Goal: Task Accomplishment & Management: Use online tool/utility

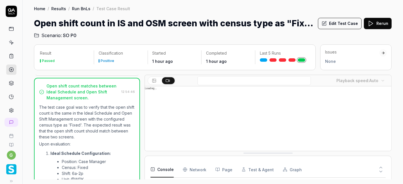
scroll to position [356, 0]
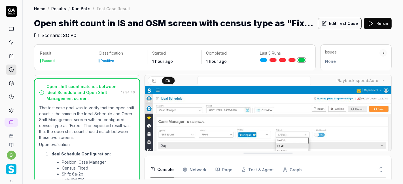
click at [10, 39] on link at bounding box center [11, 42] width 10 height 10
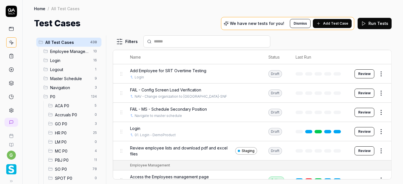
scroll to position [25, 0]
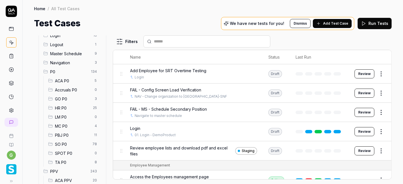
click at [61, 145] on span "SO P0" at bounding box center [72, 145] width 34 height 6
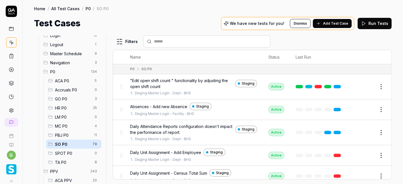
click at [180, 41] on input "text" at bounding box center [210, 42] width 113 height 6
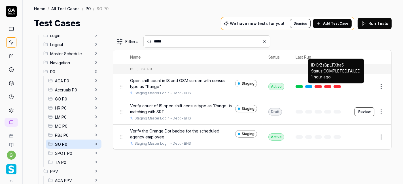
type input "*****"
click at [340, 87] on link at bounding box center [337, 86] width 7 height 3
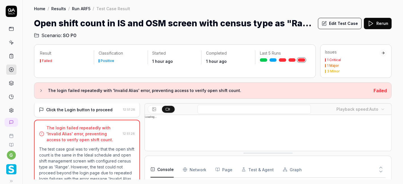
scroll to position [248, 0]
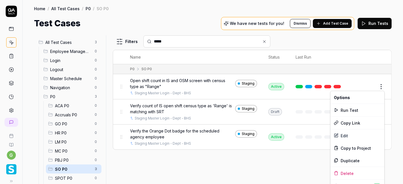
click at [380, 87] on html "g Home / All Test Cases / P0 / SO P0 Home / All Test Cases / P0 / SO P0 Test Ca…" at bounding box center [201, 92] width 403 height 184
click at [344, 111] on div "Run Test" at bounding box center [358, 110] width 54 height 12
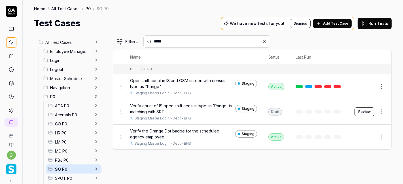
click at [190, 39] on input "*****" at bounding box center [210, 42] width 113 height 6
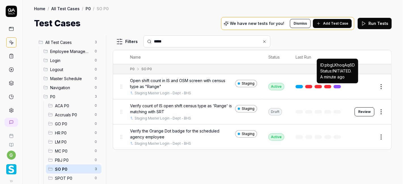
type input "*****"
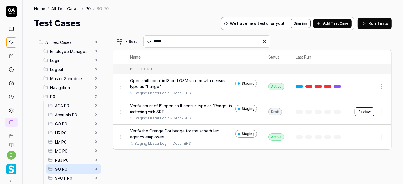
click at [340, 87] on link at bounding box center [337, 86] width 7 height 3
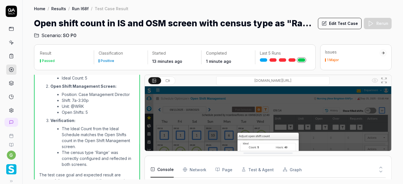
scroll to position [562, 0]
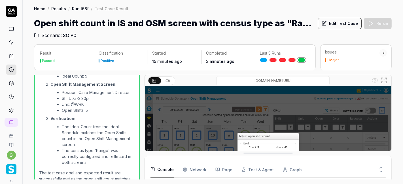
click at [189, 24] on h1 "Open shift count in IS and OSM screen with census type as "Range"" at bounding box center [174, 23] width 280 height 13
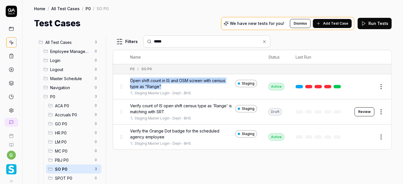
copy span "Open shift count in IS and OSM screen with census type as "Range""
drag, startPoint x: 162, startPoint y: 85, endPoint x: 131, endPoint y: 81, distance: 31.1
click at [131, 81] on span "Open shift count in IS and OSM screen with census type as "Range"" at bounding box center [181, 84] width 103 height 12
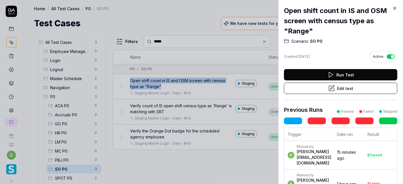
click at [395, 9] on icon at bounding box center [395, 8] width 5 height 5
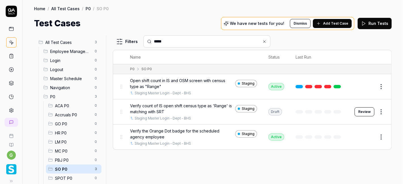
click at [168, 40] on input "*****" at bounding box center [210, 42] width 113 height 6
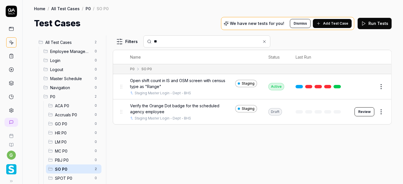
type input "*"
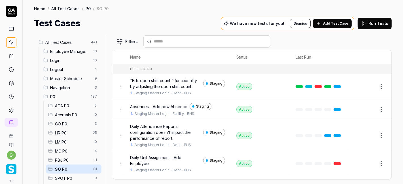
click at [336, 23] on span "Add Test Case" at bounding box center [335, 23] width 25 height 5
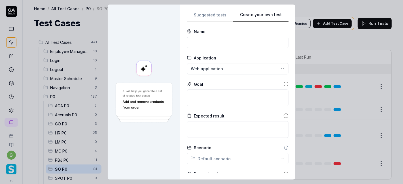
click at [268, 13] on button "Create your own test" at bounding box center [260, 17] width 55 height 10
click at [212, 41] on input at bounding box center [238, 42] width 102 height 11
paste input "8.Verify count of available shift is changing after assigning shifts to employe…"
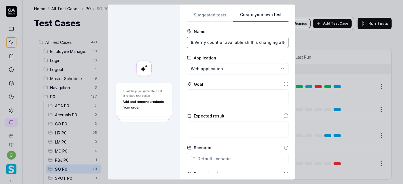
scroll to position [0, 57]
click at [201, 43] on input "8.Verify count of available shift is changing after assigning shifts to employe…" at bounding box center [238, 42] width 102 height 11
click at [192, 43] on input "8.Verify count of available shift is changing after assigning shifts to employe…" at bounding box center [238, 42] width 102 height 11
type input "Verify count of available shift is changing after assigning shifts to employee."
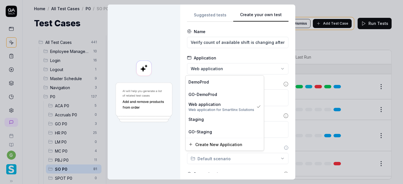
click at [205, 66] on div "**********" at bounding box center [201, 92] width 403 height 184
click at [202, 122] on span "Staging" at bounding box center [196, 119] width 15 height 6
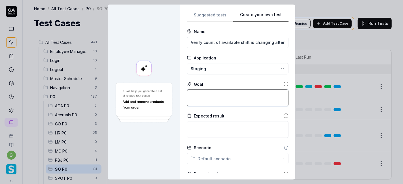
click at [217, 94] on textarea at bounding box center [238, 98] width 102 height 17
paste textarea "8.Verify count of available shift is changing after assigning shifts to employe…"
type textarea "*"
type textarea "8.Verify count of available shift is changing after assigning shifts to employe…"
click at [193, 94] on textarea "8.Verify count of available shift is changing after assigning shifts to employe…" at bounding box center [238, 98] width 102 height 17
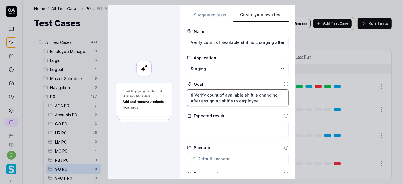
type textarea "*"
type textarea "8Verify count of available shift is changing after assigning shifts to employee."
type textarea "*"
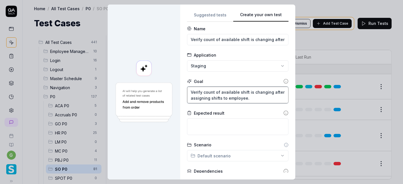
scroll to position [3, 0]
type textarea "Verify count of available shift is changing after assigning shifts to employee."
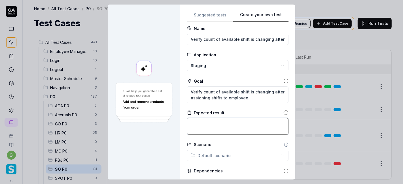
click at [211, 121] on textarea at bounding box center [238, 126] width 102 height 17
type textarea "*"
type textarea "A"
type textarea "*"
type textarea "Af"
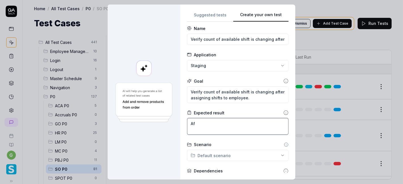
type textarea "*"
type textarea "Aft"
type textarea "*"
type textarea "Afte"
type textarea "*"
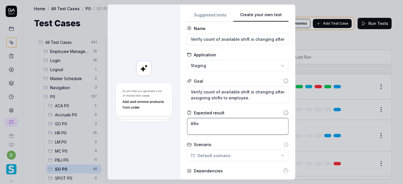
type textarea "After"
type textarea "*"
type textarea "After"
type textarea "*"
type textarea "After a"
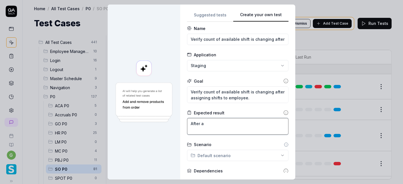
type textarea "*"
type textarea "After as"
type textarea "*"
type textarea "After ass"
type textarea "*"
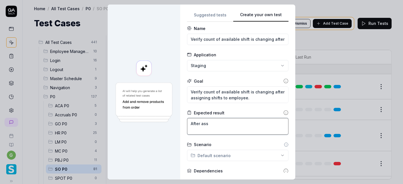
type textarea "After assi"
type textarea "*"
type textarea "After assig"
type textarea "*"
type textarea "After assign"
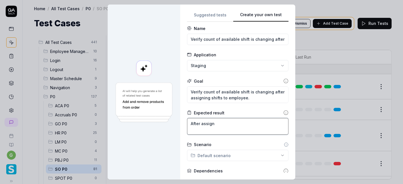
type textarea "*"
type textarea "After assigni"
type textarea "*"
type textarea "After assignin"
type textarea "*"
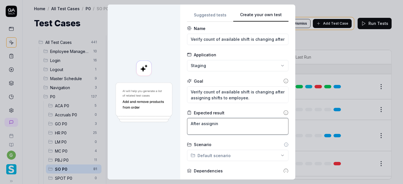
type textarea "After assigning"
type textarea "*"
type textarea "After assignin"
type textarea "*"
type textarea "After assigni"
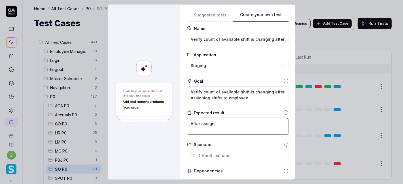
type textarea "*"
type textarea "After assignin"
type textarea "*"
type textarea "After assigning"
type textarea "*"
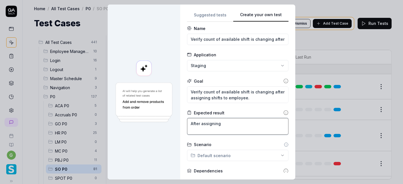
type textarea "After assigning"
type textarea "*"
type textarea "After assigning t"
type textarea "*"
type textarea "After assigning th"
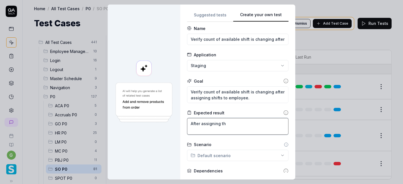
type textarea "*"
type textarea "After assigning the"
type textarea "*"
type textarea "After assigning the"
type textarea "*"
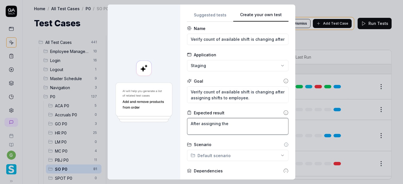
type textarea "After assigning the s"
type textarea "*"
type textarea "After assigning the sh"
type textarea "*"
type textarea "After assigning the shif"
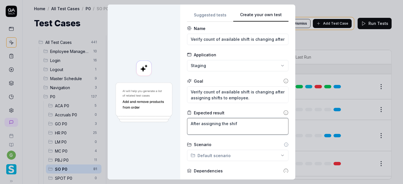
type textarea "*"
type textarea "After assigning the shift"
type textarea "*"
type textarea "After assigning the shift"
type textarea "*"
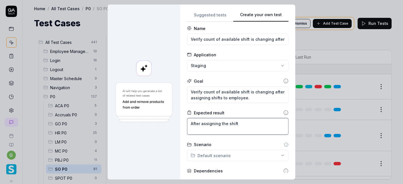
type textarea "After assigning the shift t"
type textarea "*"
type textarea "After assigning the shift to"
type textarea "*"
type textarea "After assigning the shift to"
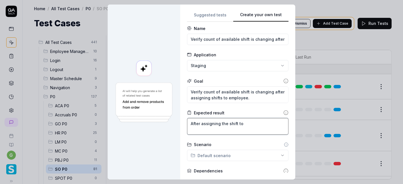
type textarea "*"
type textarea "After assigning the shift to e"
type textarea "*"
type textarea "After assigning the shift to em"
type textarea "*"
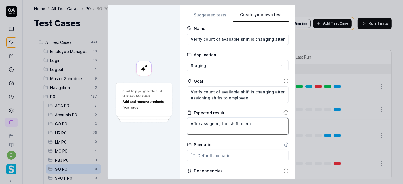
type textarea "After assigning the shift to emp"
type textarea "*"
type textarea "After assigning the shift to empl"
type textarea "*"
type textarea "After assigning the shift to emplo"
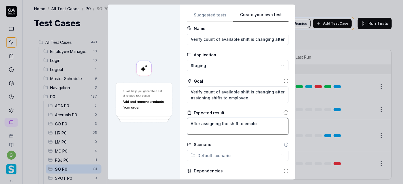
type textarea "*"
type textarea "After assigning the shift to employ"
type textarea "*"
type textarea "After assigning the shift to employe"
type textarea "*"
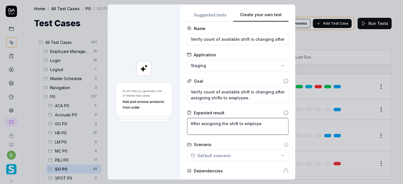
type textarea "After assigning the shift to employee"
type textarea "*"
type textarea "After assigning the shift to employee"
type textarea "*"
type textarea "After assigning the shift to employee,"
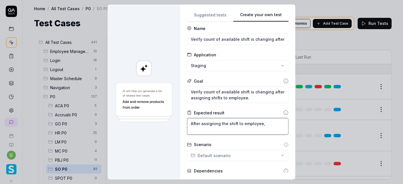
type textarea "*"
type textarea "After assigning the shift to employee,"
type textarea "*"
type textarea "After assigning the shift to employee, t"
type textarea "*"
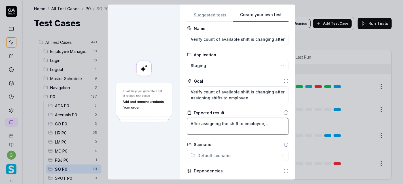
type textarea "After assigning the shift to employee, th"
type textarea "*"
type textarea "After assigning the shift to employee, the"
type textarea "*"
type textarea "After assigning the shift to employee, the"
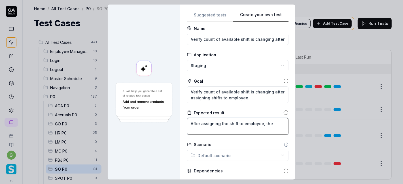
type textarea "*"
type textarea "After assigning the shift to employee, the a"
type textarea "*"
type textarea "After assigning the shift to employee, the av"
type textarea "*"
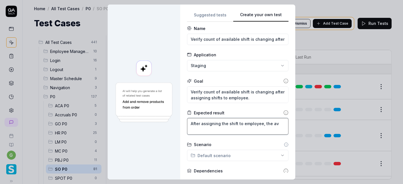
type textarea "After assigning the shift to employee, the ava"
type textarea "*"
type textarea "After assigning the shift to employee, the avai"
type textarea "*"
type textarea "After assigning the shift to employee, the avail"
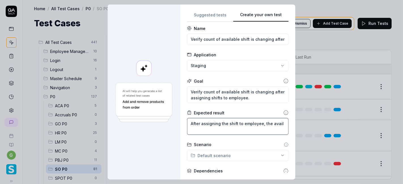
type textarea "*"
type textarea "After assigning the shift to employee, the availa"
type textarea "*"
type textarea "After assigning the shift to employee, the availan"
type textarea "*"
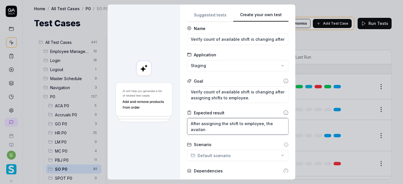
type textarea "After assigning the shift to employee, the availa"
type textarea "*"
type textarea "After assigning the shift to employee, the availab"
type textarea "*"
type textarea "After assigning the shift to employee, the availabl"
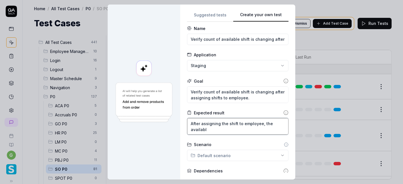
type textarea "*"
type textarea "After assigning the shift to employee, the available"
type textarea "*"
type textarea "After assigning the shift to employee, the available"
type textarea "*"
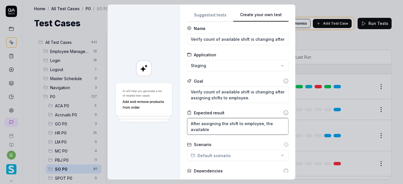
type textarea "After assigning the shift to employee, the available o"
type textarea "*"
type textarea "After assigning the shift to employee, the available op"
type textarea "*"
type textarea "After assigning the shift to employee, the available ope"
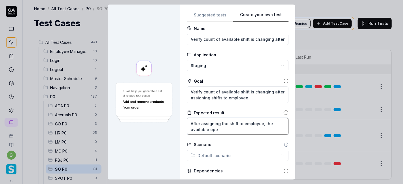
type textarea "*"
type textarea "After assigning the shift to employee, the available open"
type textarea "*"
type textarea "After assigning the shift to employee, the available open"
type textarea "*"
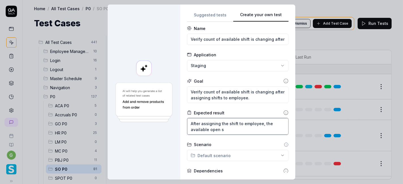
type textarea "After assigning the shift to employee, the available open sh"
type textarea "*"
type textarea "After assigning the shift to employee, the available open shif"
type textarea "*"
type textarea "After assigning the shift to employee, the available open shift"
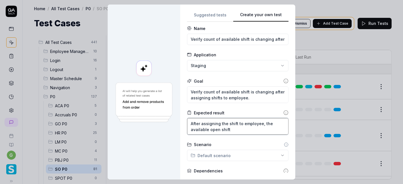
type textarea "*"
type textarea "After assigning the shift to employee, the available open shift"
type textarea "*"
type textarea "After assigning the shift to employee, the available open shift c"
type textarea "*"
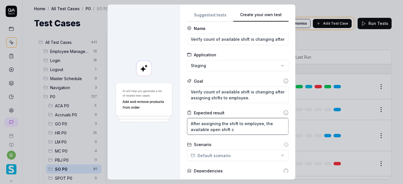
type textarea "After assigning the shift to employee, the available open shift co"
type textarea "*"
type textarea "After assigning the shift to employee, the available open shift cou"
type textarea "*"
type textarea "After assigning the shift to employee, the available open shift coun"
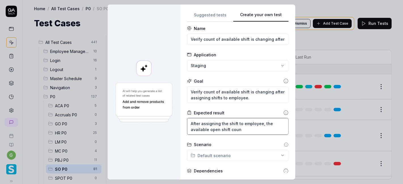
type textarea "*"
type textarea "After assigning the shift to employee, the available open shift count"
type textarea "*"
type textarea "After assigning the shift to employee, the available open shift count s"
type textarea "*"
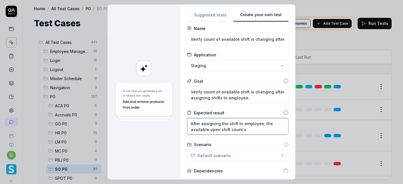
type textarea "After assigning the shift to employee, the available open shift count sh"
type textarea "*"
type textarea "After assigning the shift to employee, the available open shift count sho"
type textarea "*"
type textarea "After assigning the shift to employee, the available open shift count shou"
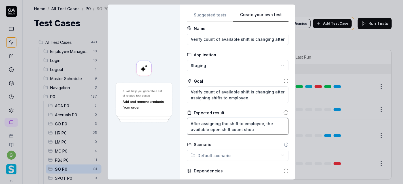
type textarea "*"
type textarea "After assigning the shift to employee, the available open shift count shoul"
type textarea "*"
type textarea "After assigning the shift to employee, the available open shift count should"
type textarea "*"
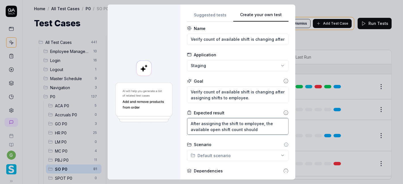
type textarea "After assigning the shift to employee, the available open shift count should"
type textarea "*"
type textarea "After assigning the shift to employee, the available open shift count should b"
type textarea "*"
type textarea "After assigning the shift to employee, the available open shift count should be"
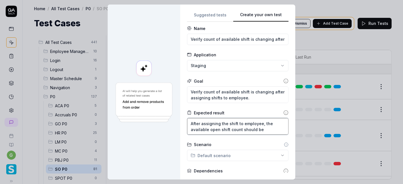
type textarea "*"
type textarea "After assigning the shift to employee, the available open shift count should be"
type textarea "*"
type textarea "After assigning the shift to employee, the available open shift count should be…"
type textarea "*"
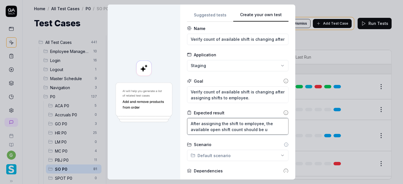
type textarea "After assigning the shift to employee, the available open shift count should be…"
type textarea "*"
type textarea "After assigning the shift to employee, the available open shift count should be…"
type textarea "*"
type textarea "After assigning the shift to employee, the available open shift count should be…"
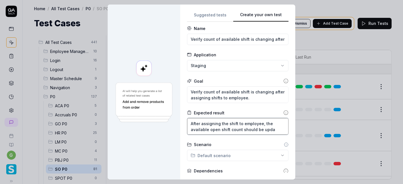
type textarea "*"
type textarea "After assigning the shift to employee, the available open shift count should be…"
type textarea "*"
type textarea "After assigning the shift to employee, the available open shift count should be…"
type textarea "*"
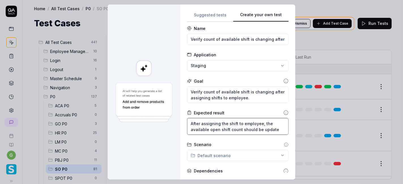
type textarea "After assigning the shift to employee, the available open shift count should be…"
type textarea "*"
type textarea "After assigning the shift to employee, the available open shift count should be…"
type textarea "*"
type textarea "After assigning the shift to employee, the available open shift count should be…"
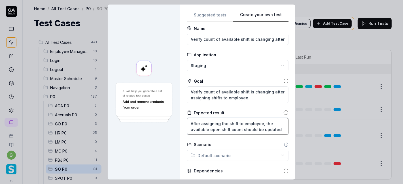
type textarea "*"
type textarea "After assigning the shift to employee, the available open shift count should be…"
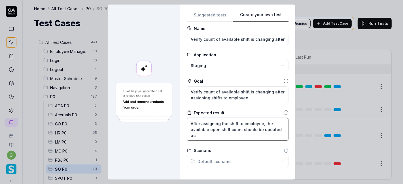
type textarea "*"
type textarea "After assigning the shift to employee, the available open shift count should be…"
type textarea "*"
click at [201, 135] on textarea "After assigning the shift to employee, the available open shift count should be…" at bounding box center [238, 129] width 102 height 23
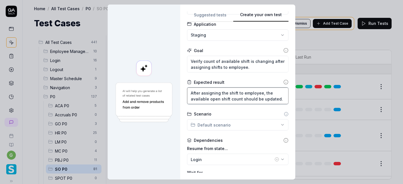
scroll to position [35, 0]
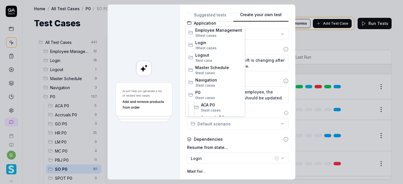
click at [211, 122] on div "**********" at bounding box center [201, 92] width 403 height 184
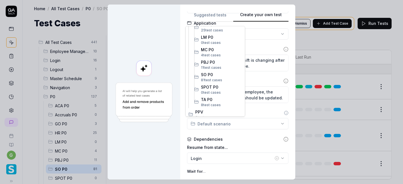
scroll to position [118, 0]
click at [220, 75] on span "SO P0" at bounding box center [221, 74] width 41 height 6
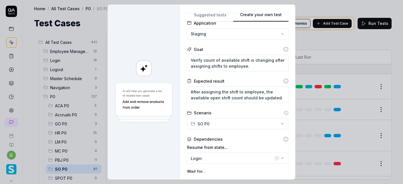
click at [220, 132] on form "**********" at bounding box center [238, 120] width 102 height 253
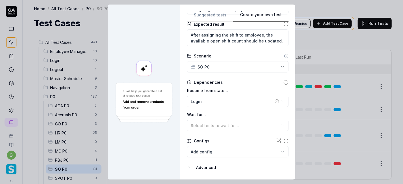
scroll to position [93, 0]
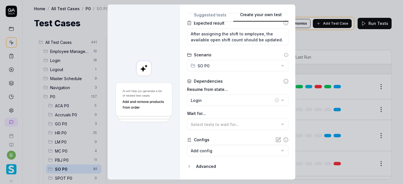
click at [275, 99] on icon "button" at bounding box center [277, 100] width 5 height 5
click at [240, 102] on div "No test case" at bounding box center [235, 101] width 89 height 6
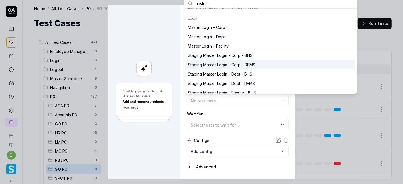
scroll to position [94, 0]
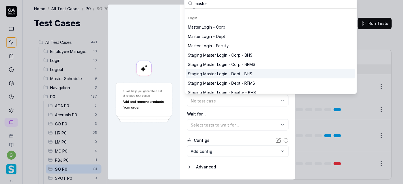
click at [258, 75] on div "Staging Master Login - Dept - BHS" at bounding box center [271, 73] width 170 height 9
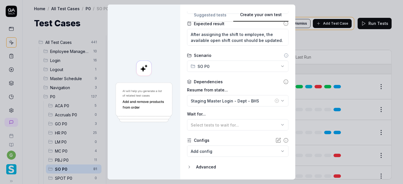
click at [235, 113] on label "Wait for..." at bounding box center [238, 114] width 102 height 6
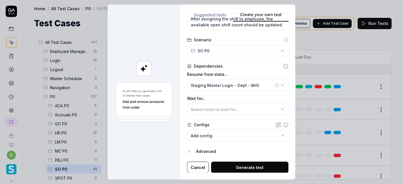
click at [231, 167] on button "Generate test" at bounding box center [249, 167] width 77 height 11
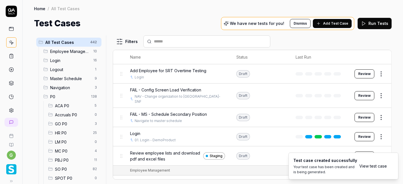
click at [73, 169] on span "SO P0" at bounding box center [72, 170] width 34 height 6
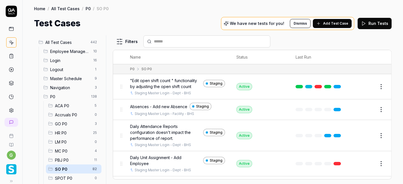
click at [187, 40] on input "text" at bounding box center [210, 42] width 113 height 6
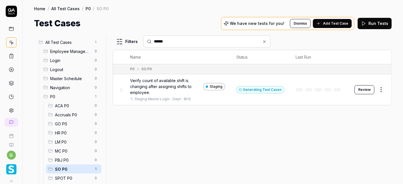
click at [362, 90] on button "Review" at bounding box center [365, 89] width 20 height 9
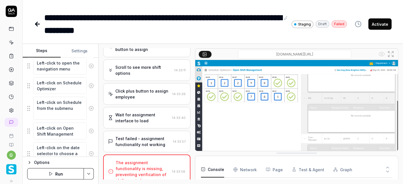
scroll to position [102, 0]
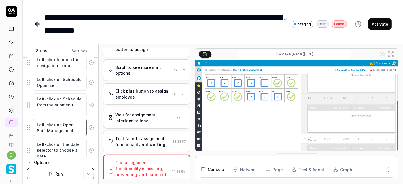
click at [63, 130] on textarea "Left-click on Open Shift Management" at bounding box center [60, 127] width 54 height 17
drag, startPoint x: 62, startPoint y: 123, endPoint x: 71, endPoint y: 132, distance: 12.9
click at [71, 132] on textarea "Left-click on Open Shift Management" at bounding box center [60, 127] width 54 height 17
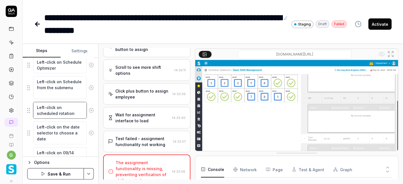
scroll to position [121, 0]
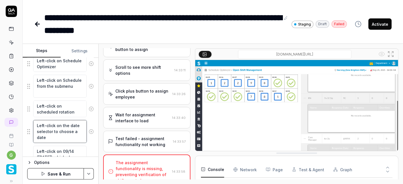
click at [69, 131] on textarea "Left-click on the date selector to choose a date" at bounding box center [60, 131] width 54 height 23
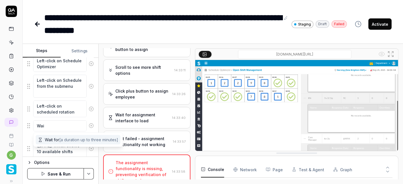
click at [65, 137] on span "Wait for [a duration up to three minutes]" at bounding box center [81, 140] width 73 height 6
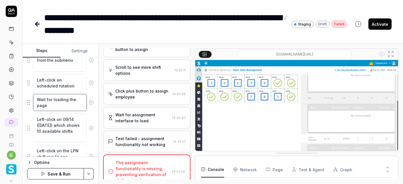
scroll to position [147, 0]
click at [62, 131] on textarea "Left-click on 09/14 (Sunday) which shows 10 available shifts" at bounding box center [60, 128] width 54 height 29
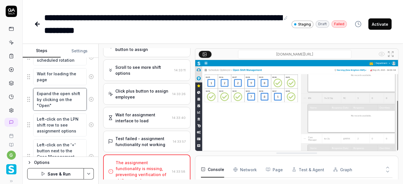
scroll to position [173, 0]
click at [57, 123] on textarea "Left-click on the LPN shift row to see assignment options" at bounding box center [60, 124] width 54 height 23
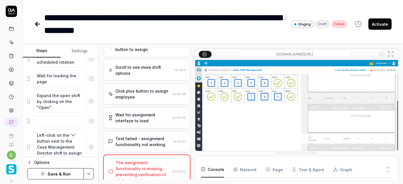
scroll to position [174, 0]
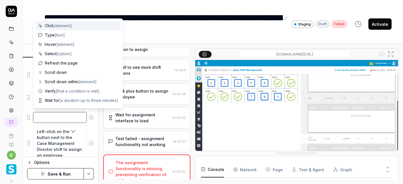
click at [47, 118] on textarea at bounding box center [60, 117] width 54 height 11
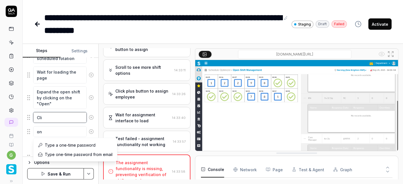
click at [50, 118] on textarea "Cli" at bounding box center [60, 117] width 54 height 11
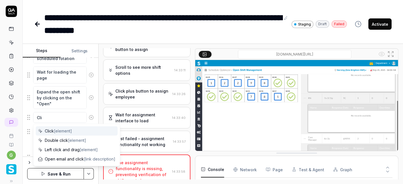
click at [52, 129] on span "Click [element]" at bounding box center [58, 131] width 27 height 6
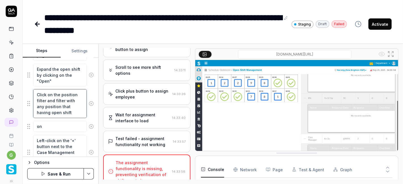
scroll to position [201, 0]
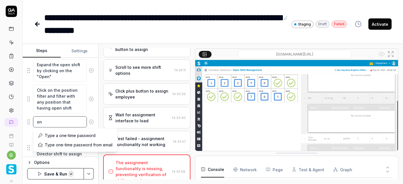
click at [52, 122] on textarea "on" at bounding box center [60, 122] width 54 height 11
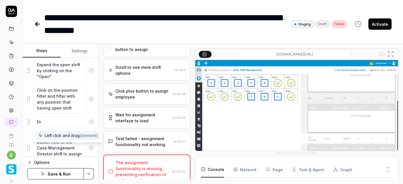
click at [68, 135] on span "Left click and drag [element]" at bounding box center [71, 136] width 53 height 6
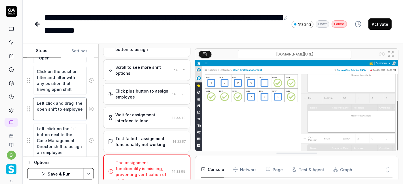
scroll to position [228, 0]
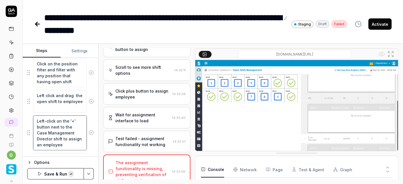
click at [66, 130] on textarea "Left-click on the '+' button next to the Case Management Director shift to assi…" at bounding box center [60, 133] width 54 height 35
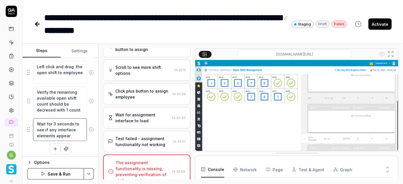
click at [63, 126] on textarea "Wait for 3 seconds to see if any interface elements appear" at bounding box center [60, 130] width 54 height 23
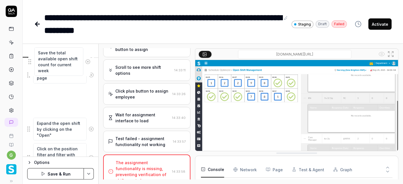
scroll to position [164, 0]
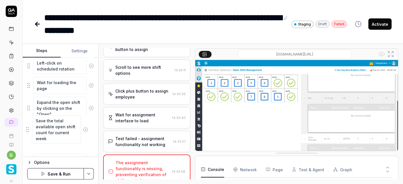
click at [29, 130] on fieldset "Left-click to open the navigation menu Left-click on Schedule Optimizer Left-cl…" at bounding box center [60, 116] width 67 height 248
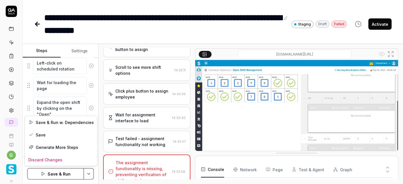
click at [87, 173] on html "**********" at bounding box center [201, 92] width 403 height 184
click at [59, 136] on div "Save" at bounding box center [61, 135] width 72 height 12
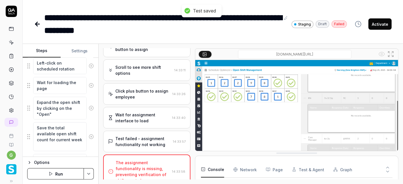
click at [63, 175] on button "Run" at bounding box center [55, 173] width 57 height 11
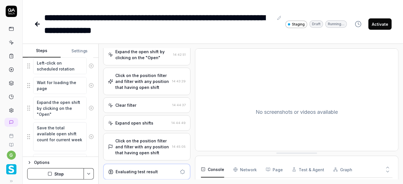
scroll to position [141, 0]
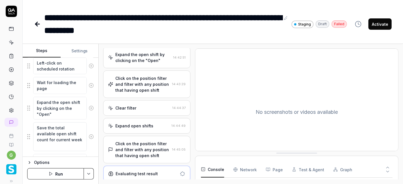
click at [147, 61] on div "Expand the open shift by clicking on the "Open"" at bounding box center [143, 58] width 56 height 12
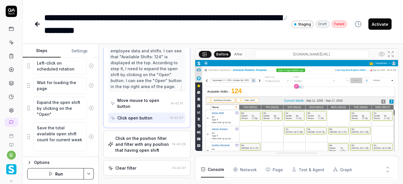
scroll to position [178, 0]
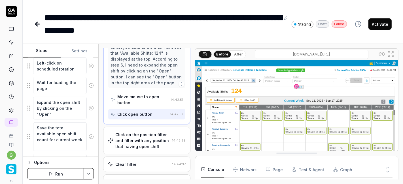
click at [135, 136] on div "Click on the position filter and filter with any position that having open shift" at bounding box center [142, 141] width 54 height 18
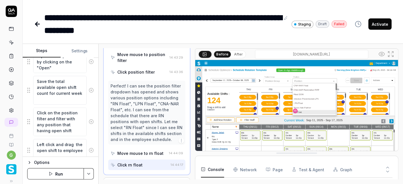
scroll to position [208, 0]
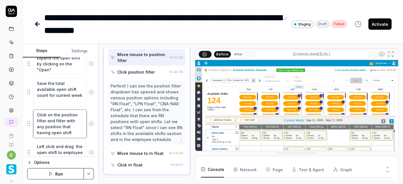
click at [61, 120] on textarea "Click on the position filter and filter with any position that having open shift" at bounding box center [60, 124] width 54 height 29
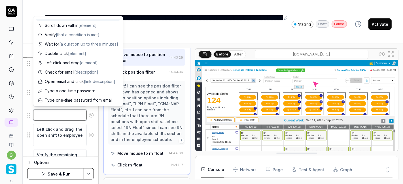
scroll to position [55, 0]
click at [53, 113] on textarea at bounding box center [60, 115] width 54 height 11
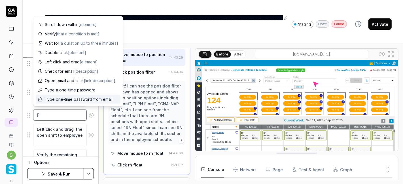
scroll to position [0, 0]
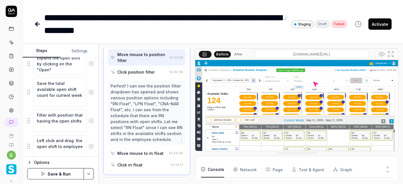
click at [64, 174] on button "Save & Run" at bounding box center [55, 173] width 57 height 11
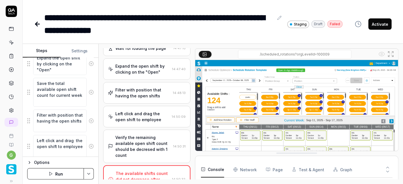
scroll to position [130, 0]
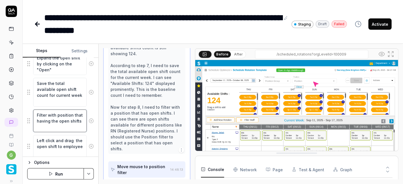
click at [57, 119] on textarea "Filter with position that having the open shifts" at bounding box center [60, 121] width 54 height 23
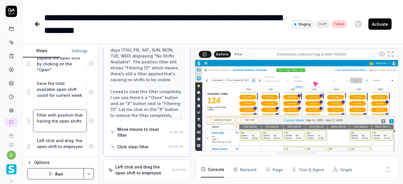
scroll to position [857, 0]
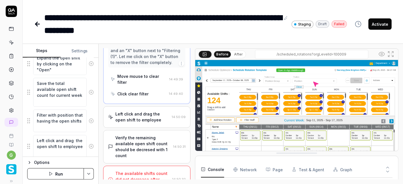
click at [144, 171] on div "The available shifts count did not decrease after assigning a shift." at bounding box center [142, 180] width 55 height 18
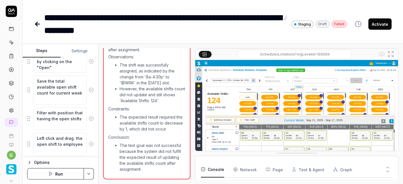
scroll to position [211, 0]
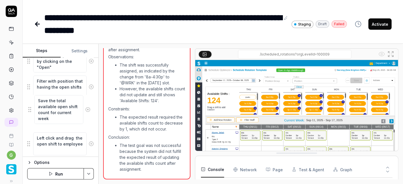
drag, startPoint x: 28, startPoint y: 88, endPoint x: 30, endPoint y: 116, distance: 27.9
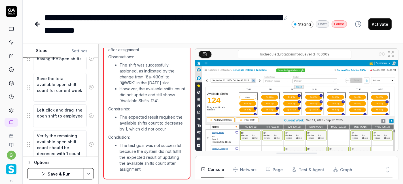
scroll to position [257, 0]
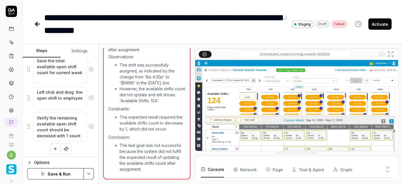
click at [54, 150] on button "button" at bounding box center [55, 149] width 10 height 10
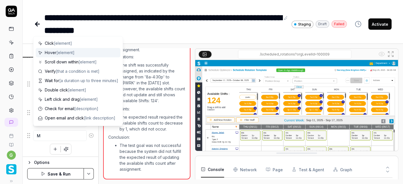
click at [65, 51] on span "[element]" at bounding box center [65, 52] width 18 height 5
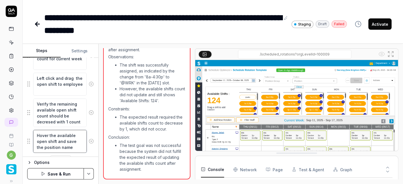
click at [51, 145] on textarea "Hover the available open shift and save the position name" at bounding box center [60, 141] width 54 height 23
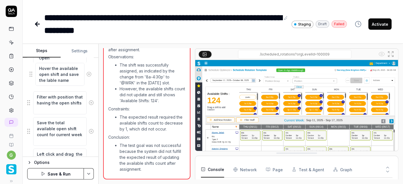
scroll to position [219, 0]
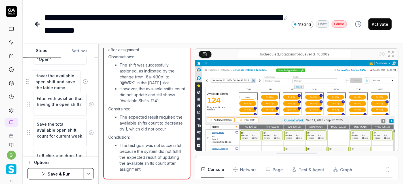
drag, startPoint x: 30, startPoint y: 140, endPoint x: 28, endPoint y: 82, distance: 58.2
click at [28, 82] on fieldset "Left-click to open the navigation menu Left-click on Schedule Optimizer Left-cl…" at bounding box center [60, 71] width 67 height 268
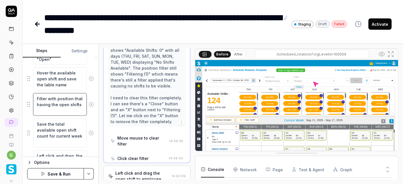
click at [57, 98] on textarea "Filter with position that having the open shifts" at bounding box center [60, 104] width 54 height 23
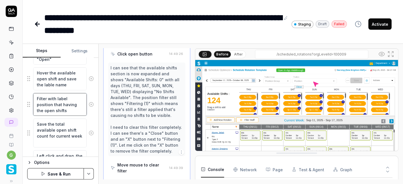
scroll to position [279, 0]
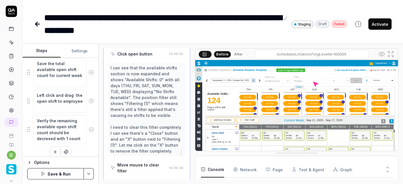
click at [60, 172] on button "Save & Run" at bounding box center [55, 173] width 57 height 11
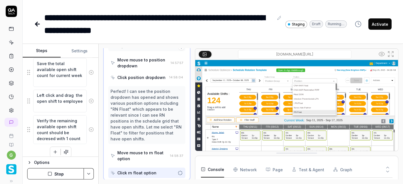
scroll to position [340, 0]
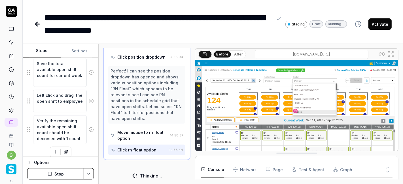
click at [64, 172] on button "Stop" at bounding box center [55, 173] width 57 height 11
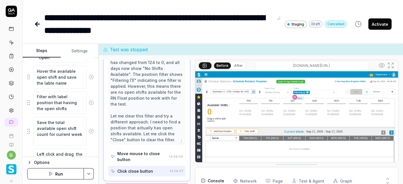
scroll to position [6, 0]
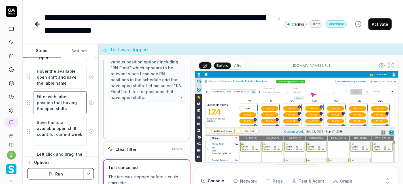
click at [55, 107] on textarea "Filter with label position that having the open shifts" at bounding box center [60, 103] width 54 height 23
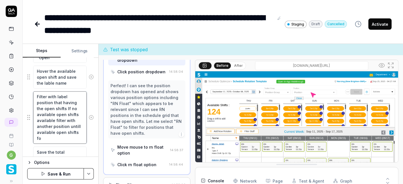
scroll to position [12, 0]
click at [89, 137] on div "Filter with label position that having the open shifts If no available open shi…" at bounding box center [60, 117] width 67 height 53
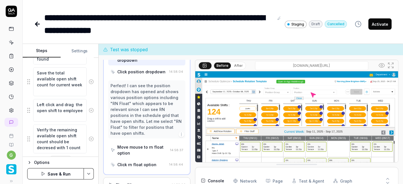
scroll to position [301, 0]
click at [59, 114] on textarea "Left click and drag the open shift to employee" at bounding box center [60, 109] width 54 height 23
click at [68, 109] on textarea "Left click and drag the open shift to employee" at bounding box center [60, 109] width 54 height 23
click at [61, 113] on textarea "Left click and drag the open shift to employee" at bounding box center [60, 109] width 54 height 23
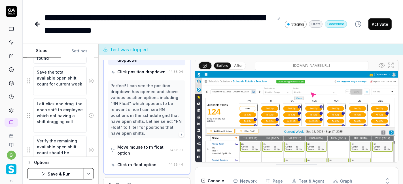
click at [70, 174] on button "Save & Run" at bounding box center [55, 173] width 57 height 11
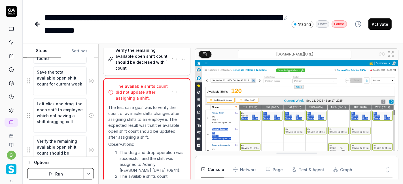
scroll to position [285, 0]
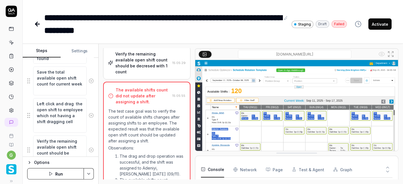
click at [286, 18] on icon at bounding box center [287, 18] width 4 height 4
click at [72, 18] on div "**********" at bounding box center [162, 24] width 237 height 26
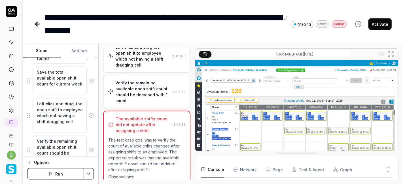
click at [139, 88] on div "Verify the remaining available open shift count should be decresed with 1 count" at bounding box center [142, 92] width 55 height 24
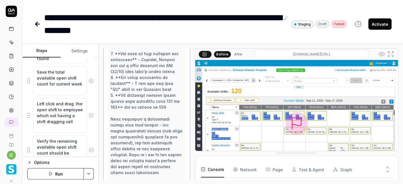
scroll to position [554, 0]
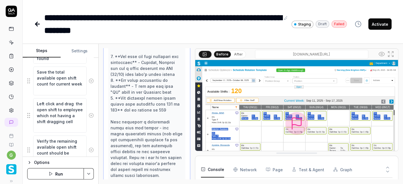
click at [64, 172] on button "Run" at bounding box center [55, 173] width 57 height 11
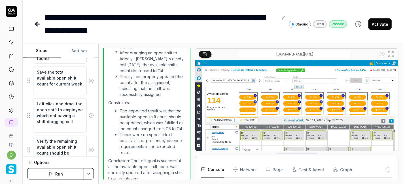
scroll to position [403, 0]
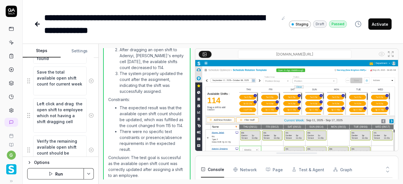
click at [378, 25] on button "Activate" at bounding box center [380, 23] width 23 height 11
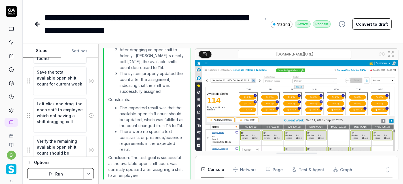
click at [38, 26] on icon at bounding box center [37, 24] width 7 height 7
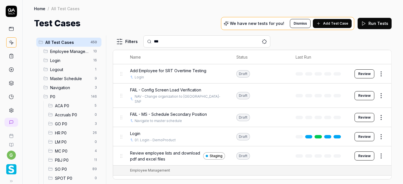
click at [67, 168] on span "SO P0" at bounding box center [72, 170] width 34 height 6
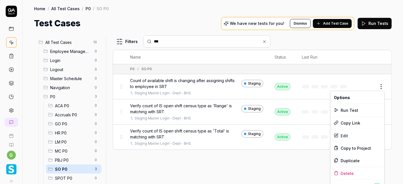
click at [381, 85] on html "g Home / All Test Cases / P0 / SO P0 Home / All Test Cases / P0 / SO P0 Test Ca…" at bounding box center [201, 92] width 403 height 184
click at [358, 109] on div "Run Test" at bounding box center [358, 110] width 54 height 12
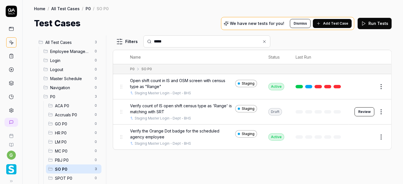
type input "*****"
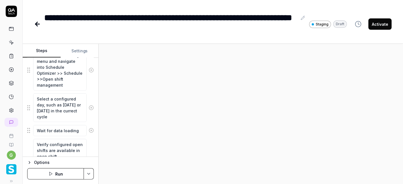
scroll to position [6, 0]
type textarea "*"
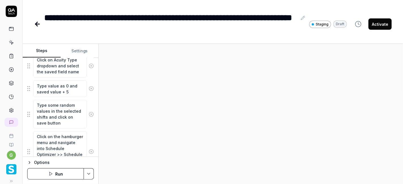
scroll to position [492, 0]
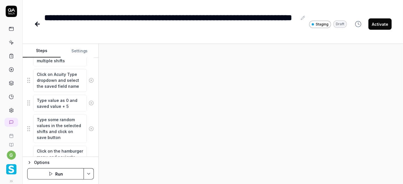
click at [39, 22] on icon at bounding box center [37, 24] width 7 height 7
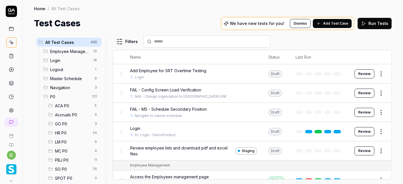
click at [66, 168] on span "SO P0" at bounding box center [72, 170] width 34 height 6
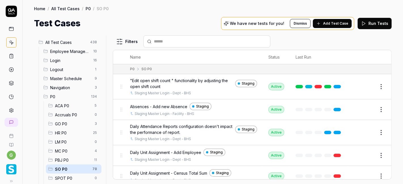
click at [188, 43] on input "text" at bounding box center [210, 42] width 113 height 6
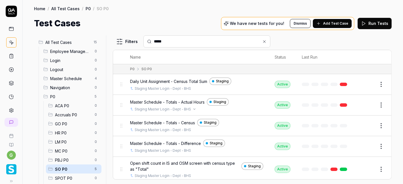
scroll to position [1, 0]
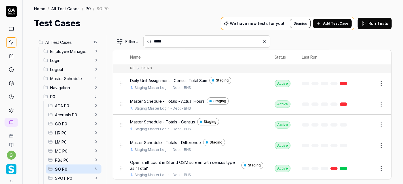
type input "*****"
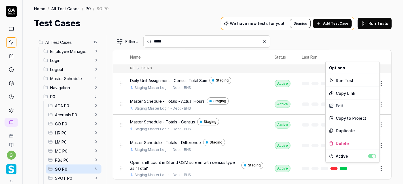
click at [374, 166] on html "g Home / All Test Cases / P0 / SO P0 Home / All Test Cases / P0 / SO P0 Test Ca…" at bounding box center [201, 92] width 403 height 184
click at [342, 131] on div "Duplicate" at bounding box center [353, 131] width 54 height 12
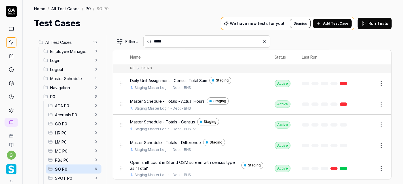
scroll to position [26, 0]
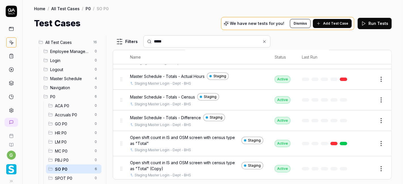
click at [364, 169] on button "Edit" at bounding box center [368, 169] width 14 height 9
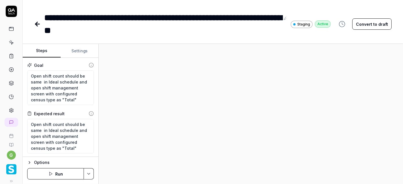
click at [365, 26] on button "Convert to draft" at bounding box center [372, 23] width 39 height 11
click at [279, 18] on div "**********" at bounding box center [167, 24] width 246 height 26
type textarea "*"
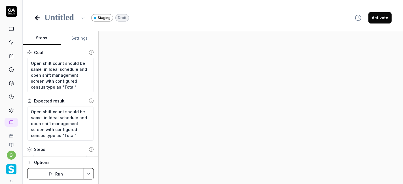
click at [70, 18] on div at bounding box center [60, 17] width 33 height 13
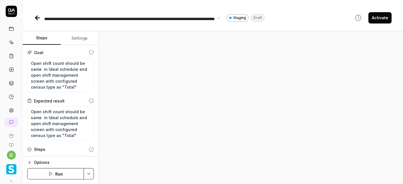
click at [50, 19] on span "**********" at bounding box center [129, 25] width 170 height 17
drag, startPoint x: 70, startPoint y: 19, endPoint x: 95, endPoint y: 19, distance: 24.4
click at [95, 19] on span "**********" at bounding box center [124, 25] width 161 height 17
drag, startPoint x: 156, startPoint y: 18, endPoint x: 188, endPoint y: 23, distance: 32.4
click at [188, 23] on div "**********" at bounding box center [120, 17] width 152 height 13
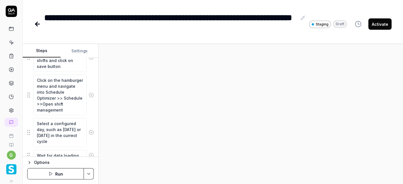
scroll to position [6, 0]
drag, startPoint x: 60, startPoint y: 102, endPoint x: 71, endPoint y: 106, distance: 11.5
click at [71, 106] on textarea "Click on the hamburger menu and navigate into Schedule Optimizer >> Schedule >>…" at bounding box center [60, 95] width 54 height 41
type textarea "*"
type textarea "Click on the hamburger menu and navigate into Schedule Optimizer >> Schedule >>S"
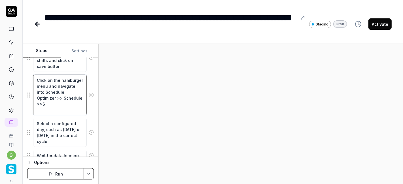
scroll to position [0, 0]
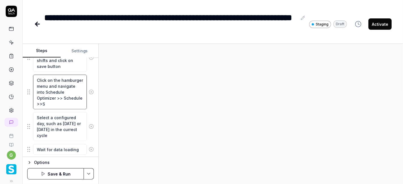
type textarea "*"
type textarea "Click on the hamburger menu and navigate into Schedule Optimizer >> Schedule >>…"
type textarea "*"
type textarea "Click on the hamburger menu and navigate into Schedule Optimizer >> Schedule >>…"
type textarea "*"
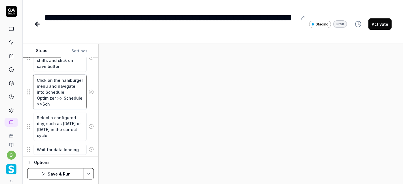
type textarea "Click on the hamburger menu and navigate into Schedule Optimizer >> Schedule >>…"
type textarea "*"
type textarea "Click on the hamburger menu and navigate into Schedule Optimizer >> Schedule >>…"
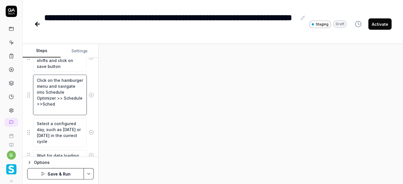
type textarea "*"
type textarea "Click on the hamburger menu and navigate into Schedule Optimizer >> Schedule >>…"
type textarea "*"
type textarea "Click on the hamburger menu and navigate into Schedule Optimizer >> Schedule >>…"
type textarea "*"
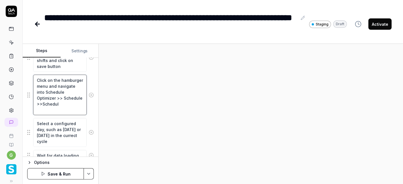
type textarea "Click on the hamburger menu and navigate into Schedule Optimizer >> Schedule >>…"
type textarea "*"
type textarea "Click on the hamburger menu and navigate into Schedule Optimizer >> Schedule >>…"
type textarea "*"
type textarea "Click on the hamburger menu and navigate into Schedule Optimizer >> Schedule >>…"
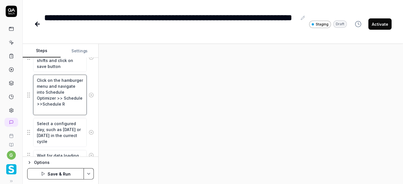
type textarea "*"
type textarea "Click on the hamburger menu and navigate into Schedule Optimizer >> Schedule >>…"
type textarea "*"
type textarea "Click on the hamburger menu and navigate into Schedule Optimizer >> Schedule >>…"
type textarea "*"
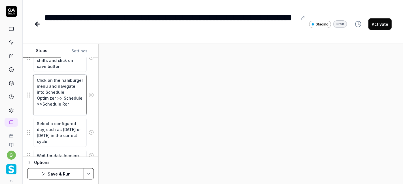
type textarea "Click on the hamburger menu and navigate into Schedule Optimizer >> Schedule >>…"
type textarea "*"
type textarea "Click on the hamburger menu and navigate into Schedule Optimizer >> Schedule >>…"
type textarea "*"
type textarea "Click on the hamburger menu and navigate into Schedule Optimizer >> Schedule >>…"
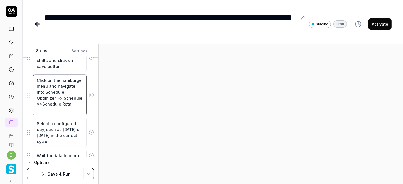
type textarea "*"
type textarea "Click on the hamburger menu and navigate into Schedule Optimizer >> Schedule >>…"
type textarea "*"
type textarea "Click on the hamburger menu and navigate into Schedule Optimizer >> Schedule >>…"
type textarea "*"
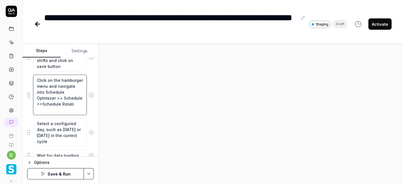
type textarea "Click on the hamburger menu and navigate into Schedule Optimizer >> Schedule >>…"
type textarea "*"
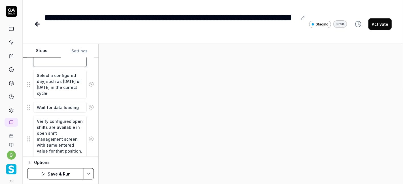
scroll to position [571, 0]
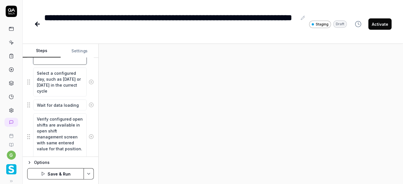
type textarea "Click on the hamburger menu and navigate into Schedule Optimizer >> Schedule >>…"
drag, startPoint x: 58, startPoint y: 127, endPoint x: 61, endPoint y: 132, distance: 5.2
click at [61, 132] on textarea "Verify configured open shifts are available in open shift management screen wit…" at bounding box center [60, 137] width 54 height 47
type textarea "*"
type textarea "Verify configured open shifts are available in S screen with same entered value…"
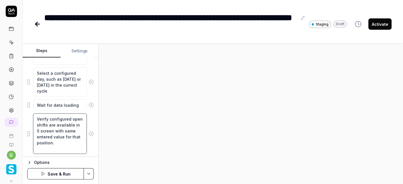
type textarea "*"
type textarea "Verify configured open shifts are available in Sc screen with same entered valu…"
type textarea "*"
type textarea "Verify configured open shifts are available in Sch screen with same entered val…"
type textarea "*"
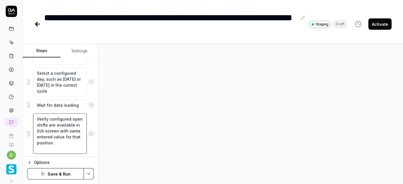
type textarea "Verify configured open shifts are available in Sche screen with same entered va…"
type textarea "*"
type textarea "Verify configured open shifts are available in Sched screen with same entered v…"
type textarea "*"
type textarea "Verify configured open shifts are available in Schedu screen with same entered …"
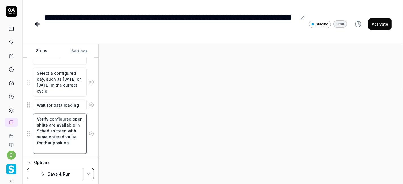
type textarea "*"
type textarea "Verify configured open shifts are available in Schedul screen with same entered…"
type textarea "*"
type textarea "Verify configured open shifts are available in Schedule screen with same entere…"
type textarea "*"
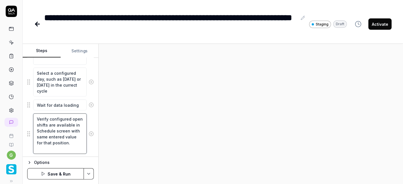
type textarea "Verify configured open shifts are available in Schedule screen with same entere…"
type textarea "*"
type textarea "Verify configured open shifts are available in Schedule r screen with same ente…"
type textarea "*"
type textarea "Verify configured open shifts are available in Schedule ro screen with same ent…"
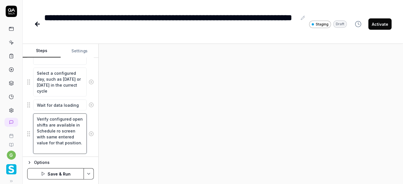
type textarea "*"
type textarea "Verify configured open shifts are available in Schedule rot screen with same en…"
type textarea "*"
type textarea "Verify configured open shifts are available in Schedule rota screen with same e…"
type textarea "*"
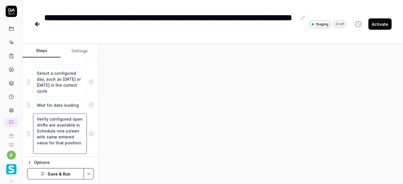
type textarea "Verify configured open shifts are available in Schedule rotat screen with same …"
type textarea "*"
type textarea "Verify configured open shifts are available in Schedule rotati screen with same…"
type textarea "*"
type textarea "Verify configured open shifts are available in Schedule rotatio screen with sam…"
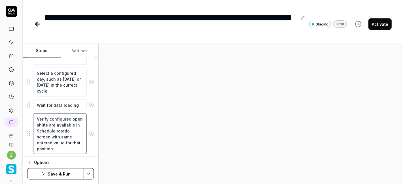
type textarea "*"
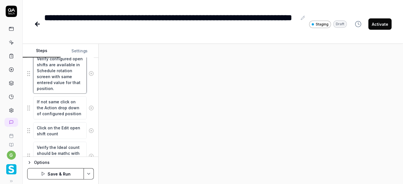
scroll to position [0, 0]
type textarea "Verify configured open shifts are available in Schedule rotation screen with sa…"
click at [62, 106] on textarea "If not same click on the Action drop down of configured position" at bounding box center [60, 108] width 54 height 23
click at [89, 106] on icon at bounding box center [91, 108] width 5 height 5
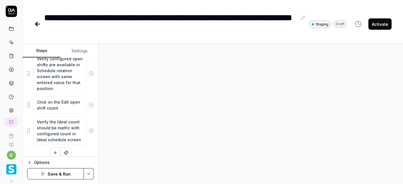
click at [89, 103] on circle at bounding box center [91, 105] width 4 height 4
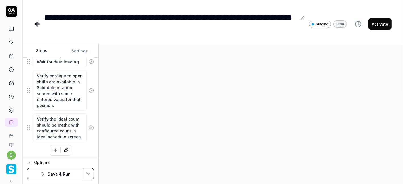
click at [89, 126] on icon at bounding box center [91, 128] width 5 height 5
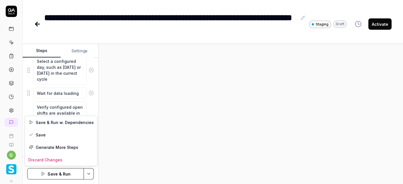
click at [87, 173] on html "**********" at bounding box center [201, 92] width 403 height 184
click at [71, 132] on div "Save" at bounding box center [61, 135] width 72 height 12
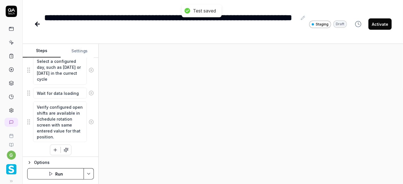
click at [48, 177] on button "Run" at bounding box center [55, 173] width 57 height 11
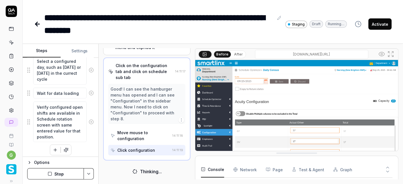
scroll to position [81, 0]
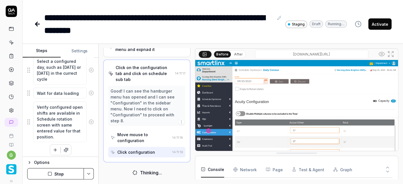
type textarea "*"
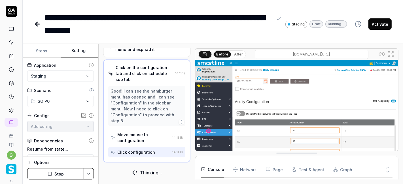
click at [79, 49] on button "Settings" at bounding box center [80, 51] width 38 height 14
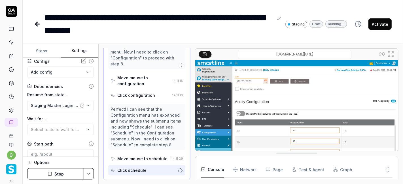
scroll to position [57, 0]
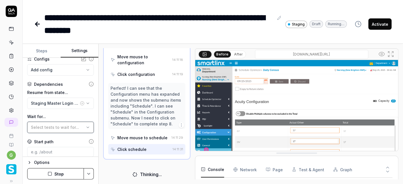
click at [65, 127] on span "Select tests to wait for..." at bounding box center [55, 127] width 48 height 5
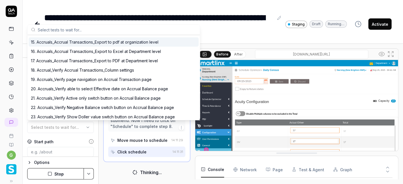
scroll to position [452, 0]
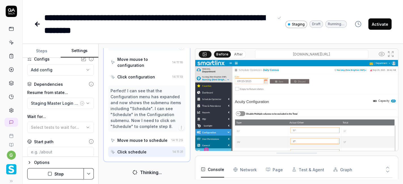
click at [122, 7] on div "**********" at bounding box center [213, 18] width 381 height 37
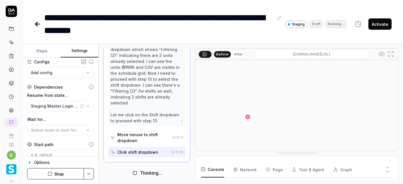
scroll to position [235, 0]
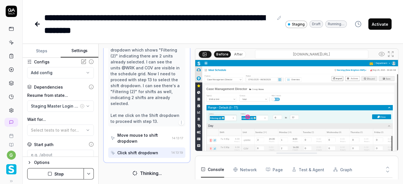
click at [279, 18] on icon at bounding box center [280, 18] width 4 height 4
click at [60, 17] on div "**********" at bounding box center [159, 24] width 230 height 26
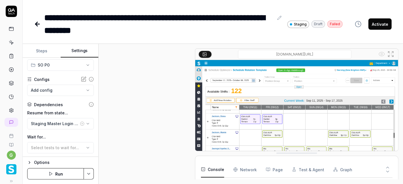
scroll to position [443, 0]
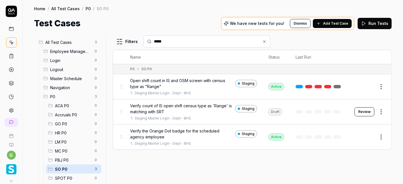
type input "*****"
click at [365, 111] on button "Review" at bounding box center [365, 112] width 20 height 9
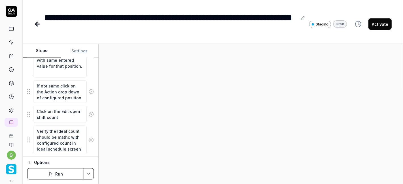
scroll to position [709, 0]
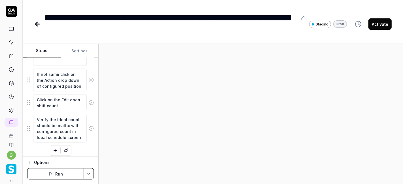
click at [89, 126] on icon at bounding box center [91, 128] width 5 height 5
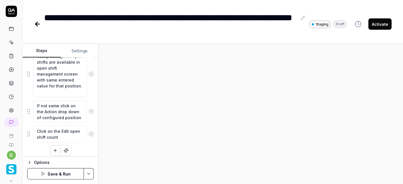
click at [91, 134] on icon at bounding box center [91, 134] width 1 height 1
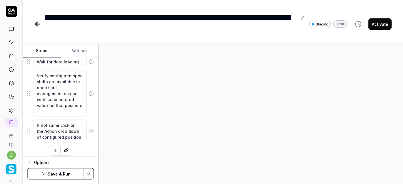
click at [89, 130] on icon at bounding box center [91, 131] width 5 height 5
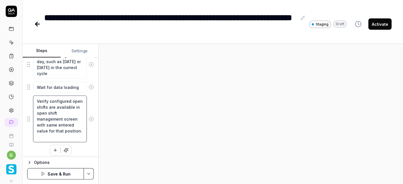
drag, startPoint x: 59, startPoint y: 110, endPoint x: 61, endPoint y: 115, distance: 5.0
click at [61, 115] on textarea "Verify configured open shifts are available in open shift management screen wit…" at bounding box center [60, 119] width 54 height 47
type textarea "*"
type textarea "Verify configured open shifts are available in S screen with same entered value…"
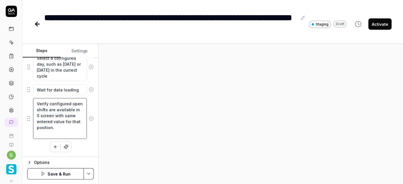
scroll to position [626, 0]
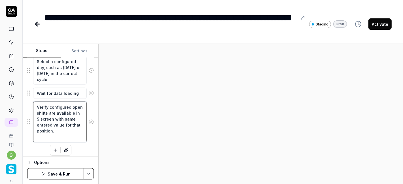
type textarea "*"
type textarea "Verify configured open shifts are available in Sc screen with same entered valu…"
type textarea "*"
type textarea "Verify configured open shifts are available in Sch screen with same entered val…"
type textarea "*"
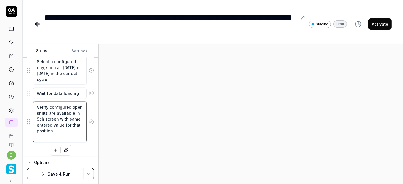
type textarea "Verify configured open shifts are available in Sche screen with same entered va…"
type textarea "*"
type textarea "Verify configured open shifts are available in Sched screen with same entered v…"
type textarea "*"
type textarea "Verify configured open shifts are available in Schedu screen with same entered …"
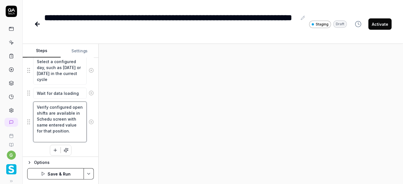
type textarea "*"
type textarea "Verify configured open shifts are available in Schedul screen with same entered…"
type textarea "*"
type textarea "Verify configured open shifts are available in Schedule screen with same entere…"
type textarea "*"
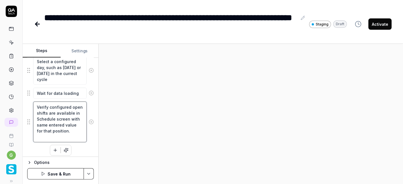
type textarea "Verify configured open shifts are available in Schedule screen with same entere…"
type textarea "*"
type textarea "Verify configured open shifts are available in Schedule r screen with same ente…"
type textarea "*"
type textarea "Verify configured open shifts are available in Schedule ro screen with same ent…"
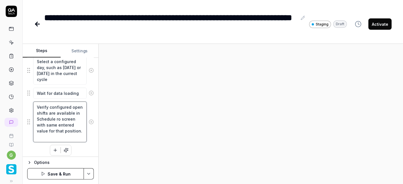
type textarea "*"
type textarea "Verify configured open shifts are available in Schedule rot screen with same en…"
type textarea "*"
type textarea "Verify configured open shifts are available in Schedule rota screen with same e…"
type textarea "*"
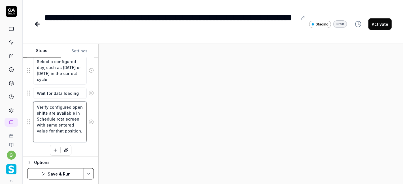
type textarea "Verify configured open shifts are available in Schedule rotat screen with same …"
type textarea "*"
type textarea "Verify configured open shifts are available in Schedule rotati screen with same…"
type textarea "*"
type textarea "Verify configured open shifts are available in Schedule rotatio screen with sam…"
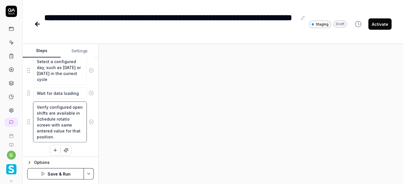
type textarea "*"
type textarea "Verify configured open shifts are available in Schedule rotation screen with sa…"
click at [87, 106] on div "Verify configured open shifts are available in Schedule rotation screen with sa…" at bounding box center [60, 122] width 67 height 41
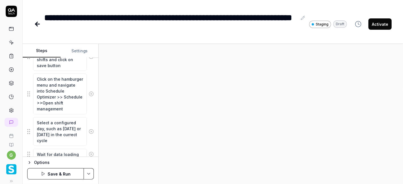
scroll to position [6, 0]
drag, startPoint x: 61, startPoint y: 101, endPoint x: 71, endPoint y: 105, distance: 10.8
click at [71, 105] on textarea "Click on the hamburger menu and navigate into Schedule Optimizer >> Schedule >>…" at bounding box center [60, 94] width 54 height 41
type textarea "*"
type textarea "Click on the hamburger menu and navigate into Schedule Optimizer >> Schedule >>S"
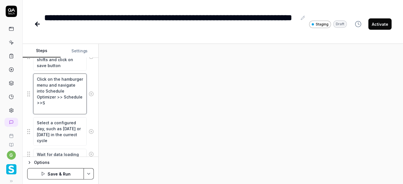
scroll to position [0, 0]
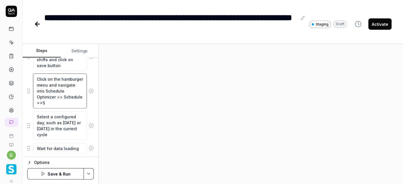
type textarea "*"
type textarea "Click on the hamburger menu and navigate into Schedule Optimizer >> Schedule >>…"
type textarea "*"
type textarea "Click on the hamburger menu and navigate into Schedule Optimizer >> Schedule >>…"
type textarea "*"
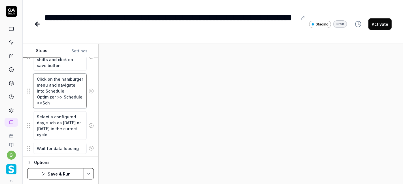
type textarea "Click on the hamburger menu and navigate into Schedule Optimizer >> Schedule >>…"
type textarea "*"
type textarea "Click on the hamburger menu and navigate into Schedule Optimizer >> Schedule >>…"
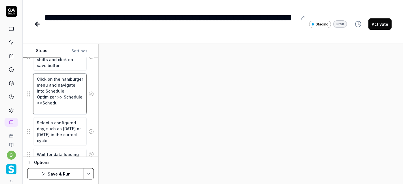
type textarea "*"
type textarea "Click on the hamburger menu and navigate into Schedule Optimizer >> Schedule >>…"
type textarea "*"
type textarea "Click on the hamburger menu and navigate into Schedule Optimizer >> Schedule >>…"
type textarea "*"
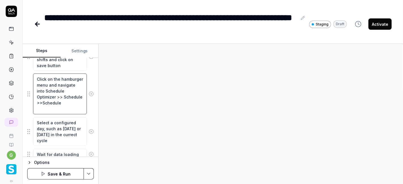
type textarea "Click on the hamburger menu and navigate into Schedule Optimizer >> Schedule >>…"
type textarea "*"
type textarea "Click on the hamburger menu and navigate into Schedule Optimizer >> Schedule >>…"
type textarea "*"
type textarea "Click on the hamburger menu and navigate into Schedule Optimizer >> Schedule >>…"
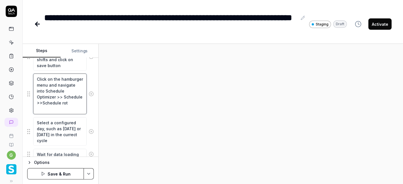
type textarea "*"
type textarea "Click on the hamburger menu and navigate into Schedule Optimizer >> Schedule >>…"
type textarea "*"
type textarea "Click on the hamburger menu and navigate into Schedule Optimizer >> Schedule >>…"
type textarea "*"
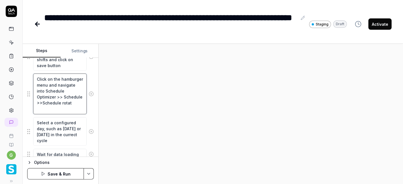
type textarea "Click on the hamburger menu and navigate into Schedule Optimizer >> Schedule >>…"
type textarea "*"
type textarea "Click on the hamburger menu and navigate into Schedule Optimizer >> Schedule >>…"
type textarea "*"
type textarea "Click on the hamburger menu and navigate into Schedule Optimizer >> Schedule >>…"
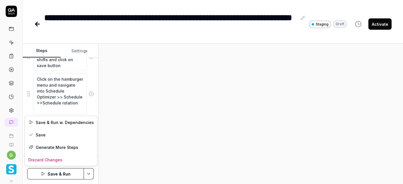
click at [87, 176] on html "**********" at bounding box center [201, 92] width 403 height 184
click at [57, 136] on div "Save" at bounding box center [61, 135] width 72 height 12
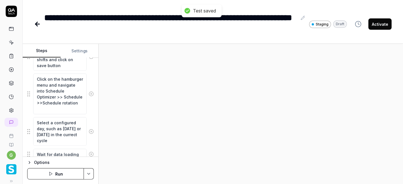
click at [63, 175] on button "Run" at bounding box center [55, 173] width 57 height 11
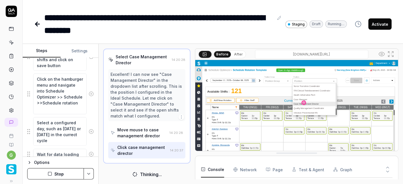
scroll to position [460, 0]
type textarea "*"
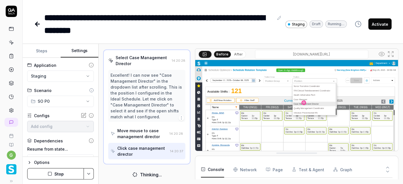
click at [83, 53] on button "Settings" at bounding box center [80, 51] width 38 height 14
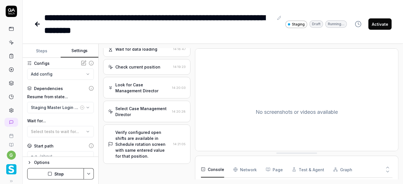
scroll to position [408, 0]
click at [57, 129] on span "Select tests to wait for..." at bounding box center [55, 131] width 48 height 5
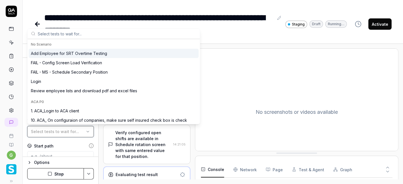
click at [57, 129] on span "Select tests to wait for..." at bounding box center [55, 131] width 48 height 5
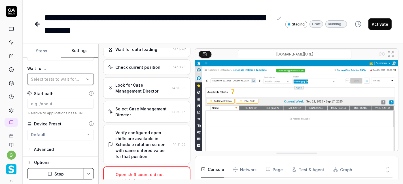
scroll to position [466, 0]
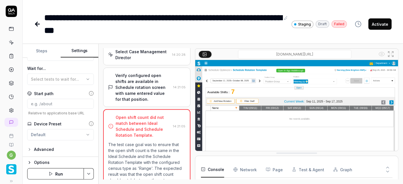
click at [31, 150] on icon "button" at bounding box center [29, 150] width 5 height 5
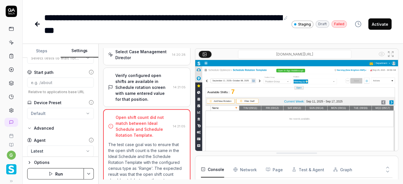
scroll to position [128, 0]
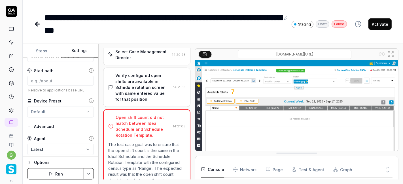
click at [28, 129] on button "Advanced" at bounding box center [40, 126] width 27 height 7
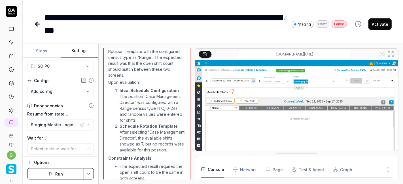
scroll to position [40, 0]
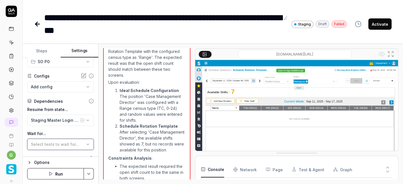
click at [65, 142] on span "Select tests to wait for..." at bounding box center [55, 144] width 48 height 5
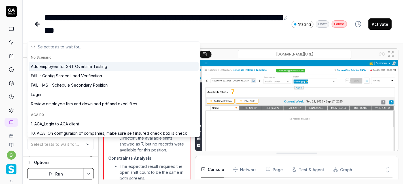
paste input "Open shift count in IS and OSM screen with census type as "Range""
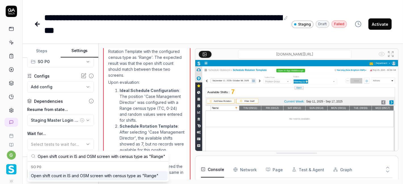
type input "Open shift count in IS and OSM screen with census type as "Range""
click at [82, 175] on div "Open shift count in IS and OSM screen with census type as "Range"" at bounding box center [95, 176] width 128 height 6
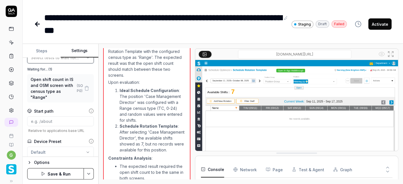
scroll to position [127, 0]
click at [88, 174] on html "**********" at bounding box center [201, 92] width 403 height 184
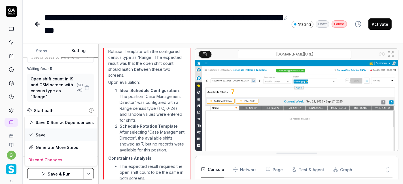
click at [63, 136] on div "Save" at bounding box center [61, 135] width 72 height 12
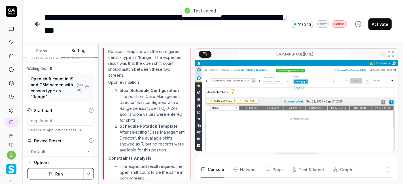
click at [68, 174] on button "Run" at bounding box center [55, 173] width 57 height 11
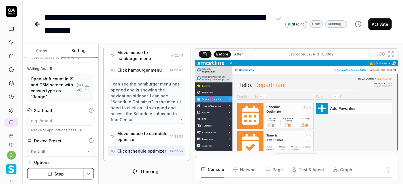
scroll to position [174, 0]
click at [238, 53] on button "After" at bounding box center [238, 54] width 13 height 6
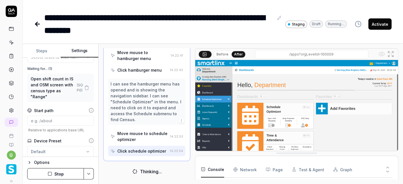
click at [223, 54] on button "Before" at bounding box center [222, 54] width 16 height 6
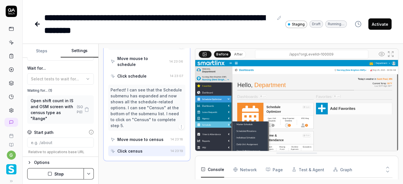
scroll to position [336, 0]
click at [68, 172] on button "Stop" at bounding box center [55, 173] width 57 height 11
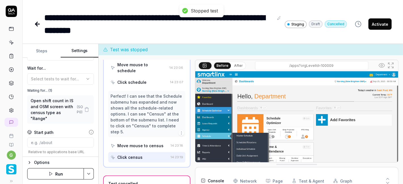
scroll to position [341, 0]
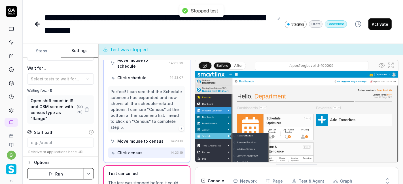
click at [84, 111] on icon "button" at bounding box center [86, 109] width 5 height 5
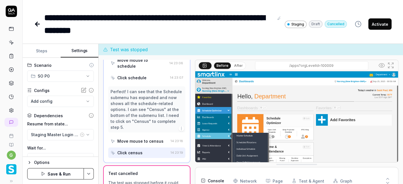
scroll to position [560, 0]
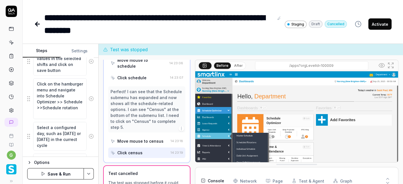
click at [46, 54] on button "Steps" at bounding box center [42, 51] width 38 height 14
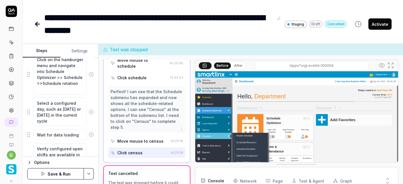
scroll to position [626, 0]
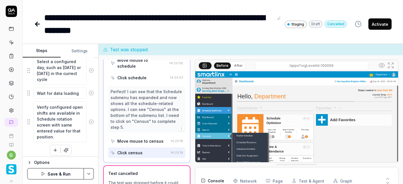
click at [56, 146] on button "button" at bounding box center [55, 151] width 10 height 10
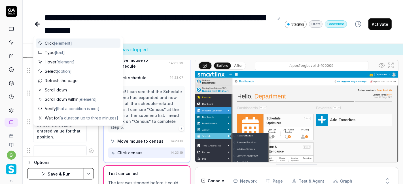
scroll to position [640, 0]
type textarea "*"
type textarea "C"
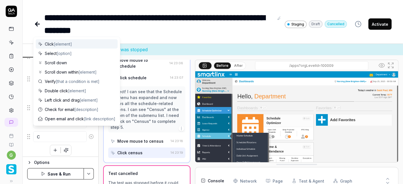
type textarea "*"
type textarea "Cl"
type textarea "*"
type textarea "Cli"
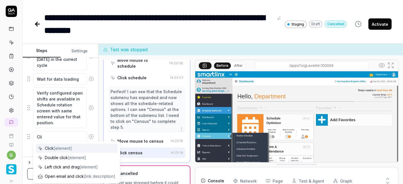
type textarea "*"
type textarea "Clic"
type textarea "*"
type textarea "Click"
type textarea "*"
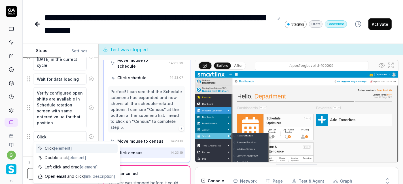
type textarea "Click o"
type textarea "*"
type textarea "Click on"
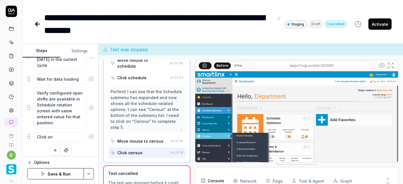
type textarea "*"
type textarea "Click on"
type textarea "*"
type textarea "Click on t"
type textarea "*"
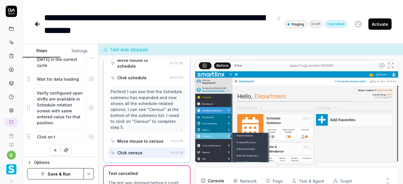
type textarea "Click on th"
type textarea "*"
type textarea "Click on the"
type textarea "*"
type textarea "Click on the"
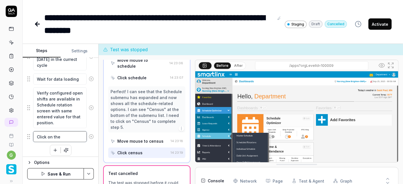
scroll to position [60, 0]
type textarea "*"
type textarea "Click on the O"
type textarea "*"
type textarea "Click on the Op"
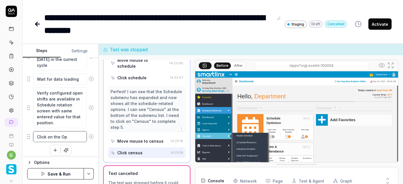
type textarea "*"
type textarea "Click on the Ope"
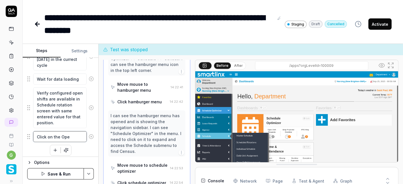
type textarea "*"
type textarea "Click on the Open"
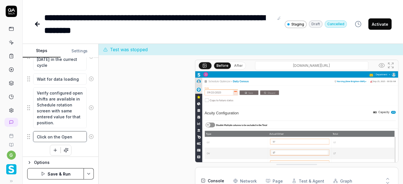
type textarea "*"
type textarea "Click on the Open"
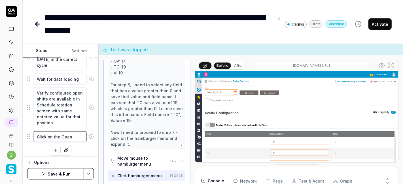
type textarea "*"
type textarea "Click on the Open b"
type textarea "*"
type textarea "Click on the Open bu"
type textarea "*"
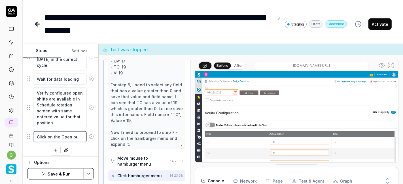
type textarea "Click on the Open but"
type textarea "*"
type textarea "Click on the Open butt"
type textarea "*"
type textarea "Click on the Open butto"
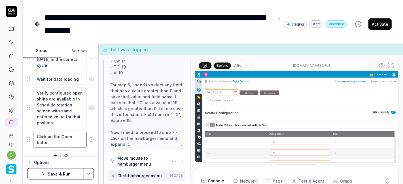
type textarea "*"
type textarea "Click on the Open button"
type textarea "*"
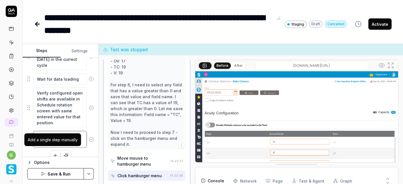
type textarea "Click on the Open button"
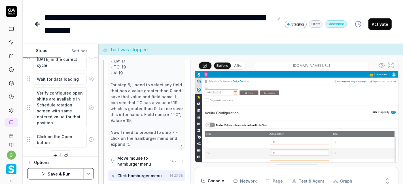
click at [53, 151] on button "button" at bounding box center [55, 156] width 10 height 10
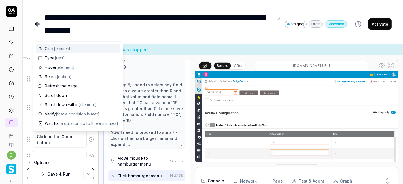
scroll to position [654, 0]
type textarea "*"
type textarea "C"
type textarea "*"
type textarea "Cl"
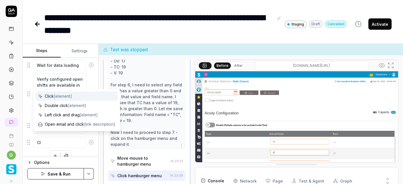
type textarea "*"
type textarea "Cli"
type textarea "*"
type textarea "Clic"
type textarea "*"
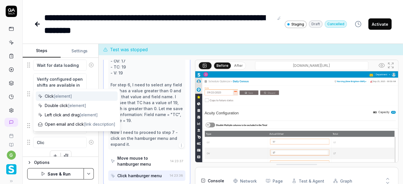
type textarea "Click"
type textarea "*"
type textarea "Click"
type textarea "*"
type textarea "Click o"
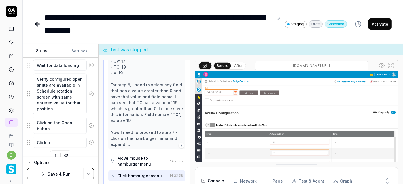
type textarea "*"
type textarea "Click on"
type textarea "*"
type textarea "Click on"
type textarea "*"
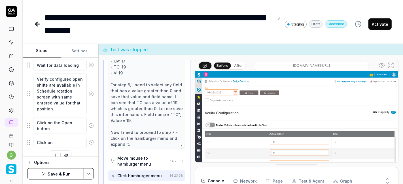
type textarea "Click on t"
type textarea "*"
type textarea "Click on th"
type textarea "*"
type textarea "Click on the"
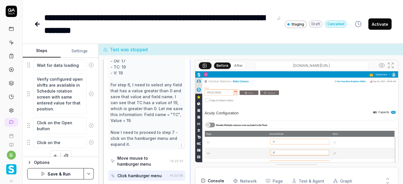
type textarea "*"
type textarea "Click on the"
type textarea "*"
type textarea "Click on the p"
type textarea "*"
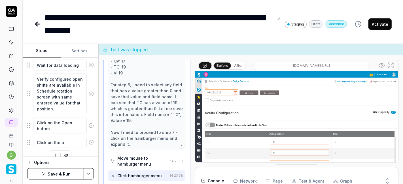
type textarea "Click on the po"
type textarea "*"
type textarea "Click on the pos"
type textarea "*"
type textarea "Click on the posi"
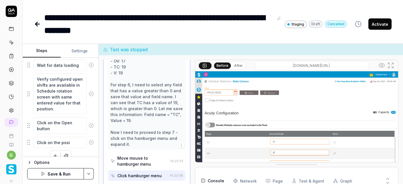
type textarea "*"
type textarea "Click on the posit"
type textarea "*"
type textarea "Click on the positi"
type textarea "*"
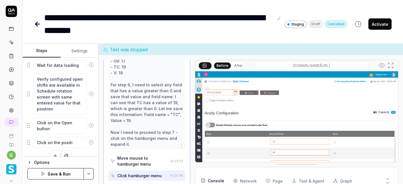
type textarea "Click on the positio"
type textarea "*"
type textarea "Click on the position"
type textarea "*"
type textarea "Click on the position"
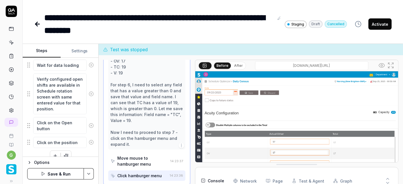
type textarea "*"
type textarea "Click on the position fi"
type textarea "*"
type textarea "Click on the position fil"
type textarea "*"
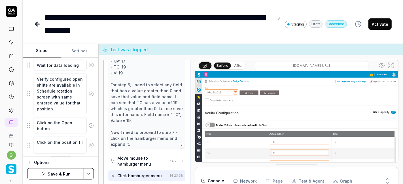
type textarea "Click on the position filt"
type textarea "*"
type textarea "Click on the position filte"
type textarea "*"
type textarea "Click on the position filter"
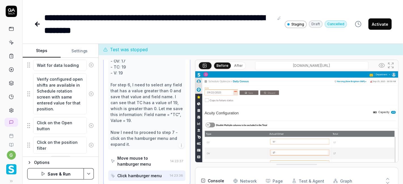
type textarea "*"
type textarea "Click on the position filter"
type textarea "*"
type textarea "Click on the position filter a"
type textarea "*"
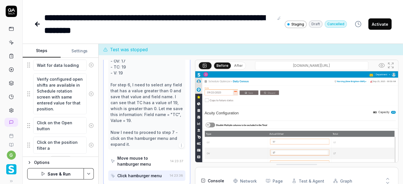
type textarea "Click on the position filter an"
type textarea "*"
type textarea "Click on the position filter and"
type textarea "*"
type textarea "Click on the position filter and"
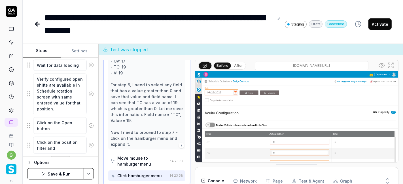
type textarea "*"
type textarea "Click on the position filter and f"
type textarea "*"
type textarea "Click on the position filter and fi"
type textarea "*"
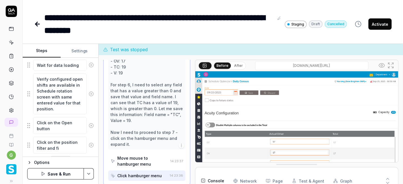
type textarea "Click on the position filter and fil"
type textarea "*"
type textarea "Click on the position filter and filt"
type textarea "*"
type textarea "Click on the position filter and filte"
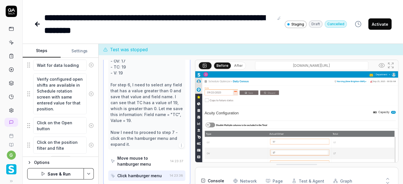
type textarea "*"
type textarea "Click on the position filter and filter"
type textarea "*"
type textarea "Click on the position filter and filter"
type textarea "*"
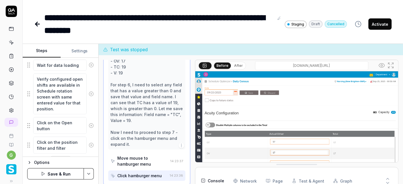
type textarea "Click on the position filter and filter w"
type textarea "*"
type textarea "Click on the position filter and filter wi"
type textarea "*"
type textarea "Click on the position filter and filter wit"
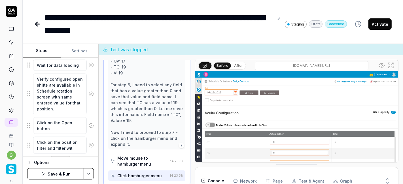
type textarea "*"
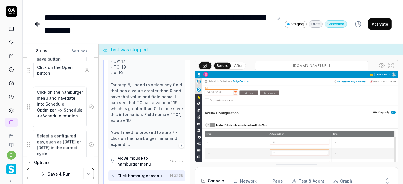
scroll to position [564, 0]
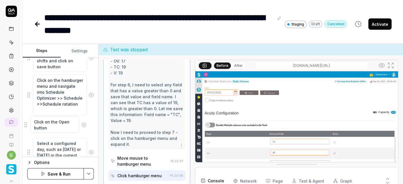
drag, startPoint x: 29, startPoint y: 123, endPoint x: 26, endPoint y: 125, distance: 3.8
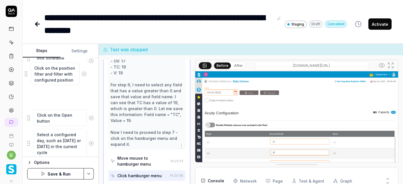
scroll to position [593, 0]
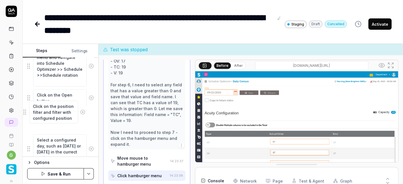
drag, startPoint x: 31, startPoint y: 128, endPoint x: 27, endPoint y: 113, distance: 15.8
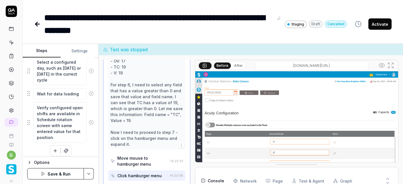
scroll to position [671, 0]
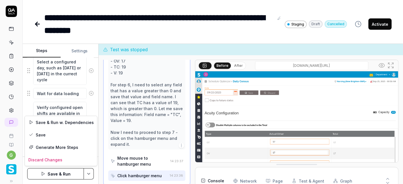
click at [91, 171] on html "**********" at bounding box center [201, 92] width 403 height 184
click at [66, 136] on div "Save" at bounding box center [61, 135] width 72 height 12
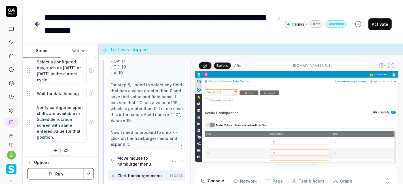
click at [61, 170] on button "Run" at bounding box center [55, 173] width 57 height 11
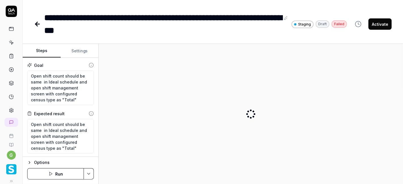
drag, startPoint x: 0, startPoint y: 0, endPoint x: 41, endPoint y: 23, distance: 46.6
click at [41, 23] on icon at bounding box center [37, 24] width 7 height 7
type textarea "*"
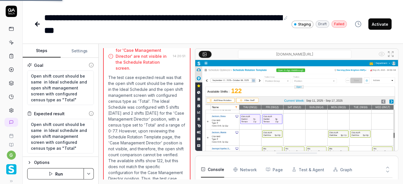
scroll to position [443, 0]
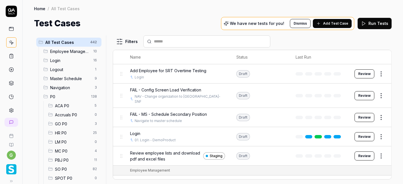
click at [327, 22] on span "Add Test Case" at bounding box center [335, 23] width 25 height 5
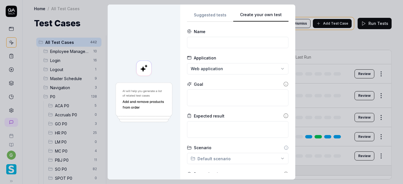
click at [271, 12] on button "Create your own test" at bounding box center [260, 17] width 55 height 10
click at [226, 41] on input at bounding box center [238, 42] width 102 height 11
paste input "114055-Configure Daily Attendance Report settings-Verify that the changes relat…"
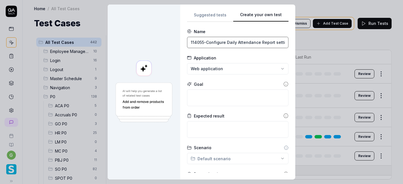
scroll to position [0, 257]
type input "114055-Configure Daily Attendance Report settings-Verify that the changes relat…"
click at [209, 67] on div "**********" at bounding box center [201, 92] width 403 height 184
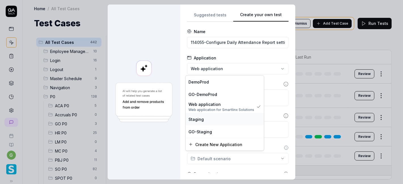
click at [203, 119] on div "Staging" at bounding box center [225, 119] width 73 height 6
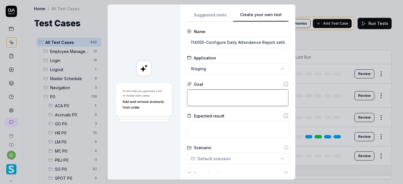
click at [216, 99] on textarea at bounding box center [238, 98] width 102 height 17
paste textarea "114055-Configure Daily Attendance Report settings-Verify that the changes relat…"
type textarea "*"
type textarea "114055-Configure Daily Attendance Report settings-Verify that the changes relat…"
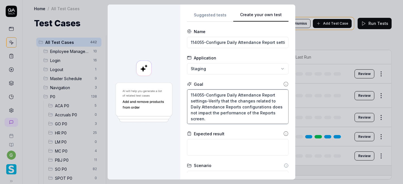
click at [222, 94] on textarea "114055-Configure Daily Attendance Report settings-Verify that the changes relat…" at bounding box center [238, 107] width 102 height 35
type textarea "*"
type textarea "114055-Configur Daily Attendance Report settings-Verify that the changes relate…"
type textarea "*"
type textarea "114055-Configu Daily Attendance Report settings-Verify that the changes related…"
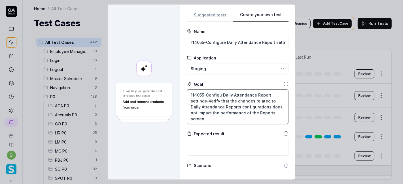
type textarea "*"
type textarea "114055-Config Daily Attendance Report settings-Verify that the changes related …"
type textarea "*"
type textarea "114055-Confi Daily Attendance Report settings-Verify that the changes related t…"
type textarea "*"
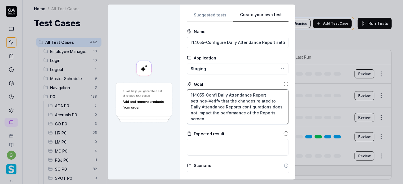
type textarea "114055-Conf Daily Attendance Report settings-Verify that the changes related to…"
type textarea "*"
type textarea "114055-Con Daily Attendance Report settings-Verify that the changes related to …"
type textarea "*"
type textarea "114055-Co Daily Attendance Report settings-Verify that the changes related to D…"
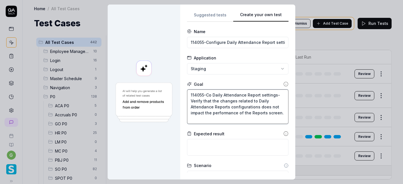
type textarea "*"
type textarea "114055-C Daily Attendance Report settings-Verify that the changes related to Da…"
type textarea "*"
type textarea "114055- Daily Attendance Report settings-Verify that the changes related to Dai…"
type textarea "*"
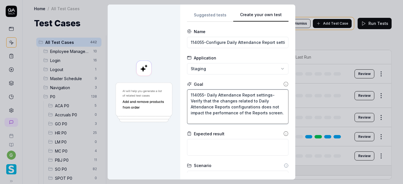
type textarea "114055 Daily Attendance Report settings-Verify that the changes related to Dail…"
type textarea "*"
type textarea "11405 Daily Attendance Report settings-Verify that the changes related to Daily…"
type textarea "*"
type textarea "1140 Daily Attendance Report settings-Verify that the changes related to Daily …"
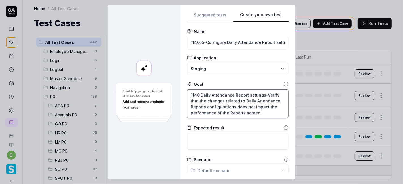
type textarea "*"
type textarea "114 Daily Attendance Report settings-Verify that the changes related to Daily A…"
type textarea "*"
type textarea "11 Daily Attendance Report settings-Verify that the changes related to Daily At…"
type textarea "*"
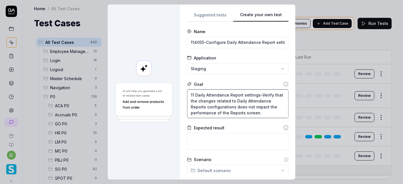
type textarea "1 Daily Attendance Report settings-Verify that the changes related to Daily Att…"
type textarea "*"
type textarea "Daily Attendance Report settings-Verify that the changes related to Daily Atten…"
type textarea "*"
type textarea "Daily Attendance Report settings-Verify that the changes related to Daily Atten…"
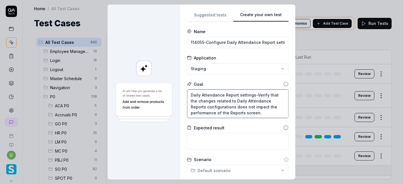
type textarea "*"
drag, startPoint x: 271, startPoint y: 95, endPoint x: 185, endPoint y: 93, distance: 86.2
click at [187, 93] on textarea "Daily Attendance Report settings-Verify that the changes related to Daily Atten…" at bounding box center [238, 104] width 102 height 29
type textarea "the changes related to Daily Attendance Reports configurations does not impact …"
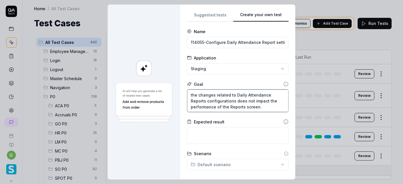
type textarea "*"
type textarea "the changes related to Daily Attendance Reports configurations does not impact …"
type textarea "*"
type textarea "he changes related to Daily Attendance Reports configurations does not impact t…"
type textarea "*"
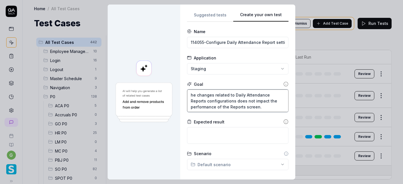
type textarea "The changes related to Daily Attendance Reports configurations does not impact …"
click at [233, 103] on textarea "The changes related to Daily Attendance Reports configurations does not impact …" at bounding box center [238, 101] width 102 height 23
type textarea "*"
type textarea "The changes related to Daily Attendance Reports configurations does not impact …"
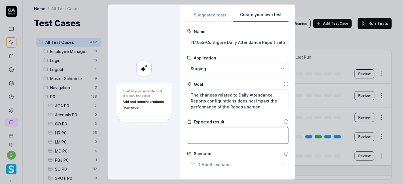
paste textarea "The changes related to Daily Attendance Reports configurations does not impact …"
type textarea "*"
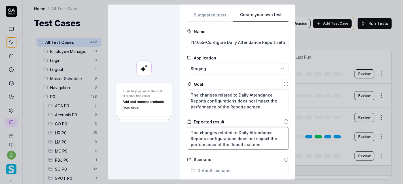
click at [214, 132] on textarea "The changes related to Daily Attendance Reports configurations does not impact …" at bounding box center [238, 138] width 102 height 23
type textarea "The changes related to Daily Attendance Reports configurations does not impact …"
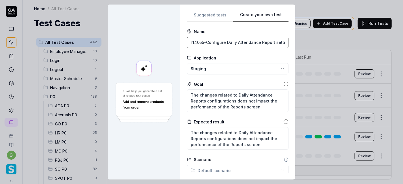
click at [224, 42] on input "114055-Configure Daily Attendance Report settings-Verify that the changes relat…" at bounding box center [238, 42] width 102 height 11
paste input "T"
type input "The changes related to Daily Attendance Reports configurations does not impact …"
type textarea "*"
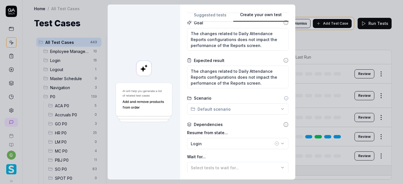
scroll to position [61, 0]
type input "The changes related to Daily Attendance Reports configurations does not impact …"
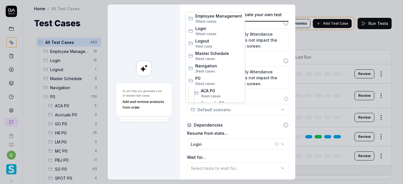
scroll to position [0, 0]
click at [211, 106] on div "**********" at bounding box center [201, 92] width 403 height 184
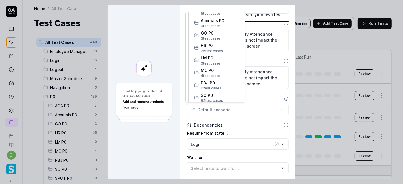
scroll to position [96, 0]
click at [209, 80] on span "SO P0" at bounding box center [221, 82] width 41 height 6
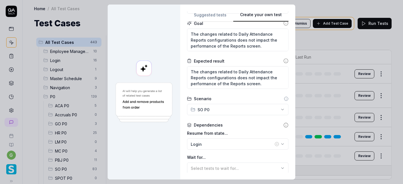
click at [211, 92] on form "**********" at bounding box center [238, 100] width 102 height 265
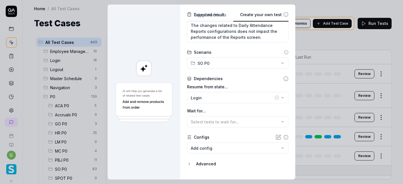
scroll to position [110, 0]
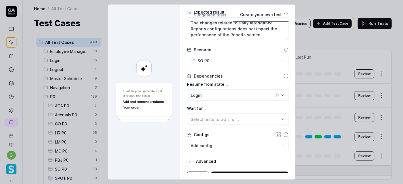
click at [277, 95] on icon "button" at bounding box center [277, 95] width 1 height 1
click at [260, 94] on div "No test case" at bounding box center [235, 95] width 89 height 6
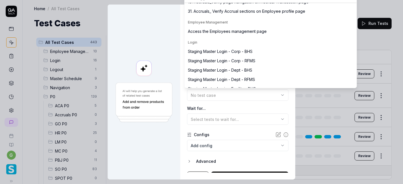
scroll to position [224, 0]
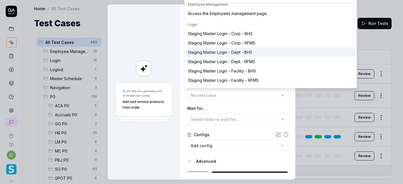
type input "stagg"
click at [256, 52] on div "Staging Master Login - Dept - BHS" at bounding box center [271, 52] width 170 height 9
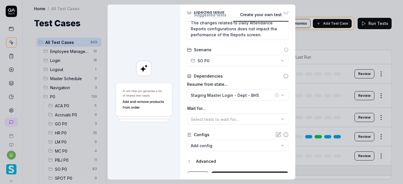
click at [219, 109] on label "Wait for..." at bounding box center [238, 109] width 102 height 6
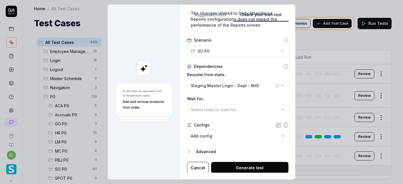
click at [226, 165] on button "Generate test" at bounding box center [249, 167] width 77 height 11
type textarea "*"
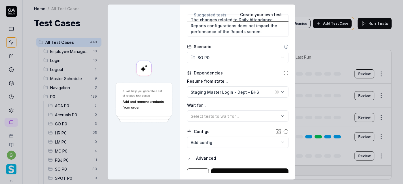
scroll to position [0, 137]
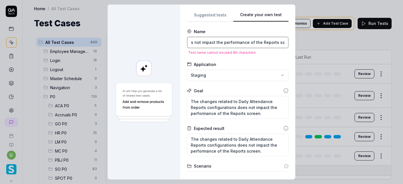
click at [270, 43] on input "The changes related to Daily Attendance Reports configurations does not impact …" at bounding box center [238, 42] width 102 height 11
click at [221, 23] on div "**********" at bounding box center [238, 92] width 102 height 162
click at [198, 43] on input "The changes related to Daily Attendance Reports configurations does not impact …" at bounding box center [238, 42] width 102 height 11
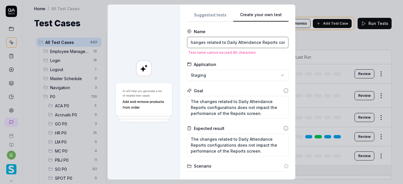
type input "Changes related to Daily Attendance Reports configurations does not impact the …"
drag, startPoint x: 251, startPoint y: 41, endPoint x: 277, endPoint y: 43, distance: 25.6
click at [277, 43] on input "Changes related to Daily Attendance Reports configurations does not impact the …" at bounding box center [238, 42] width 102 height 11
type textarea "*"
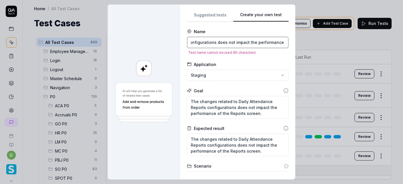
scroll to position [0, 97]
type input "Changes related to Daily Attendance Reports configurations does not impact the …"
click at [252, 59] on form "**********" at bounding box center [238, 164] width 102 height 271
drag, startPoint x: 224, startPoint y: 42, endPoint x: 181, endPoint y: 43, distance: 42.8
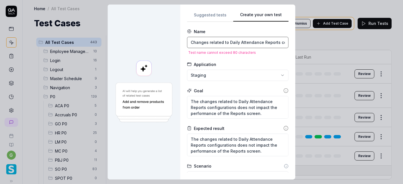
click at [181, 43] on div "**********" at bounding box center [237, 92] width 115 height 175
type textarea "*"
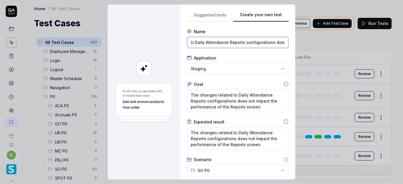
type input "Up Daily Attendance Reports configurations does not impact the performance on it"
type textarea "*"
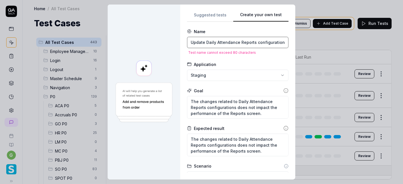
type input "Updated Daily Attendance Reports configurations does not impact the performance…"
type textarea "*"
click at [233, 62] on div "Application" at bounding box center [238, 65] width 102 height 6
click at [218, 42] on input "Updated Daily Attendance Reports configurations does not impact the performance…" at bounding box center [238, 42] width 102 height 11
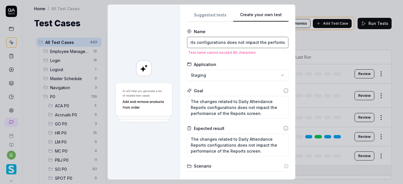
type input "Updated Daily Attendance Reports configuration does not impact the performance …"
drag, startPoint x: 206, startPoint y: 42, endPoint x: 214, endPoint y: 41, distance: 8.2
click at [214, 41] on input "Updated Daily Attendance Reports configuration does not impact the performance …" at bounding box center [238, 42] width 102 height 11
drag, startPoint x: 226, startPoint y: 41, endPoint x: 237, endPoint y: 42, distance: 11.1
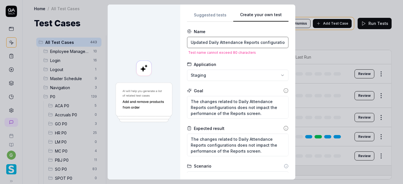
click at [237, 42] on input "Updated Daily Attendance Reports configuration does not impact the performance …" at bounding box center [238, 42] width 102 height 11
type textarea "*"
type input "Updated Daily Atten Reports configuration does not impact the performance on it"
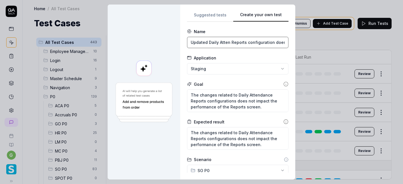
type textarea "*"
type input "Updated Daily Attendance Reports configuration does not impact the performance …"
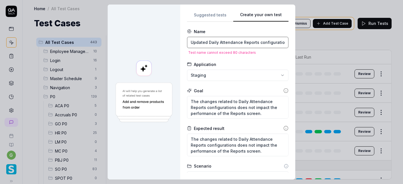
click at [243, 42] on input "Updated Daily Attendance Reports configuration does not impact the performance …" at bounding box center [238, 42] width 102 height 11
type textarea "*"
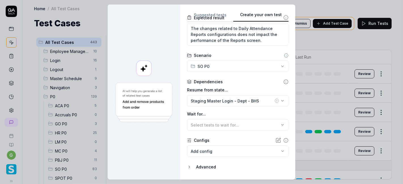
scroll to position [120, 0]
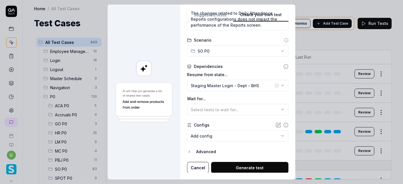
type input "Updated Daily Attendance configuration does not impact the performance on it"
click at [231, 167] on button "Generate test" at bounding box center [249, 167] width 77 height 11
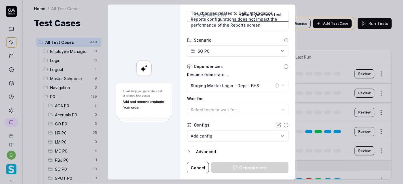
type textarea "*"
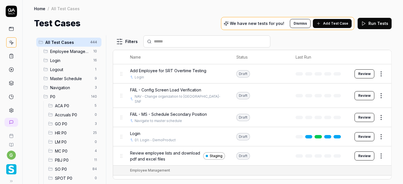
click at [70, 170] on span "SO P0" at bounding box center [72, 170] width 34 height 6
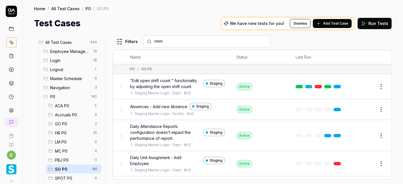
click at [186, 41] on input "text" at bounding box center [210, 42] width 113 height 6
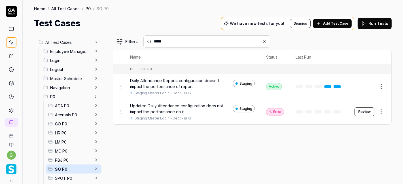
type input "*****"
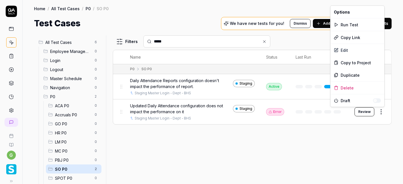
click at [379, 110] on html "g Home / All Test Cases / P0 / SO P0 Home / All Test Cases / P0 / SO P0 Test Ca…" at bounding box center [201, 92] width 403 height 184
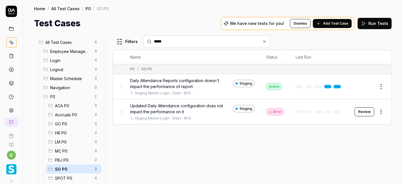
click at [261, 125] on html "g Home / All Test Cases / P0 / SO P0 Home / All Test Cases / P0 / SO P0 Test Ca…" at bounding box center [201, 92] width 403 height 184
click at [360, 111] on button "Review" at bounding box center [365, 112] width 20 height 9
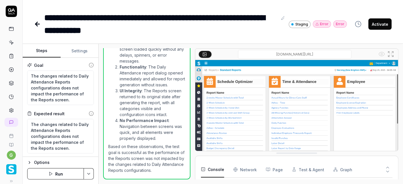
scroll to position [48, 0]
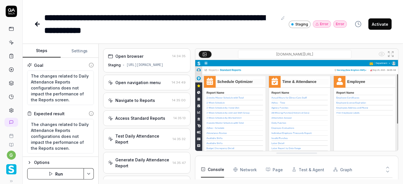
click at [45, 48] on button "Steps" at bounding box center [42, 51] width 38 height 14
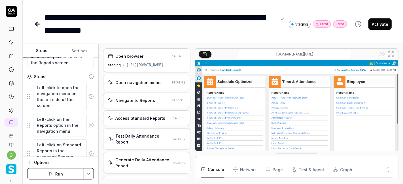
scroll to position [86, 0]
type textarea "*"
click at [62, 94] on textarea "Left-click to open the navigation menu on the left side of the screen" at bounding box center [60, 96] width 54 height 29
paste textarea "Click on the hamburger menu and navigate into Schedule Optimizer >> Schedule >>…"
type textarea "*"
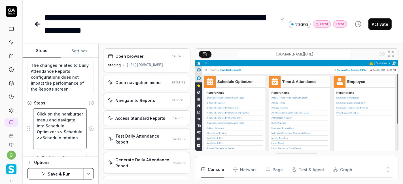
scroll to position [59, 0]
type textarea "Click on the hamburger menu and navigate into Schedule Optimizer >> Schedule >>…"
type textarea "*"
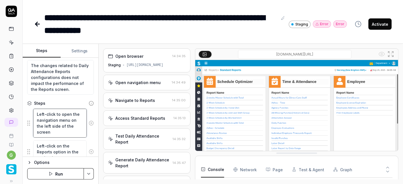
type textarea "Left-click to open the navigation menu on the left side of the screen"
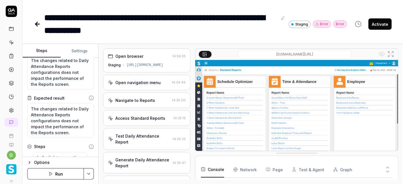
scroll to position [15, 0]
click at [142, 64] on div "https://v6-stg01.smartlinxsolutions.com/" at bounding box center [145, 65] width 37 height 5
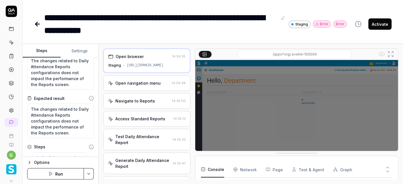
click at [134, 134] on div "Test Daily Attendance Report" at bounding box center [142, 140] width 55 height 12
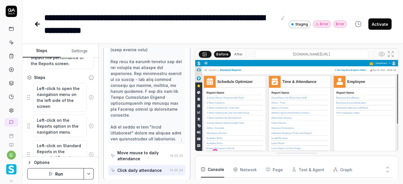
scroll to position [72, 0]
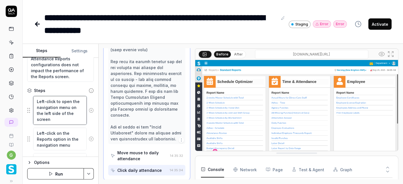
click at [60, 112] on textarea "Left-click to open the navigation menu on the left side of the screen" at bounding box center [60, 110] width 54 height 29
paste textarea "Click on the hamburger menu and navigate into Schedule Optimizer >> Schedule >>…"
type textarea "*"
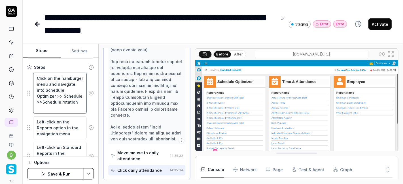
scroll to position [97, 0]
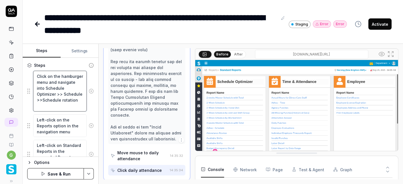
type textarea "Click on the hamburger menu and navigate into Schedule Optimizer >> Schedule >>…"
click at [61, 131] on textarea "Left-click on the Reports option in the navigation menu" at bounding box center [60, 126] width 54 height 23
paste textarea "Click on the position filter and filter with configured position"
type textarea "*"
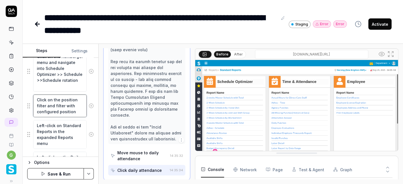
scroll to position [119, 0]
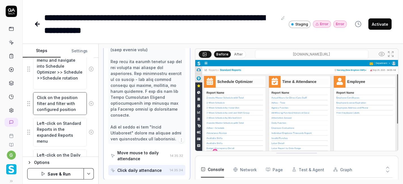
type textarea "Click on the position filter and filter with configured position"
click at [51, 133] on textarea "Left-click on Standard Reports in the expanded Reports menu" at bounding box center [60, 132] width 54 height 29
paste textarea "Click on the Open button"
type textarea "*"
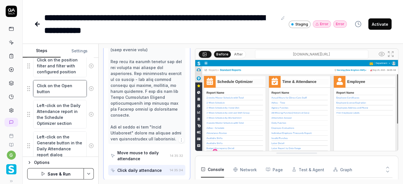
scroll to position [160, 0]
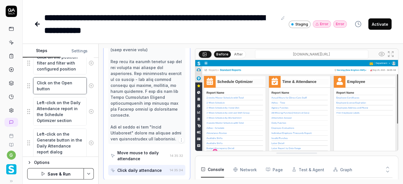
type textarea "Click on the Open button"
click at [91, 111] on icon at bounding box center [91, 111] width 1 height 1
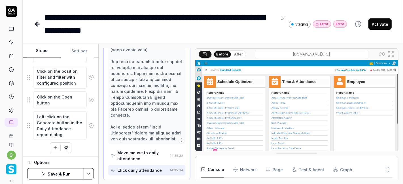
click at [89, 125] on icon at bounding box center [91, 125] width 5 height 5
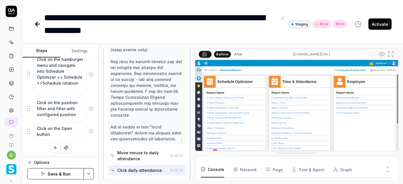
click at [69, 175] on button "Save & Run" at bounding box center [55, 173] width 57 height 11
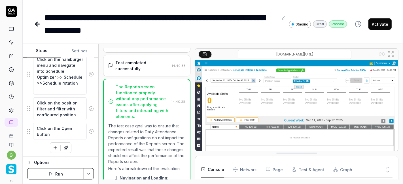
scroll to position [111, 0]
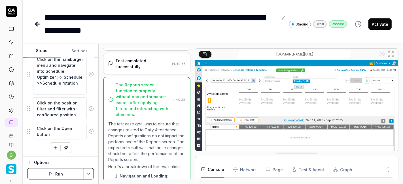
click at [74, 175] on button "Run" at bounding box center [55, 173] width 57 height 11
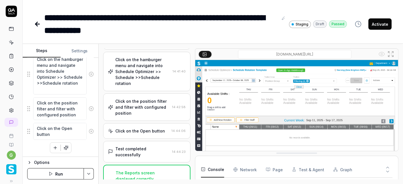
scroll to position [6, 0]
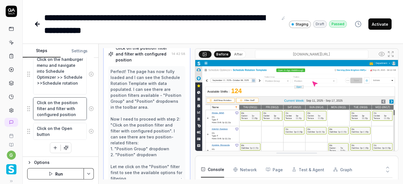
click at [73, 113] on textarea "Click on the position filter and filter with configured position" at bounding box center [60, 109] width 54 height 23
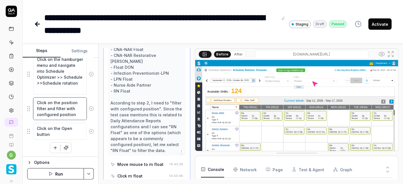
scroll to position [5, 0]
click at [54, 109] on textarea "Click on the position filter and filter with configured position" at bounding box center [60, 109] width 54 height 23
type textarea "*"
click at [38, 24] on icon at bounding box center [37, 24] width 4 height 0
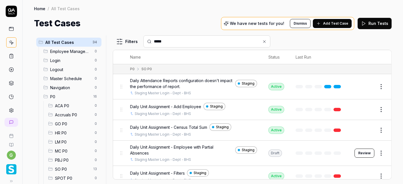
click at [65, 168] on span "SO P0" at bounding box center [72, 170] width 35 height 6
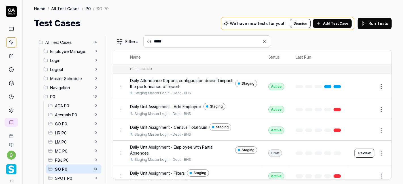
click at [204, 43] on input "*****" at bounding box center [210, 42] width 113 height 6
type input "*"
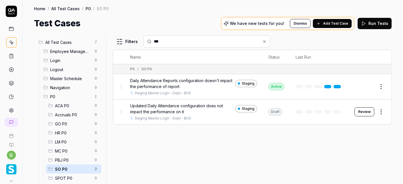
type input "***"
click at [362, 87] on button "Edit" at bounding box center [368, 86] width 14 height 9
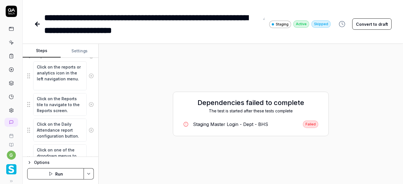
scroll to position [111, 0]
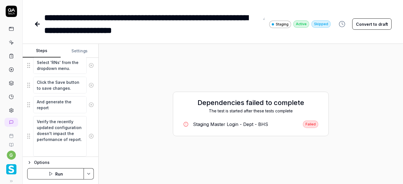
scroll to position [241, 0]
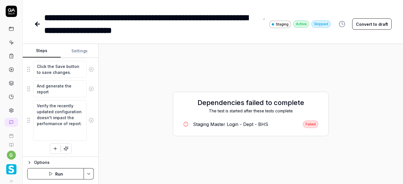
click at [54, 174] on button "Run" at bounding box center [55, 173] width 57 height 11
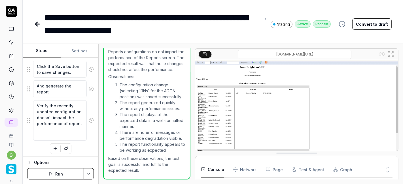
scroll to position [319, 0]
type textarea "*"
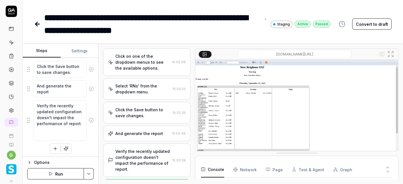
scroll to position [116, 0]
click at [39, 26] on icon at bounding box center [37, 24] width 7 height 7
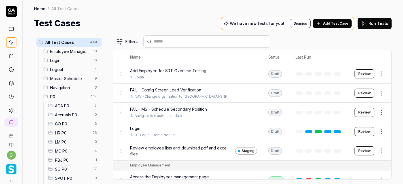
click at [69, 168] on span "SO P0" at bounding box center [72, 170] width 34 height 6
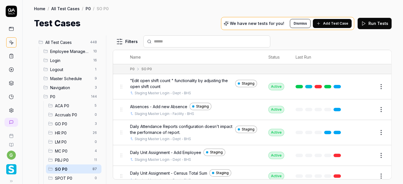
click at [181, 43] on input "text" at bounding box center [210, 42] width 113 height 6
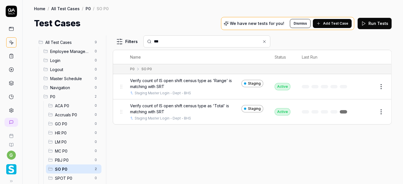
type input "***"
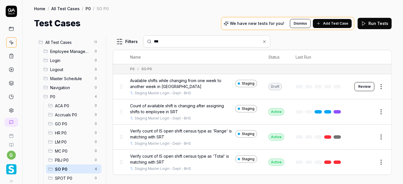
click at [337, 162] on link at bounding box center [337, 162] width 7 height 3
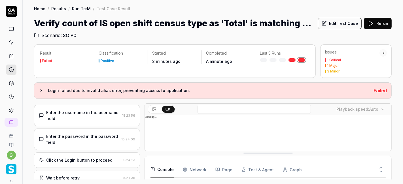
scroll to position [10, 0]
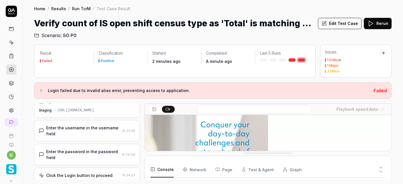
click at [330, 19] on button "Edit Test Case" at bounding box center [340, 23] width 44 height 11
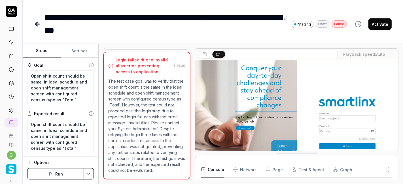
scroll to position [194, 0]
type textarea "*"
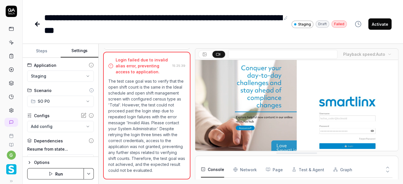
click at [81, 52] on button "Settings" at bounding box center [80, 51] width 38 height 14
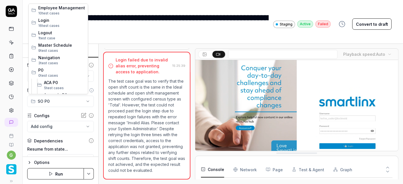
click at [66, 104] on html "**********" at bounding box center [201, 92] width 403 height 184
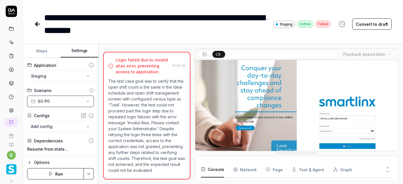
click at [91, 117] on html "**********" at bounding box center [201, 92] width 403 height 184
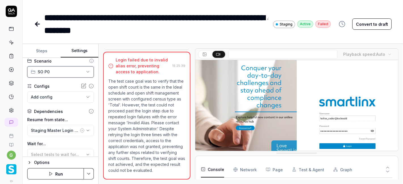
scroll to position [30, 0]
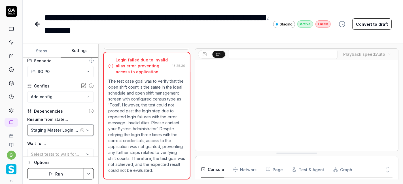
click at [69, 128] on div "Staging Master Login - Dept - BHS" at bounding box center [55, 130] width 48 height 6
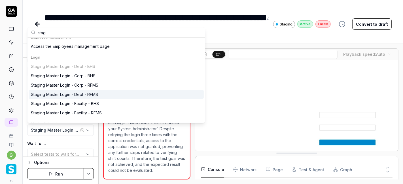
scroll to position [220, 0]
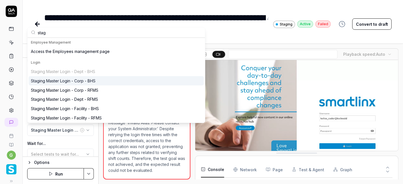
type input "stag"
click at [86, 71] on div "Staging Master Login - Dept - BHS Staging Master Login - Corp - BHS Staging Mas…" at bounding box center [116, 95] width 175 height 56
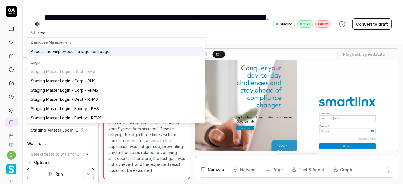
click at [165, 6] on div "**********" at bounding box center [213, 18] width 381 height 37
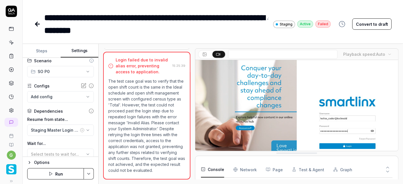
click at [37, 24] on icon at bounding box center [37, 24] width 4 height 0
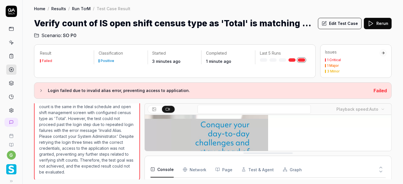
scroll to position [213, 0]
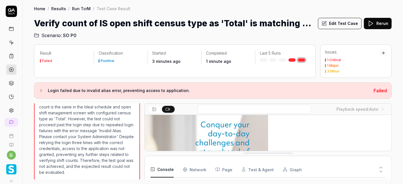
click at [37, 24] on h1 "Verify count of IS open shift census type as 'Total' is matching with SRT" at bounding box center [174, 23] width 280 height 13
click at [9, 41] on icon at bounding box center [11, 42] width 5 height 5
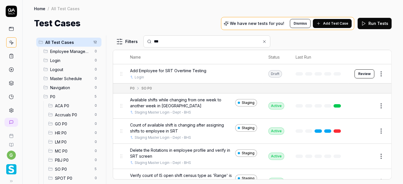
scroll to position [11, 0]
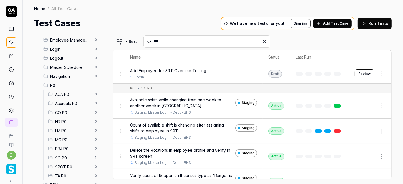
type input "***"
click at [70, 157] on span "SO P0" at bounding box center [73, 158] width 36 height 6
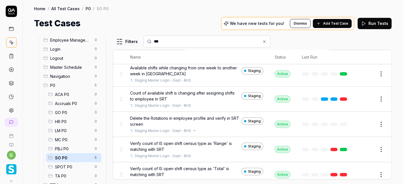
scroll to position [14, 0]
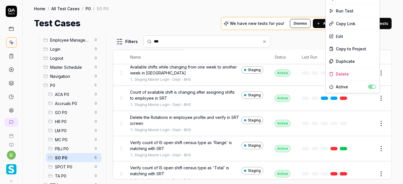
click at [375, 96] on html "g Home / All Test Cases / P0 / SO P0 Home / All Test Cases / P0 / SO P0 Test Ca…" at bounding box center [201, 92] width 403 height 184
click at [348, 10] on div "Run Test" at bounding box center [353, 11] width 54 height 12
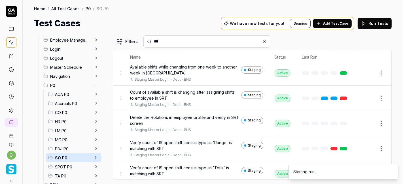
scroll to position [20, 0]
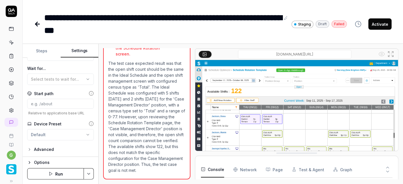
scroll to position [517, 0]
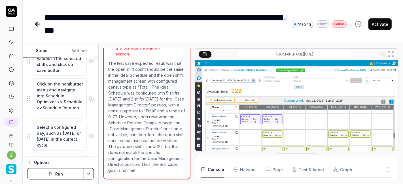
click at [47, 52] on button "Steps" at bounding box center [42, 51] width 38 height 14
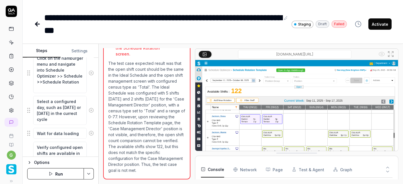
scroll to position [542, 0]
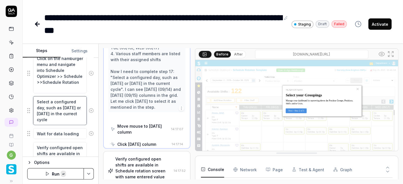
click at [57, 109] on textarea "Select a configured day, such as [DATE] or [DATE] in the currect cycle" at bounding box center [60, 110] width 54 height 29
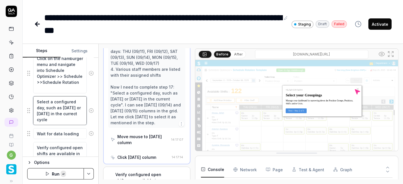
scroll to position [595, 0]
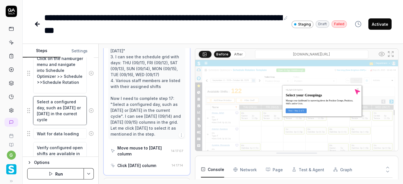
paste textarea "Click on the position filter and filter with configured position"
type textarea "*"
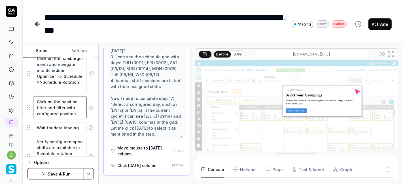
type textarea "Click on the position filter and filter with configured position"
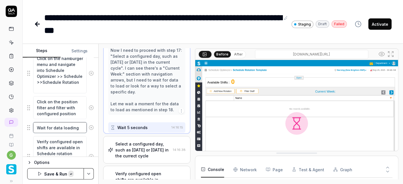
click at [56, 128] on textarea "Wait for data loading" at bounding box center [60, 128] width 54 height 11
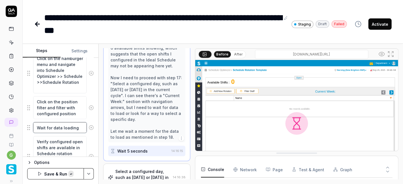
scroll to position [408, 0]
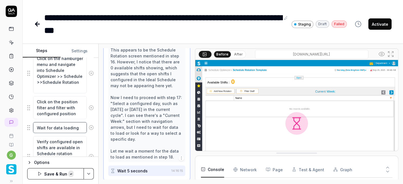
paste textarea "Click on the Open button"
type textarea "*"
type textarea "Click on the Open button"
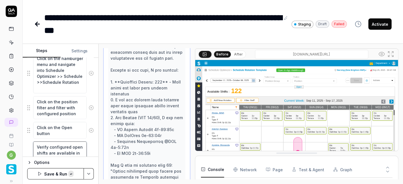
click at [59, 147] on textarea "Verify configured open shifts are available in Schedule rotation screen with sa…" at bounding box center [60, 162] width 54 height 41
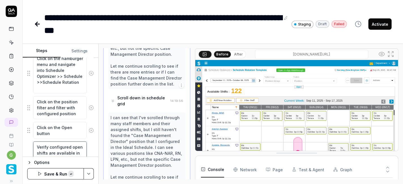
scroll to position [1455, 0]
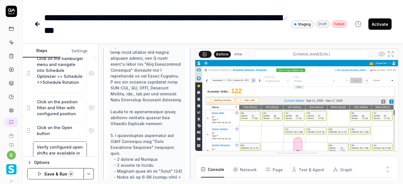
paste textarea "Select a configured day, such as [DATE] or [DATE] in the currect cycle"
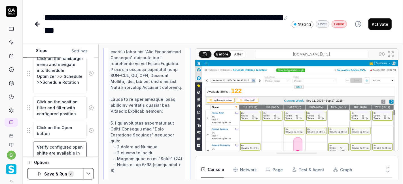
type textarea "*"
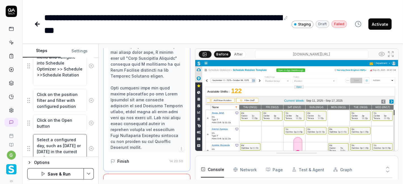
scroll to position [1591, 0]
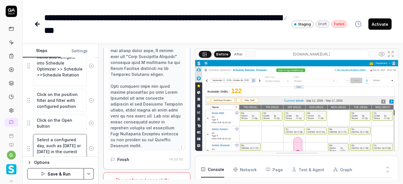
type textarea "Select a configured day, such as [DATE] or [DATE] in the currect cycle"
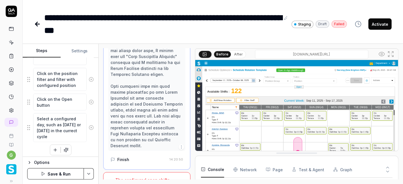
click at [53, 148] on icon "button" at bounding box center [55, 150] width 5 height 5
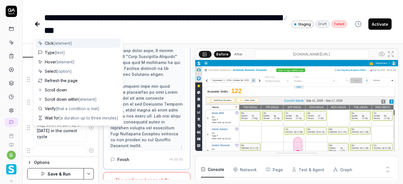
scroll to position [584, 0]
type textarea "*"
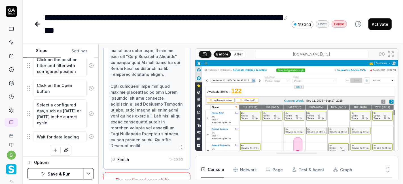
type textarea "Wait for data loading"
click at [53, 148] on icon "button" at bounding box center [55, 150] width 5 height 5
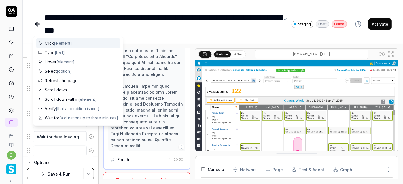
scroll to position [598, 0]
type textarea "*"
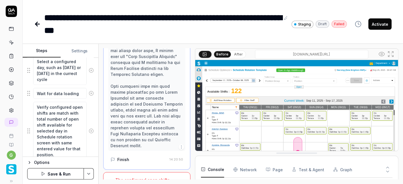
scroll to position [646, 0]
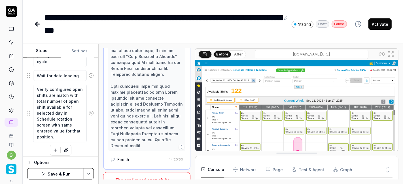
type textarea "Verify configured open shifts are match with total number of open shift availab…"
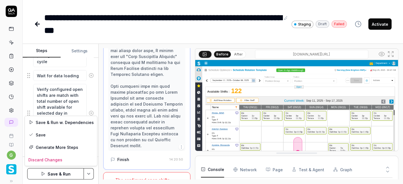
click at [88, 172] on html "**********" at bounding box center [201, 92] width 403 height 184
click at [69, 137] on div "Save" at bounding box center [61, 135] width 72 height 12
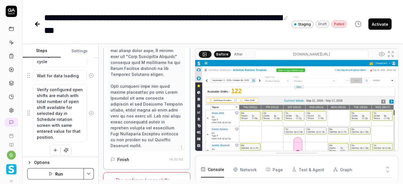
click at [382, 27] on button "Activate" at bounding box center [380, 23] width 23 height 11
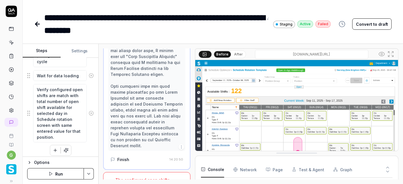
click at [38, 21] on icon at bounding box center [37, 24] width 7 height 7
type textarea "*"
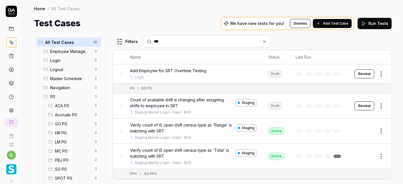
type input "***"
click at [65, 168] on span "SO P0" at bounding box center [73, 170] width 36 height 6
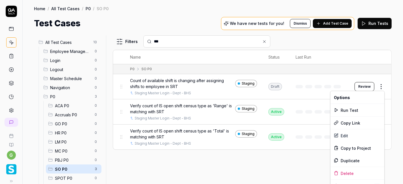
click at [382, 88] on html "g Home / All Test Cases / P0 / SO P0 Home / All Test Cases / P0 / SO P0 Test Ca…" at bounding box center [201, 92] width 403 height 184
click at [348, 160] on div "Duplicate" at bounding box center [358, 161] width 54 height 12
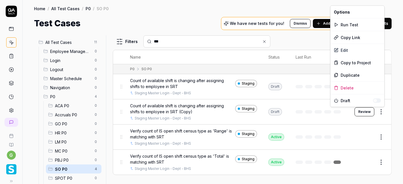
click at [380, 111] on html "g Home / All Test Cases / P0 / SO P0 Home / All Test Cases / P0 / SO P0 Test Ca…" at bounding box center [201, 92] width 403 height 184
click at [351, 51] on div "Edit" at bounding box center [358, 50] width 54 height 12
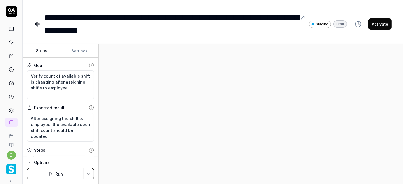
type textarea "*"
click at [304, 19] on icon at bounding box center [303, 18] width 5 height 5
click at [219, 24] on div "**********" at bounding box center [170, 24] width 253 height 26
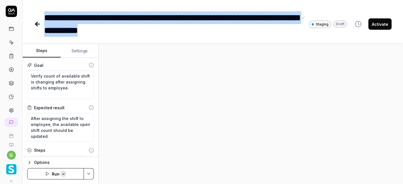
paste div
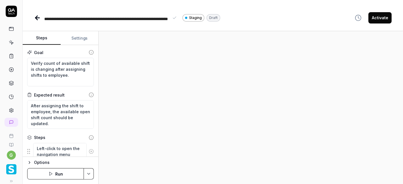
click at [62, 19] on span "**********" at bounding box center [106, 19] width 124 height 4
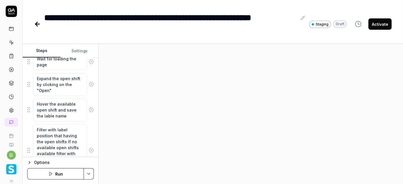
scroll to position [185, 0]
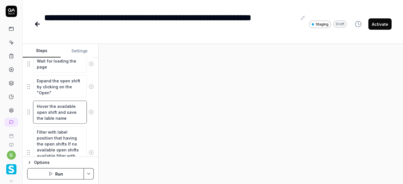
click at [62, 111] on textarea "Hover the available open shift and save the lable name" at bounding box center [60, 112] width 54 height 23
type textarea "*"
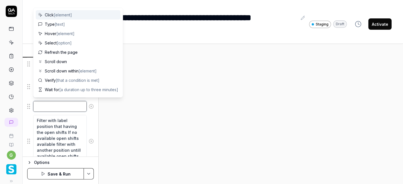
type textarea "*"
type textarea "V"
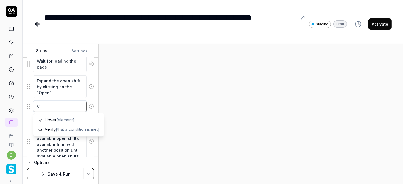
type textarea "*"
type textarea "Ve"
type textarea "*"
type textarea "Ver"
type textarea "*"
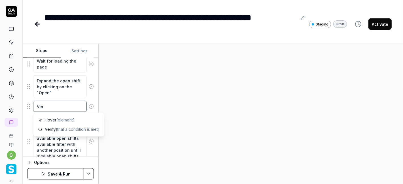
type textarea "Veri"
type textarea "*"
type textarea "Verif"
type textarea "*"
type textarea "Verify"
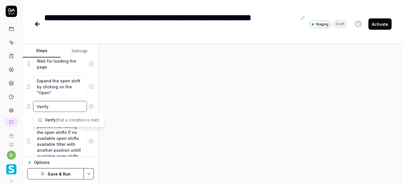
type textarea "*"
type textarea "Verify"
type textarea "*"
type textarea "Verify t"
type textarea "*"
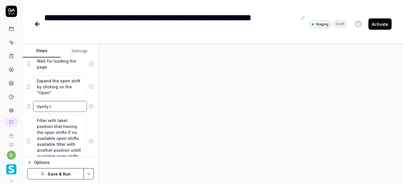
type textarea "Verify th"
type textarea "*"
type textarea "Verify the"
type textarea "*"
type textarea "Verify the"
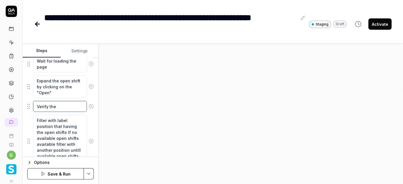
type textarea "*"
type textarea "Verify the t"
type textarea "*"
type textarea "Verify the to"
type textarea "*"
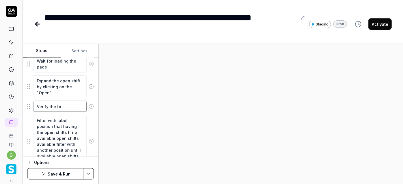
type textarea "Verify the tot"
type textarea "*"
type textarea "Verify the tots"
type textarea "*"
type textarea "Verify the totsl"
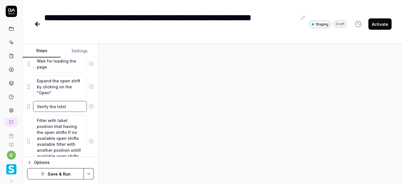
type textarea "*"
type textarea "Verify the tots"
type textarea "*"
type textarea "Verify the tot"
type textarea "*"
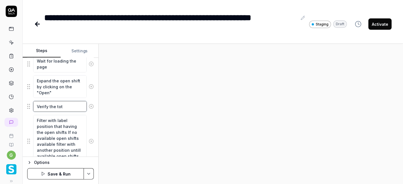
type textarea "Verify the tota"
type textarea "*"
type textarea "Verify the total"
type textarea "*"
type textarea "Verify the total"
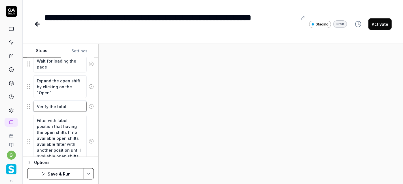
type textarea "*"
type textarea "Verify the total a"
type textarea "*"
type textarea "Verify the total av"
type textarea "*"
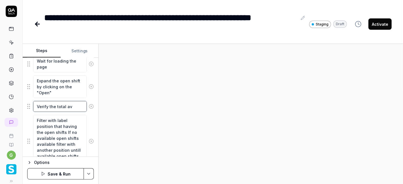
type textarea "Verify the total ava"
type textarea "*"
type textarea "Verify the total avai"
type textarea "*"
type textarea "Verify the total avail"
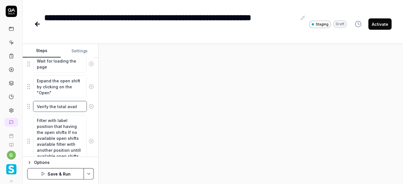
type textarea "*"
type textarea "Verify the total availa"
type textarea "*"
type textarea "Verify the total availab"
type textarea "*"
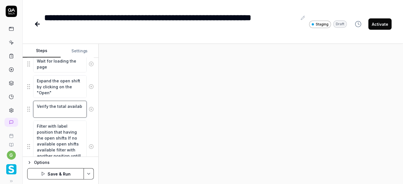
type textarea "Verify the total availabl"
type textarea "*"
type textarea "Verify the total available"
type textarea "*"
type textarea "Verify the total available"
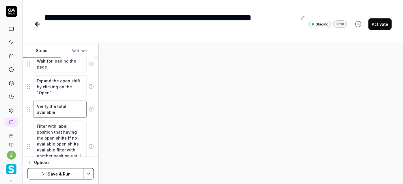
type textarea "*"
type textarea "Verify the total available o"
type textarea "*"
type textarea "Verify the total available op"
type textarea "*"
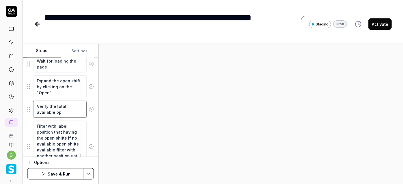
type textarea "Verify the total available ope"
type textarea "*"
type textarea "Verify the total available open"
type textarea "*"
type textarea "Verify the total available open s"
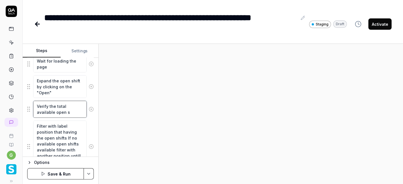
type textarea "*"
type textarea "Verify the total available open sh"
type textarea "*"
type textarea "Verify the total available open shi"
type textarea "*"
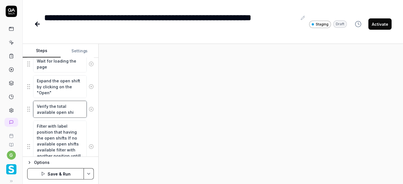
type textarea "Verify the total available open shif"
type textarea "*"
type textarea "Verify the total available open shift"
type textarea "*"
type textarea "Verify the total available open shifts"
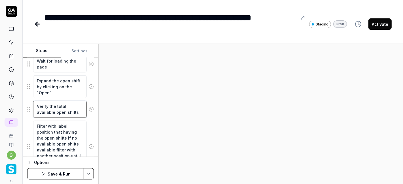
type textarea "*"
type textarea "Verify the total available open shifts i"
type textarea "*"
type textarea "Verify the total available open shifts in"
type textarea "*"
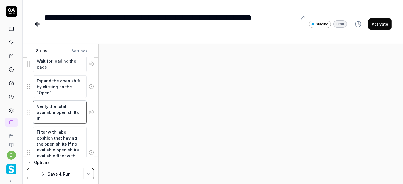
type textarea "Verify the total available open shifts in"
type textarea "*"
type textarea "Verify the total available open shifts in c"
type textarea "*"
type textarea "Verify the total available open shifts in cu"
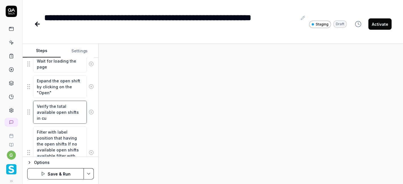
type textarea "*"
type textarea "Verify the total available open shifts in cur"
type textarea "*"
type textarea "Verify the total available open shifts in curr"
type textarea "*"
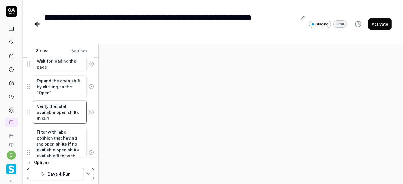
type textarea "Verify the total available open shifts in curre"
type textarea "*"
type textarea "Verify the total available open shifts in curren"
type textarea "*"
type textarea "Verify the total available open shifts in current"
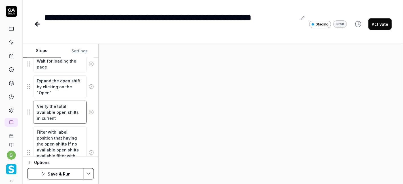
type textarea "*"
type textarea "Verify the total available open shifts in current w"
type textarea "*"
type textarea "Verify the total available open shifts in current we"
type textarea "*"
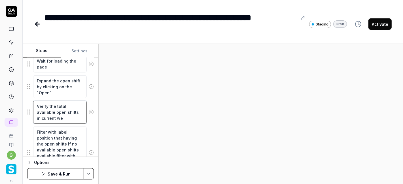
type textarea "Verify the total available open shifts in current wee"
type textarea "*"
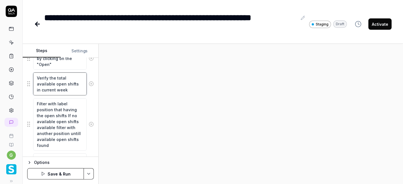
scroll to position [214, 0]
type textarea "Verify the total available open shifts in current week"
type textarea "*"
click at [60, 118] on textarea "Filter with label position that having the open shifts If no available open shi…" at bounding box center [60, 124] width 54 height 52
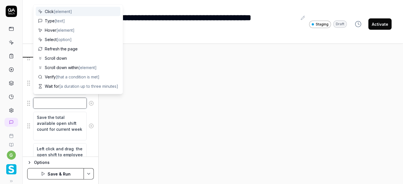
type textarea "*"
type textarea "C"
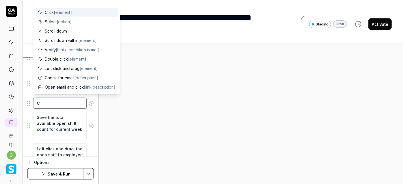
type textarea "*"
type textarea "Cl"
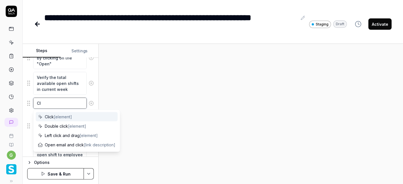
type textarea "*"
type textarea "Cli"
type textarea "*"
type textarea "Clic"
type textarea "*"
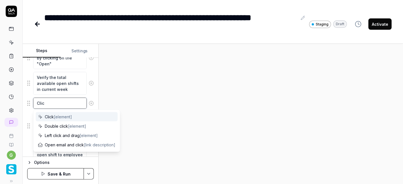
type textarea "Click"
type textarea "*"
type textarea "Click"
type textarea "*"
type textarea "Click o"
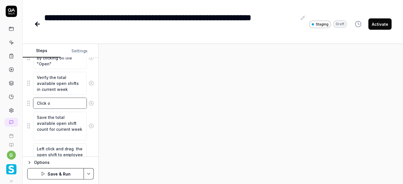
type textarea "*"
type textarea "Click on"
type textarea "*"
type textarea "Click ont"
type textarea "*"
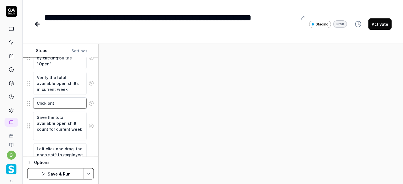
type textarea "Click on"
type textarea "*"
type textarea "Click on"
type textarea "*"
type textarea "Click on t"
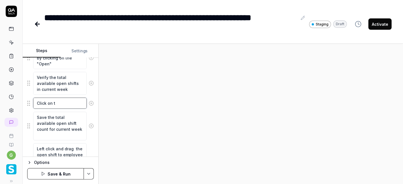
type textarea "*"
type textarea "Click on th"
type textarea "*"
type textarea "Click on the"
type textarea "*"
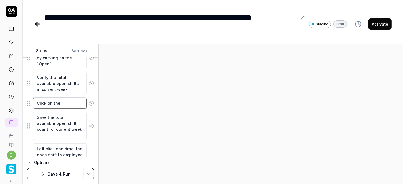
type textarea "Click on the"
type textarea "*"
type textarea "Click on the n"
type textarea "*"
type textarea "Click on the ne"
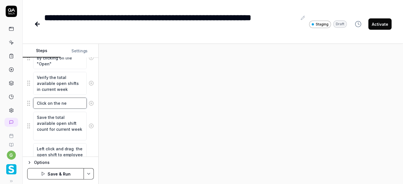
type textarea "*"
type textarea "Click on the nex"
type textarea "*"
type textarea "Click on the next"
type textarea "*"
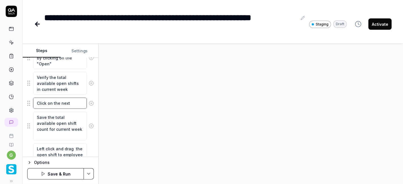
type textarea "Click on the next"
type textarea "*"
type textarea "Click on the next w"
type textarea "*"
type textarea "Click on the next we"
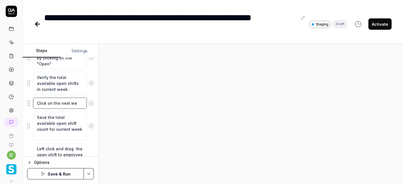
type textarea "*"
type textarea "Click on the next wee"
type textarea "*"
type textarea "Click on the next week"
type textarea "*"
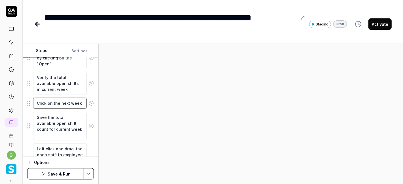
type textarea "Click on the next week"
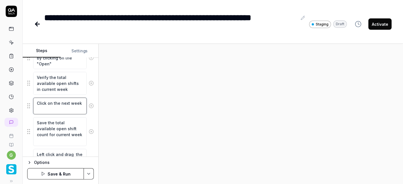
type textarea "*"
type textarea "Click on the next week b"
type textarea "*"
type textarea "Click on the next week by"
type textarea "*"
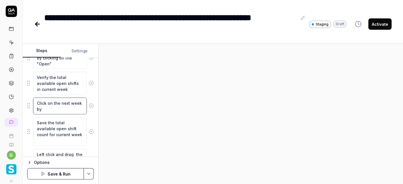
type textarea "Click on the next week by"
type textarea "*"
type textarea "Click on the next week by c"
type textarea "*"
type textarea "Click on the next week by cl"
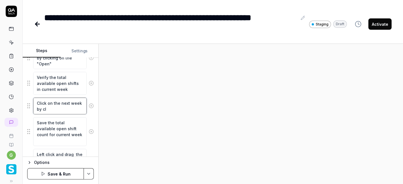
type textarea "*"
type textarea "Click on the next week by cli"
type textarea "*"
type textarea "Click on the next week by clic"
type textarea "*"
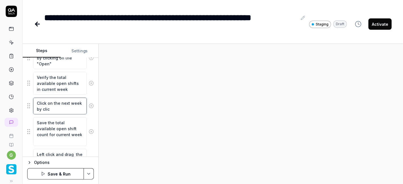
type textarea "Click on the next week by click"
type textarea "*"
type textarea "Click on the next week by clicki"
type textarea "*"
type textarea "Click on the next week by clickin"
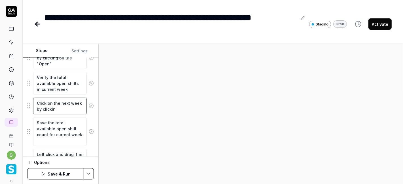
type textarea "*"
type textarea "Click on the next week by clicking"
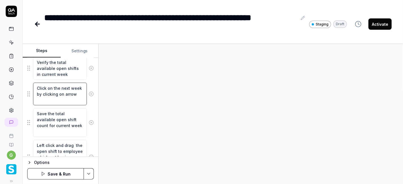
scroll to position [236, 0]
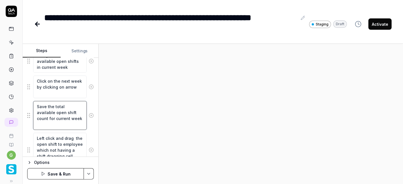
click at [61, 115] on textarea "Save the total available open shift count for current week" at bounding box center [60, 115] width 54 height 29
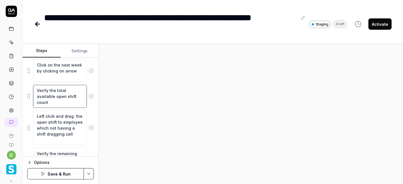
scroll to position [253, 0]
click at [61, 127] on textarea "Left click and drag the open shift to employee which not having a shift draggin…" at bounding box center [60, 128] width 54 height 35
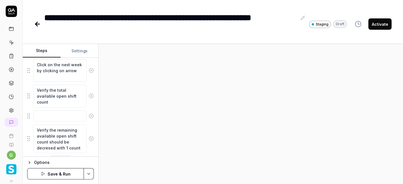
click at [147, 107] on div at bounding box center [251, 114] width 305 height 140
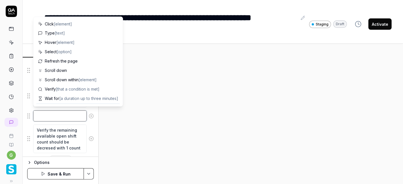
click at [54, 113] on textarea at bounding box center [60, 116] width 54 height 11
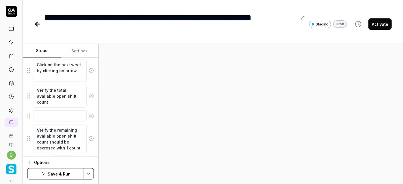
click at [130, 115] on div at bounding box center [251, 114] width 305 height 140
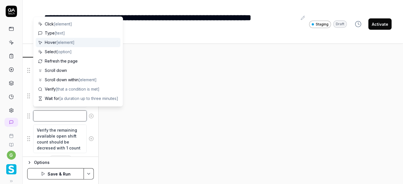
click at [50, 117] on textarea at bounding box center [60, 116] width 54 height 11
click at [89, 115] on icon at bounding box center [91, 116] width 5 height 5
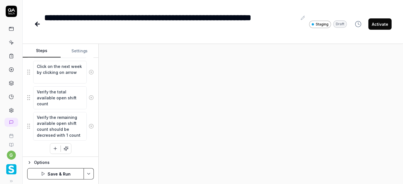
scroll to position [6, 0]
click at [64, 115] on textarea "Verify the remaining available open shift count should be decresed with 1 count" at bounding box center [60, 126] width 54 height 29
drag, startPoint x: 49, startPoint y: 140, endPoint x: 72, endPoint y: 145, distance: 23.6
click at [72, 145] on textarea "Verify the remaining weeks in the current cycle and verify the available open s…" at bounding box center [60, 132] width 54 height 41
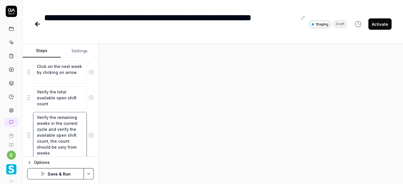
click at [42, 152] on textarea "Verify the remaining weeks in the current cycle and verify the available open s…" at bounding box center [60, 135] width 54 height 47
click at [64, 175] on button "Save & Run" at bounding box center [55, 173] width 57 height 11
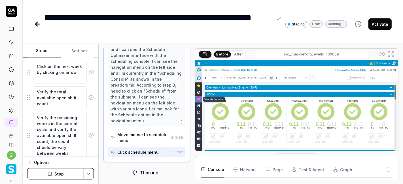
scroll to position [32, 0]
click at [278, 18] on icon at bounding box center [279, 18] width 5 height 5
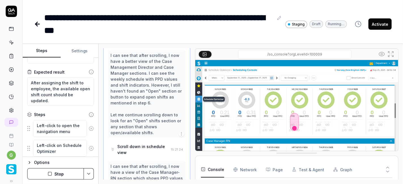
scroll to position [35, 0]
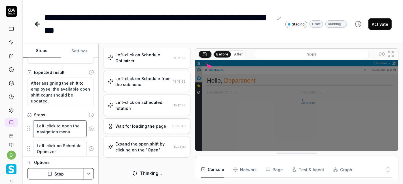
click at [65, 122] on textarea "Left-click to open the navigation menu" at bounding box center [60, 129] width 54 height 17
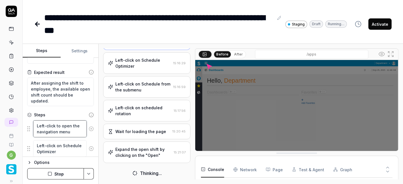
scroll to position [128, 0]
click at [89, 128] on icon at bounding box center [91, 129] width 5 height 5
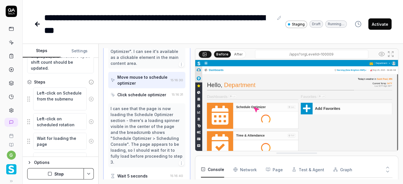
scroll to position [67, 0]
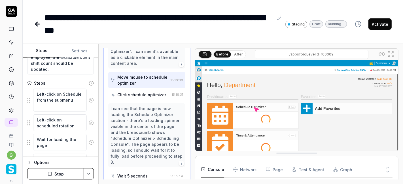
click at [91, 122] on icon at bounding box center [91, 122] width 1 height 1
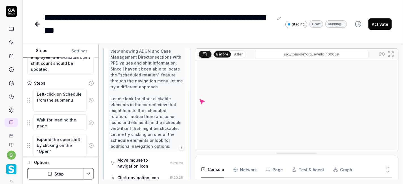
scroll to position [1257, 0]
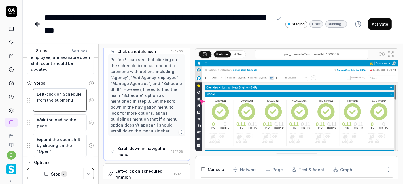
click at [67, 94] on textarea "Left-click on Schedule from the submenu" at bounding box center [60, 100] width 54 height 23
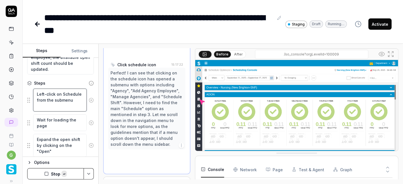
scroll to position [297, 0]
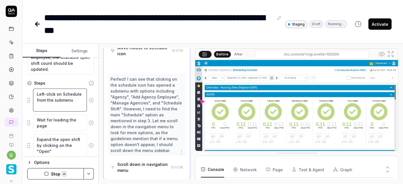
paste textarea "Click on the hamburger menu and navigate into Schedule Optimizer >> Schedule >>…"
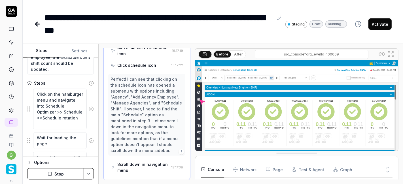
click at [74, 178] on button "Stop" at bounding box center [55, 173] width 57 height 11
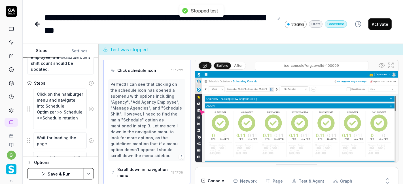
click at [64, 176] on button "Save & Run" at bounding box center [55, 173] width 57 height 11
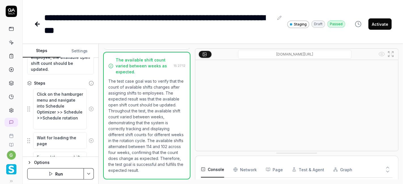
scroll to position [182, 0]
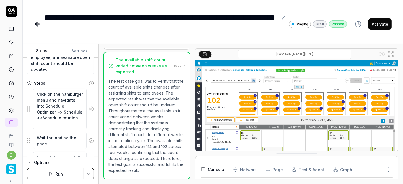
click at [374, 23] on button "Activate" at bounding box center [380, 23] width 23 height 11
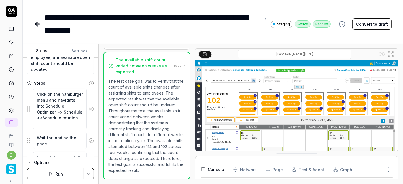
click at [38, 24] on icon at bounding box center [37, 24] width 4 height 0
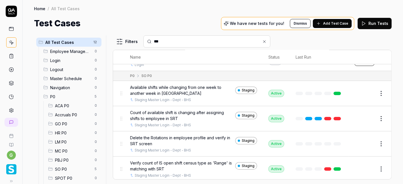
scroll to position [14, 0]
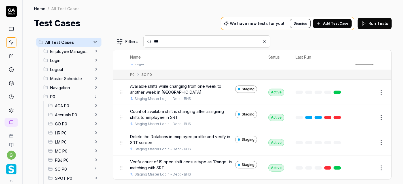
click at [73, 170] on span "SO P0" at bounding box center [73, 170] width 36 height 6
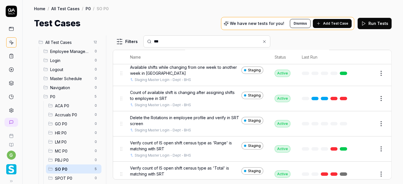
scroll to position [20, 0]
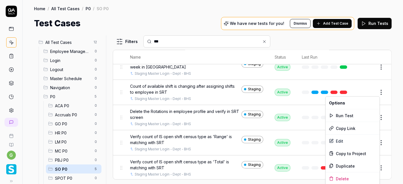
click at [375, 91] on html "g Home / All Test Cases / P0 / SO P0 Home / All Test Cases / P0 / SO P0 Test Ca…" at bounding box center [201, 92] width 403 height 184
click at [334, 113] on div "Run Test" at bounding box center [353, 115] width 54 height 12
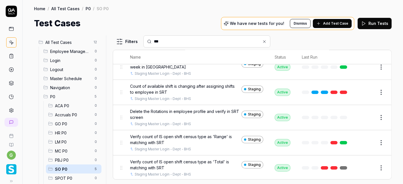
click at [208, 21] on div "Test Cases We have new tests for you! Dismiss Add Test Case Run Tests" at bounding box center [213, 23] width 358 height 13
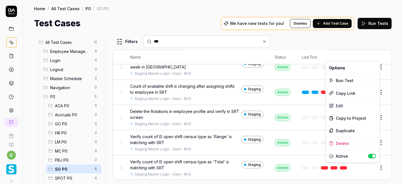
click at [379, 167] on html "g Home / All Test Cases / P0 / SO P0 Home / All Test Cases / P0 / SO P0 Test Ca…" at bounding box center [201, 92] width 403 height 184
click at [352, 81] on div "Run Test" at bounding box center [353, 80] width 54 height 12
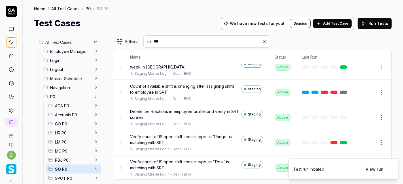
click at [376, 169] on button "View run" at bounding box center [375, 169] width 25 height 11
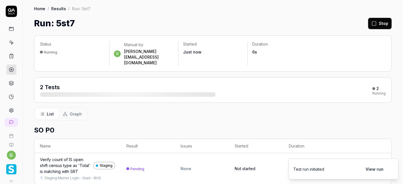
scroll to position [67, 0]
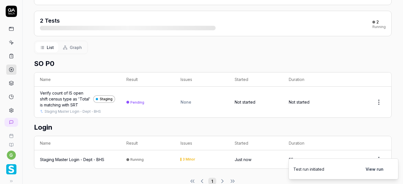
click at [371, 168] on button "View run" at bounding box center [375, 169] width 25 height 11
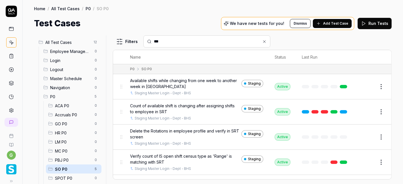
scroll to position [20, 0]
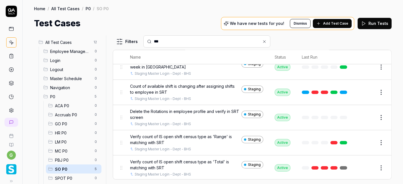
click at [264, 42] on icon at bounding box center [265, 42] width 2 height 2
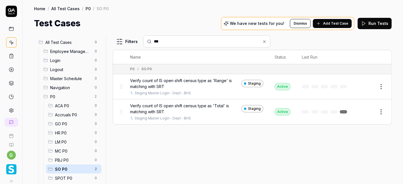
type input "***"
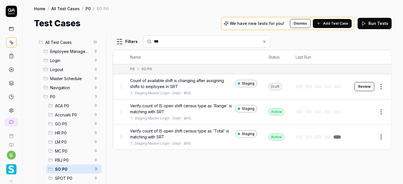
type input "***"
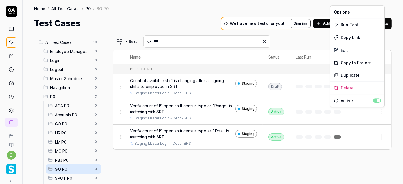
click at [382, 109] on html "g Home / All Test Cases / P0 / SO P0 Home / All Test Cases / P0 / SO P0 Test Ca…" at bounding box center [201, 92] width 403 height 184
click at [358, 20] on div "Run Test" at bounding box center [358, 24] width 54 height 12
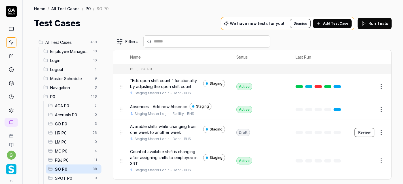
click at [170, 41] on input "text" at bounding box center [210, 42] width 113 height 6
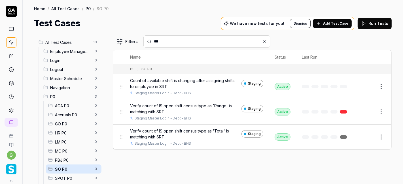
click at [169, 41] on input "***" at bounding box center [210, 42] width 113 height 6
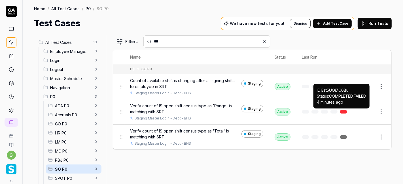
type input "***"
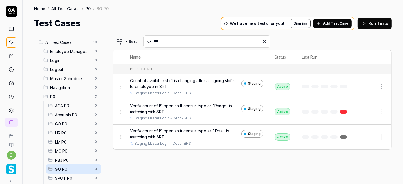
click at [343, 111] on link at bounding box center [343, 111] width 7 height 3
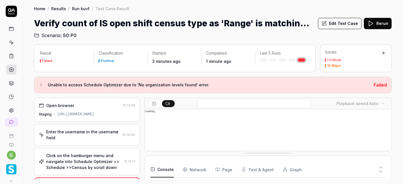
click at [372, 24] on polygon at bounding box center [371, 23] width 4 height 5
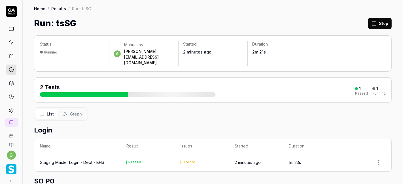
scroll to position [73, 0]
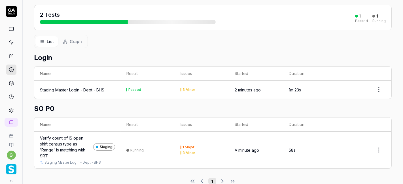
click at [62, 135] on div "Verify count of IS open shift census type as 'Range' is matching with SRT" at bounding box center [65, 147] width 51 height 24
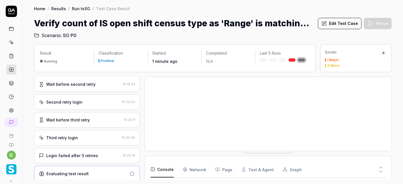
scroll to position [178, 0]
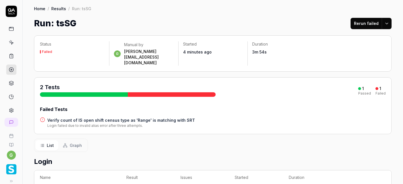
click at [369, 26] on button "Rerun failed" at bounding box center [366, 23] width 31 height 11
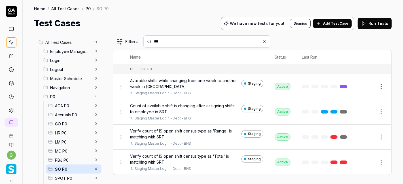
type input "***"
click at [380, 86] on html "g Home / All Test Cases / P0 / SO P0 Home / All Test Cases / P0 / SO P0 Test Ca…" at bounding box center [201, 92] width 403 height 184
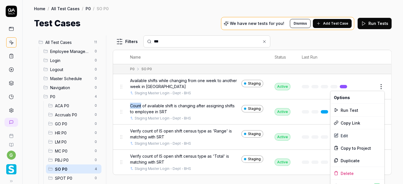
click at [380, 86] on html "g Home / All Test Cases / P0 / SO P0 Home / All Test Cases / P0 / SO P0 Test Ca…" at bounding box center [201, 92] width 403 height 184
click at [347, 160] on div "Duplicate" at bounding box center [358, 161] width 54 height 12
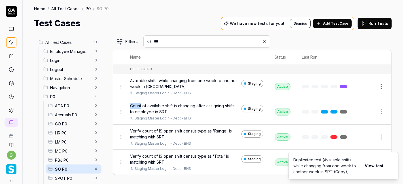
click at [280, 44] on div "Filters ***" at bounding box center [252, 41] width 279 height 12
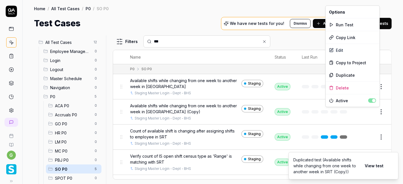
click at [376, 112] on html "g Home / All Test Cases / P0 / SO P0 Home / All Test Cases / P0 / SO P0 Test Ca…" at bounding box center [201, 92] width 403 height 184
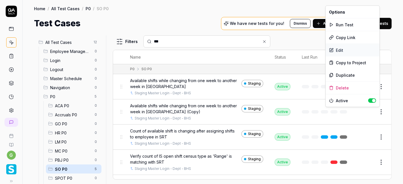
click at [341, 49] on div "Edit" at bounding box center [353, 50] width 54 height 12
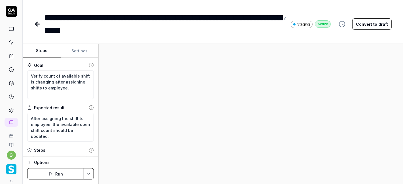
type textarea "*"
click at [286, 19] on icon at bounding box center [286, 18] width 5 height 5
click at [189, 19] on div "**********" at bounding box center [162, 24] width 236 height 26
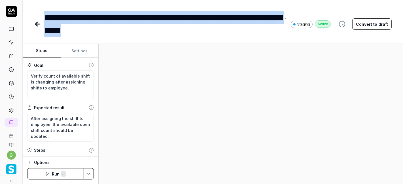
paste div
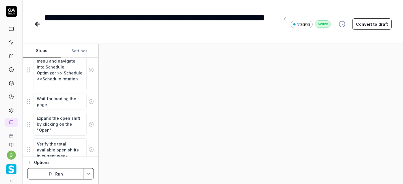
scroll to position [133, 0]
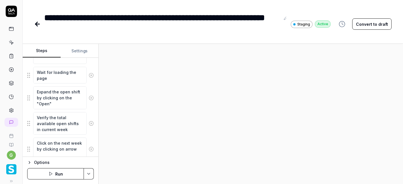
click at [89, 97] on icon at bounding box center [91, 98] width 5 height 5
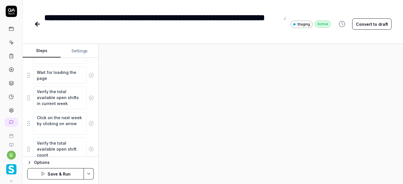
scroll to position [6, 0]
click at [89, 97] on icon at bounding box center [91, 98] width 5 height 5
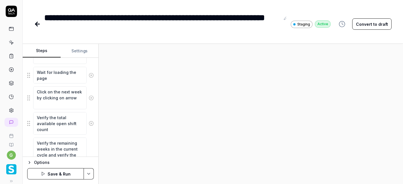
click at [89, 97] on icon at bounding box center [91, 98] width 5 height 5
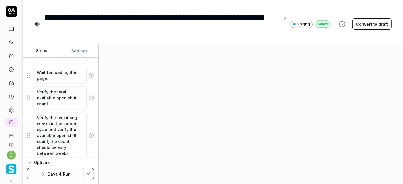
click at [89, 97] on icon at bounding box center [91, 98] width 5 height 5
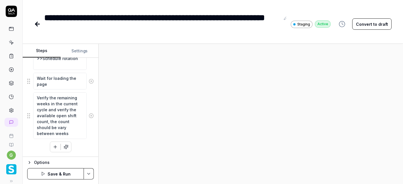
scroll to position [126, 0]
click at [86, 97] on div "Verify the remaining weeks in the current cycle and verify the available open s…" at bounding box center [60, 116] width 67 height 47
type textarea "*"
click at [64, 108] on textarea "Verify the remaining weeks in the current cycle and verify the available open s…" at bounding box center [60, 116] width 54 height 47
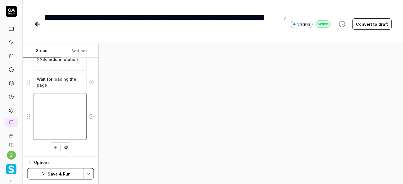
scroll to position [91, 0]
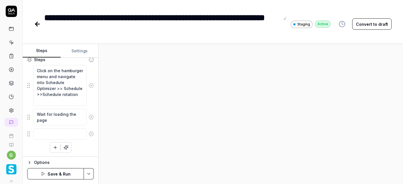
click at [141, 128] on div at bounding box center [251, 114] width 305 height 140
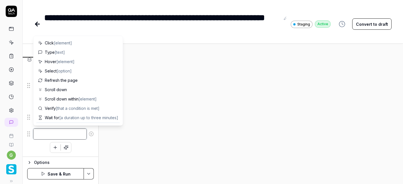
click at [56, 134] on textarea at bounding box center [60, 134] width 54 height 11
type textarea "*"
type textarea "C"
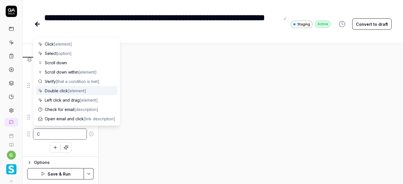
type textarea "*"
type textarea "Cl"
type textarea "*"
type textarea "Clc"
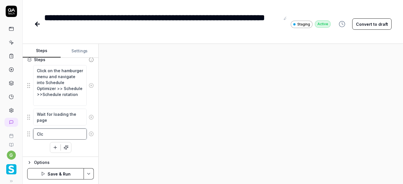
type textarea "*"
type textarea "Clci"
type textarea "*"
type textarea "Clcik"
type textarea "*"
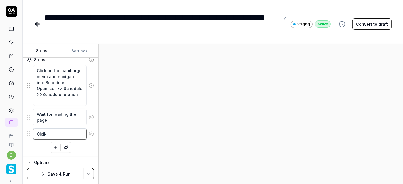
type textarea "Clci"
type textarea "*"
type textarea "Clc"
type textarea "*"
type textarea "Cl"
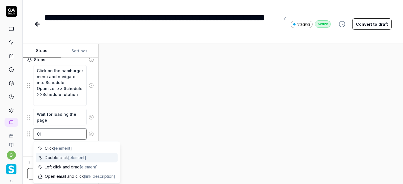
type textarea "*"
type textarea "Cli"
type textarea "*"
type textarea "Clic"
type textarea "*"
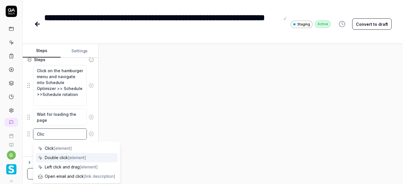
type textarea "Click"
type textarea "*"
type textarea "Click"
type textarea "*"
type textarea "Click o"
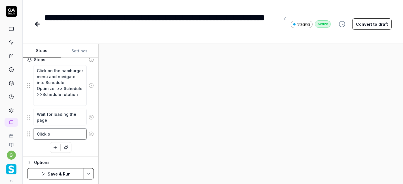
type textarea "*"
type textarea "Click on"
type textarea "*"
type textarea "Click on"
type textarea "*"
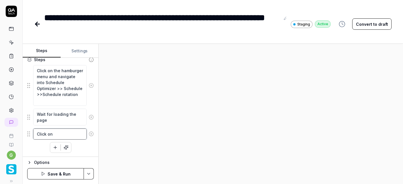
type textarea "Click on t"
type textarea "*"
type textarea "Click on th"
type textarea "*"
type textarea "Click on the"
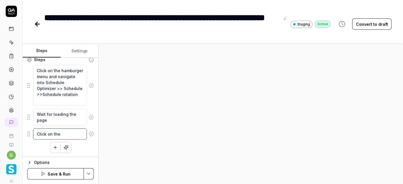
type textarea "*"
type textarea "Click on the"
type textarea "*"
type textarea "Click on the e"
type textarea "*"
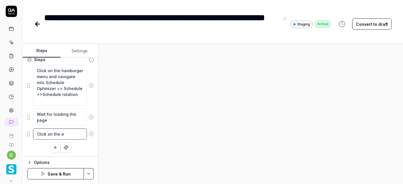
type textarea "Click on the em"
type textarea "*"
type textarea "Click on the emp"
type textarea "*"
type textarea "Click on the empl"
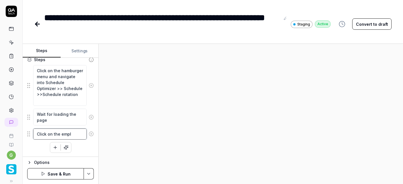
type textarea "*"
type textarea "Click on the emplo"
type textarea "*"
type textarea "Click on the employ"
type textarea "*"
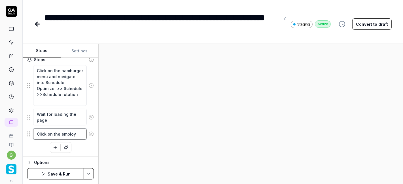
type textarea "Click on the employe"
type textarea "*"
type textarea "Click on the employee"
type textarea "*"
type textarea "Click on the employee"
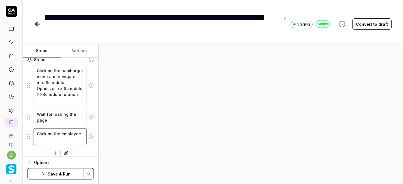
type textarea "*"
type textarea "Click on the employee n"
type textarea "*"
type textarea "Click on the employee na"
type textarea "*"
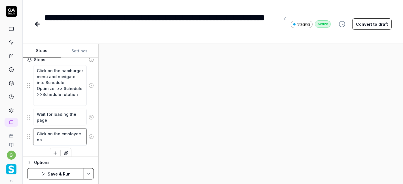
type textarea "Click on the employee nam"
type textarea "*"
type textarea "Click on the employee name"
type textarea "*"
type textarea "Click on the employee name"
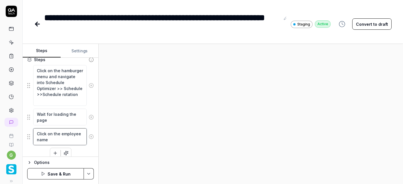
type textarea "*"
type textarea "Click on the employee name w"
type textarea "*"
type textarea "Click on the employee name wh"
type textarea "*"
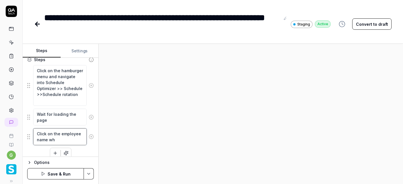
type textarea "Click on the employee name whi"
type textarea "*"
type textarea "Click on the employee name whic"
type textarea "*"
type textarea "Click on the employee name which"
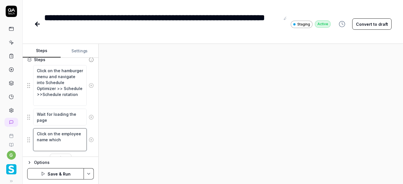
type textarea "*"
type textarea "Click on the employee name which"
type textarea "*"
type textarea "Click on the employee name whichh"
type textarea "*"
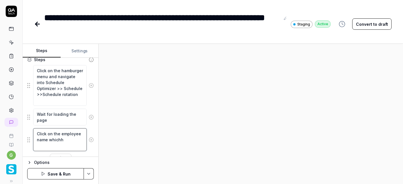
type textarea "Click on the employee name whichha"
type textarea "*"
type textarea "Click on the employee name whichh"
type textarea "*"
type textarea "Click on the employee name which"
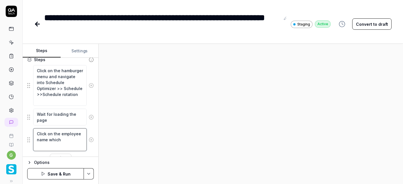
type textarea "*"
type textarea "Click on the employee name whic"
type textarea "*"
type textarea "Click on the employee name whic"
type textarea "*"
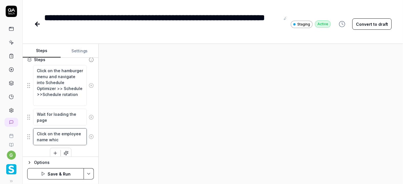
type textarea "Click on the employee name whic"
type textarea "*"
type textarea "Click on the employee name which"
type textarea "*"
type textarea "Click on the employee name which"
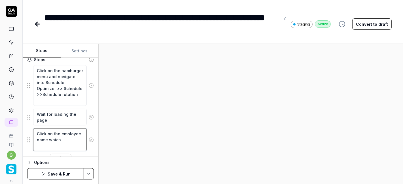
type textarea "*"
type textarea "Click on the employee name which h"
type textarea "*"
type textarea "Click on the employee name which ha"
type textarea "*"
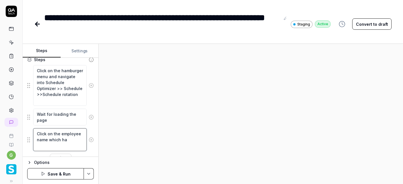
type textarea "Click on the employee name which hav"
type textarea "*"
type textarea "Click on the employee name which havi"
type textarea "*"
type textarea "Click on the employee name which havin"
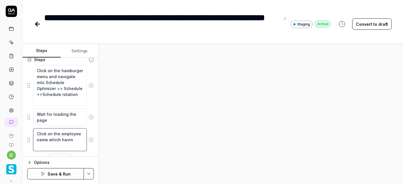
type textarea "*"
type textarea "Click on the employee name which having"
type textarea "*"
type textarea "Click on the employee name which having"
type textarea "*"
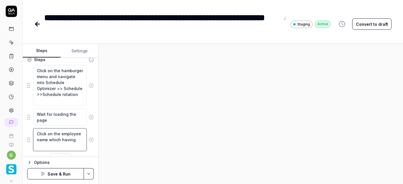
type textarea "Click on the employee name which having t"
type textarea "*"
type textarea "Click on the employee name which having th"
type textarea "*"
type textarea "Click on the employee name which having the"
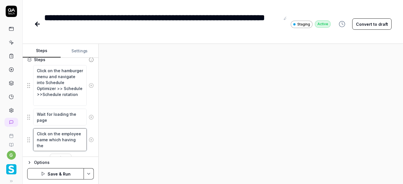
type textarea "*"
type textarea "Click on the employee name which having the"
type textarea "*"
type textarea "Click on the employee name which having the s"
type textarea "*"
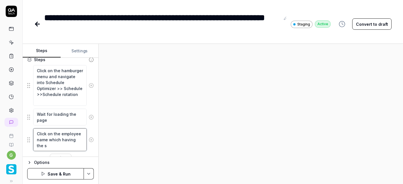
type textarea "Click on the employee name which having the sc"
type textarea "*"
type textarea "Click on the employee name which having the sch"
type textarea "*"
type textarea "Click on the employee name which having the sche"
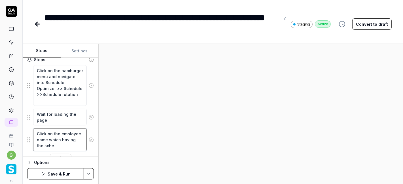
type textarea "*"
type textarea "Click on the employee name which having the sched"
type textarea "*"
type textarea "Click on the employee name which having the schedu"
type textarea "*"
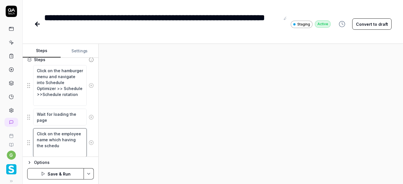
type textarea "Click on the employee name which having the schedul"
type textarea "*"
type textarea "Click on the employee name which having the schedule"
type textarea "*"
type textarea "Click on the employee name which having the schedule"
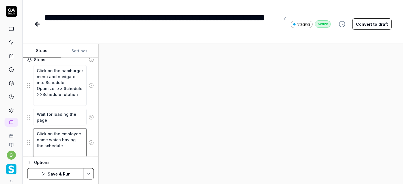
type textarea "*"
type textarea "Click on the employee name which having the schedule s"
type textarea "*"
type textarea "Click on the employee name which having the schedule sh"
type textarea "*"
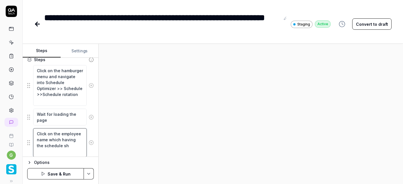
type textarea "Click on the employee name which having the schedule shi"
type textarea "*"
type textarea "Click on the employee name which having the schedule shif"
type textarea "*"
type textarea "Click on the employee name which having the schedule shift"
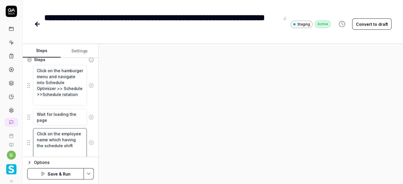
type textarea "*"
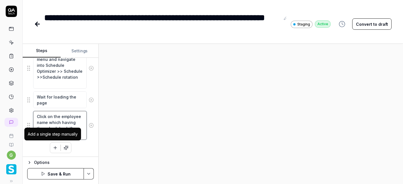
type textarea "Click on the employee name which having the schedule shift"
click at [53, 149] on icon "button" at bounding box center [55, 148] width 5 height 5
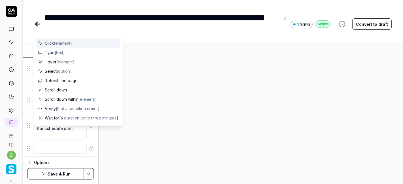
scroll to position [122, 0]
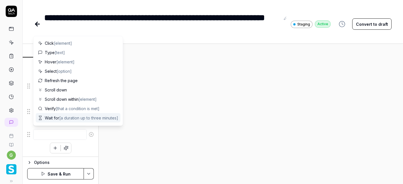
click at [52, 119] on span "Wait for [a duration up to three minutes]" at bounding box center [81, 118] width 73 height 6
type textarea "*"
type textarea "Wait for"
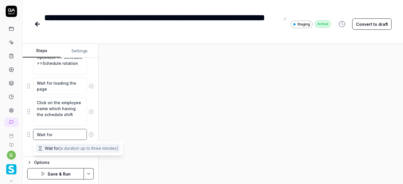
type textarea "*"
type textarea "Wait for l"
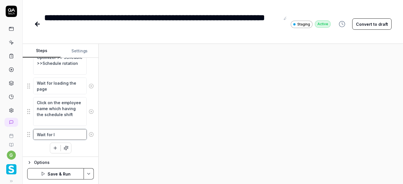
type textarea "*"
type textarea "Wait for lo"
type textarea "*"
type textarea "Wait for loa"
type textarea "*"
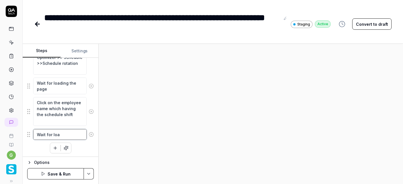
type textarea "Wait for load"
type textarea "*"
type textarea "Wait for loadi"
type textarea "*"
type textarea "Wait for loadin"
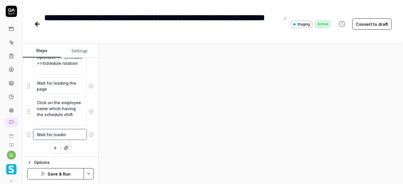
type textarea "*"
type textarea "Wait for loading"
type textarea "*"
type textarea "Wait for loading"
type textarea "*"
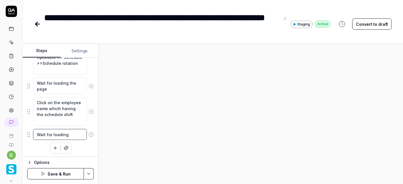
type textarea "Wait for loading t"
type textarea "*"
type textarea "Wait for loading th"
type textarea "*"
type textarea "Wait for loading the"
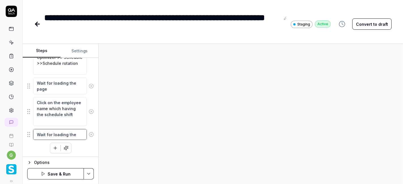
type textarea "*"
type textarea "Wait for loading the"
type textarea "*"
type textarea "Wait for loading the p"
type textarea "*"
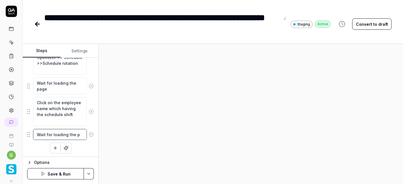
type textarea "Wait for loading the pa"
type textarea "*"
type textarea "Wait for loading the pag"
type textarea "*"
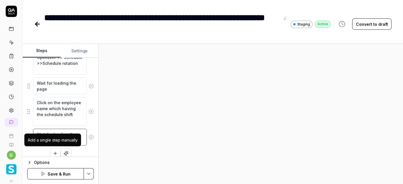
type textarea "Wait for loading the page"
click at [53, 151] on icon "button" at bounding box center [55, 153] width 5 height 5
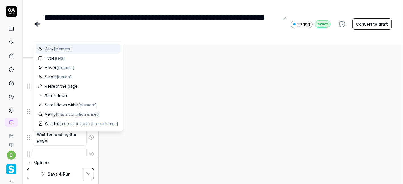
scroll to position [136, 0]
type textarea "*"
type textarea "N"
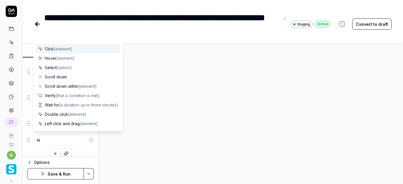
type textarea "*"
type textarea "Na"
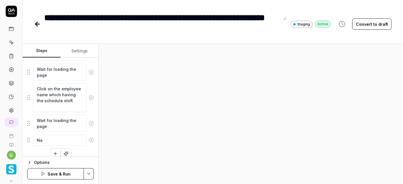
type textarea "*"
type textarea "N"
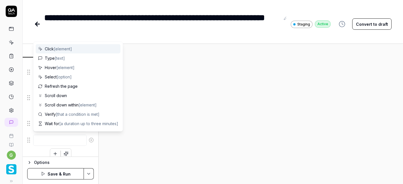
type textarea "*"
type textarea "C"
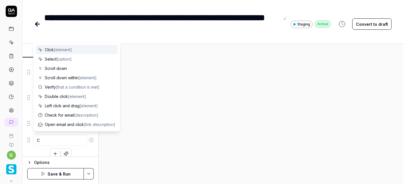
type textarea "*"
type textarea "Cl"
type textarea "*"
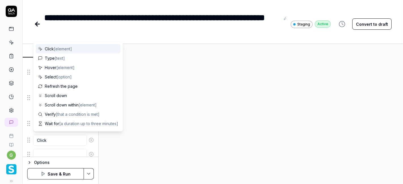
scroll to position [150, 0]
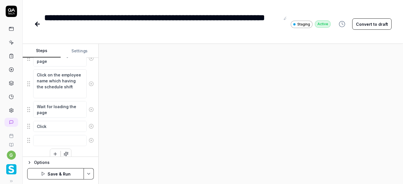
click at [162, 140] on div at bounding box center [251, 114] width 305 height 140
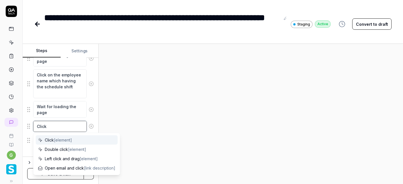
click at [67, 127] on textarea "Click" at bounding box center [60, 126] width 54 height 11
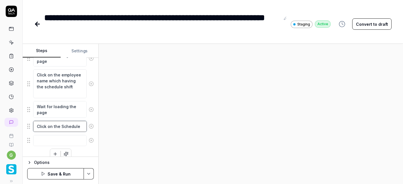
click at [61, 127] on textarea "Click on the Schedule" at bounding box center [60, 126] width 54 height 11
click at [78, 125] on textarea "Click on the Schedule" at bounding box center [60, 126] width 54 height 11
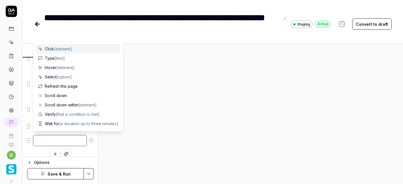
click at [63, 137] on textarea at bounding box center [60, 140] width 54 height 11
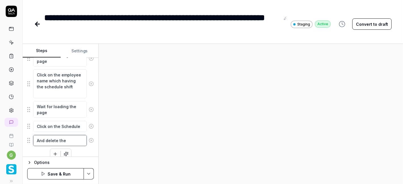
click at [52, 140] on textarea "And delete the" at bounding box center [60, 140] width 54 height 11
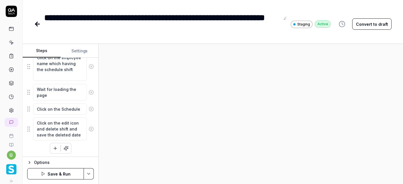
click at [53, 146] on icon "button" at bounding box center [55, 148] width 5 height 5
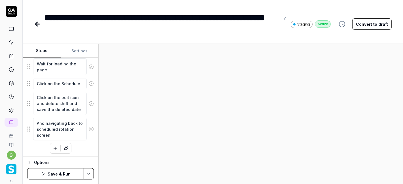
click at [51, 144] on button "button" at bounding box center [55, 149] width 10 height 10
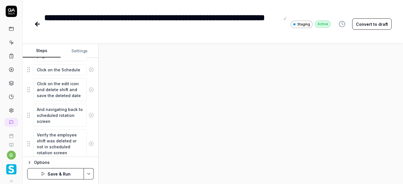
click at [45, 145] on textarea "Verify the employee shift was deleted or not in scheduled rotation screen" at bounding box center [60, 144] width 54 height 29
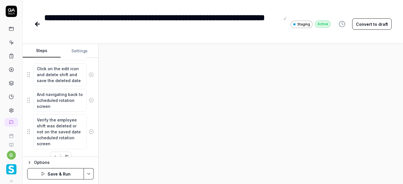
scroll to position [222, 0]
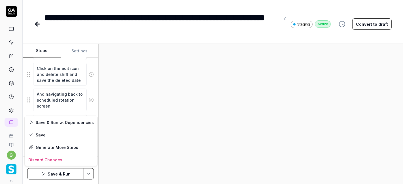
click at [90, 172] on html "**********" at bounding box center [201, 92] width 403 height 184
click at [61, 133] on div "Save" at bounding box center [61, 135] width 72 height 12
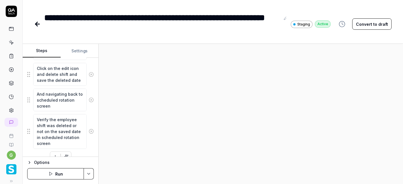
click at [62, 175] on button "Run" at bounding box center [55, 173] width 57 height 11
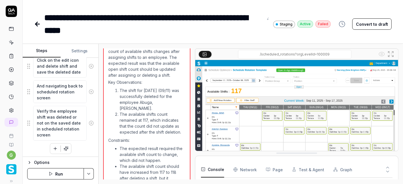
scroll to position [6, 0]
click at [53, 146] on icon "button" at bounding box center [55, 148] width 5 height 5
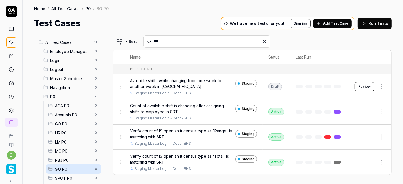
type input "***"
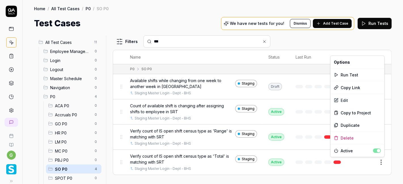
click at [380, 162] on html "g Home / All Test Cases / P0 / SO P0 Home / All Test Cases / P0 / SO P0 Test Ca…" at bounding box center [201, 92] width 403 height 184
click at [362, 74] on div "Run Test" at bounding box center [358, 75] width 54 height 12
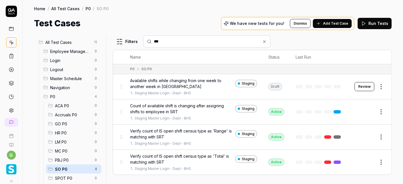
click at [370, 112] on button "Edit" at bounding box center [368, 112] width 14 height 9
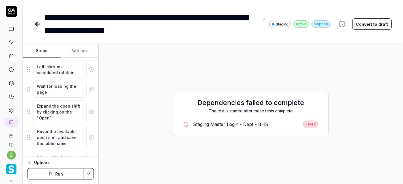
type textarea "*"
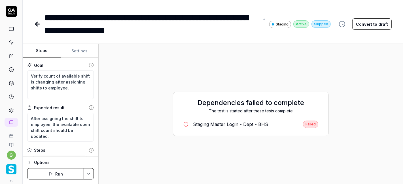
click at [36, 20] on link at bounding box center [38, 23] width 8 height 11
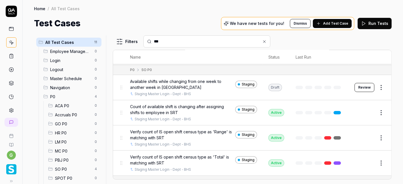
scroll to position [15, 0]
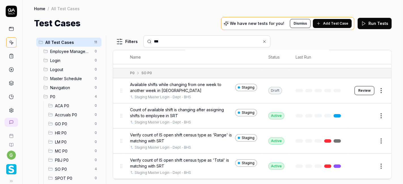
type input "***"
click at [66, 171] on span "SO P0" at bounding box center [73, 170] width 36 height 6
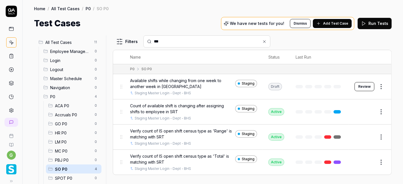
click at [367, 138] on button "Edit" at bounding box center [368, 137] width 14 height 9
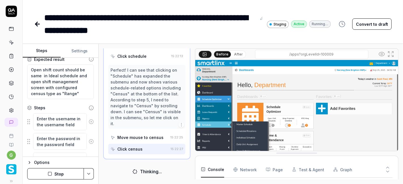
scroll to position [481, 0]
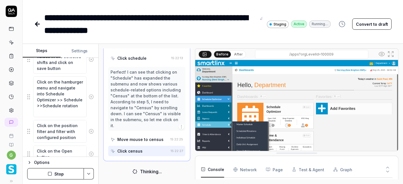
scroll to position [12, 0]
click at [50, 94] on textarea "Click on the hamburger menu and navigate into Schedule Optimizer >> Schedule >>…" at bounding box center [60, 97] width 54 height 41
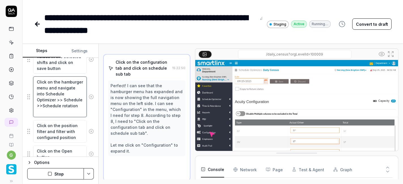
scroll to position [60, 0]
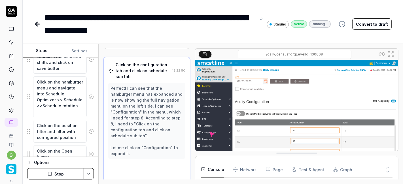
type textarea "*"
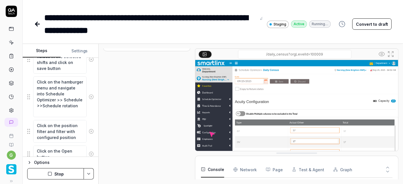
click at [36, 25] on icon at bounding box center [36, 24] width 2 height 4
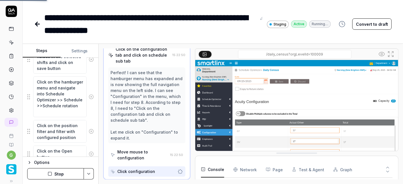
scroll to position [99, 0]
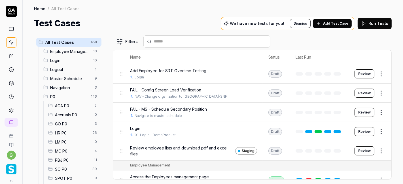
click at [73, 170] on span "SO P0" at bounding box center [72, 170] width 34 height 6
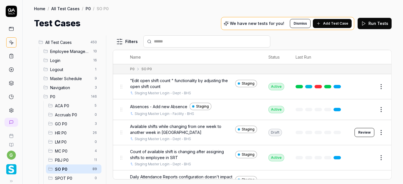
click at [176, 42] on input "text" at bounding box center [210, 42] width 113 height 6
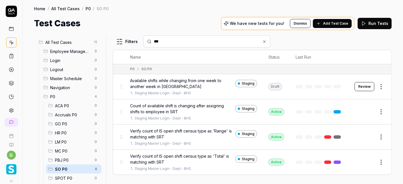
type input "***"
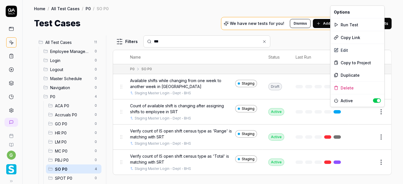
click at [382, 111] on html "g Home / All Test Cases / P0 / SO P0 Home / All Test Cases / P0 / SO P0 Test Ca…" at bounding box center [201, 92] width 403 height 184
click at [358, 26] on div "Run Test" at bounding box center [358, 24] width 54 height 12
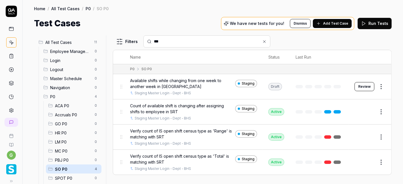
click at [339, 111] on link at bounding box center [337, 111] width 7 height 3
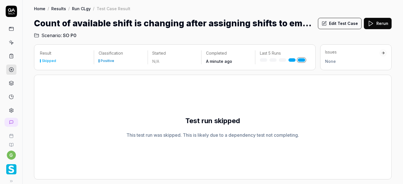
click at [376, 26] on button "Rerun" at bounding box center [378, 23] width 28 height 11
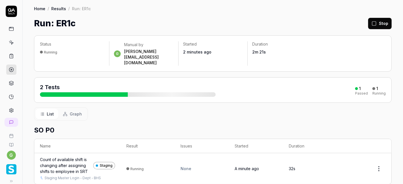
click at [9, 45] on icon at bounding box center [11, 42] width 5 height 5
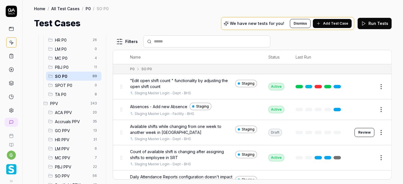
scroll to position [94, 0]
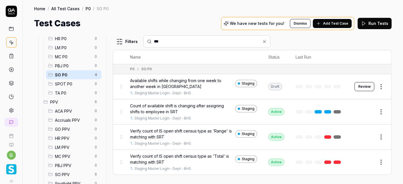
type input "***"
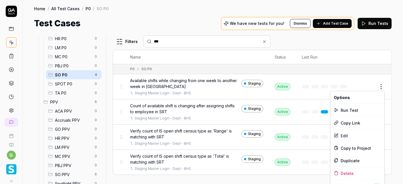
click at [384, 89] on html "g Home / All Test Cases / P0 / SO P0 Home / All Test Cases / P0 / SO P0 Test Ca…" at bounding box center [201, 92] width 403 height 184
click at [351, 106] on div "Run Test" at bounding box center [358, 110] width 54 height 12
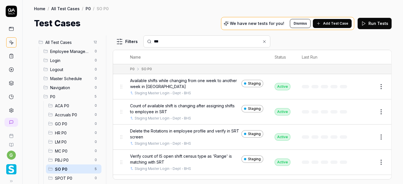
scroll to position [20, 0]
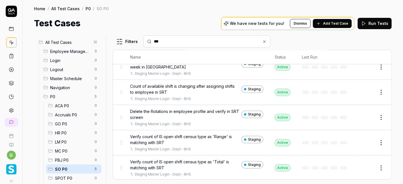
type input "***"
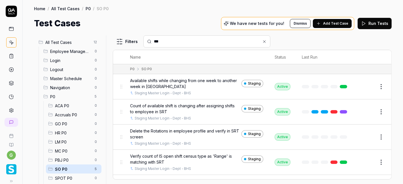
type input "***"
click at [218, 18] on div "Test Cases We have new tests for you! Dismiss Add Test Case Run Tests" at bounding box center [213, 23] width 358 height 13
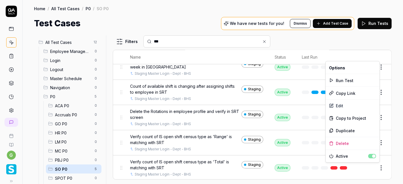
click at [377, 166] on html "g Home / All Test Cases / P0 / SO P0 Home / All Test Cases / P0 / SO P0 Test Ca…" at bounding box center [201, 92] width 403 height 184
click at [347, 82] on div "Run Test" at bounding box center [353, 80] width 54 height 12
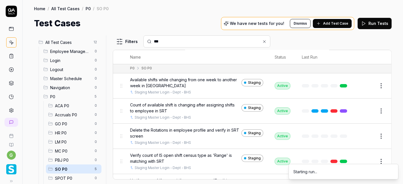
scroll to position [0, 0]
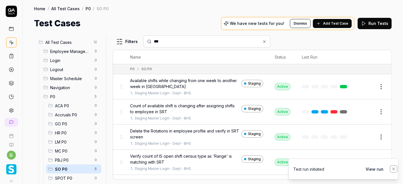
click at [395, 169] on icon "Notifications (F8)" at bounding box center [394, 169] width 5 height 5
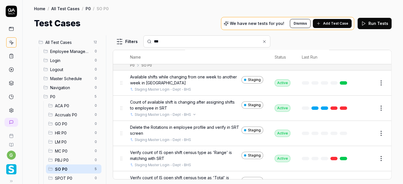
scroll to position [4, 0]
click at [340, 108] on link at bounding box center [343, 107] width 7 height 3
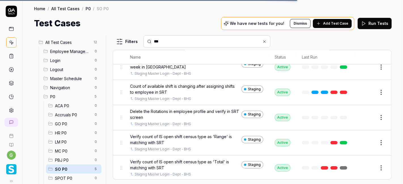
scroll to position [0, 0]
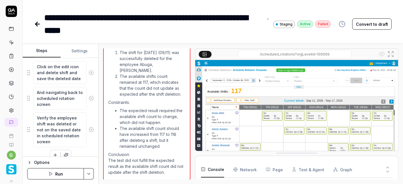
scroll to position [230, 0]
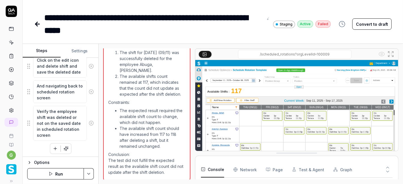
click at [53, 148] on icon "button" at bounding box center [55, 148] width 5 height 5
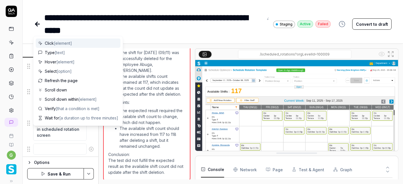
scroll to position [244, 0]
type textarea "*"
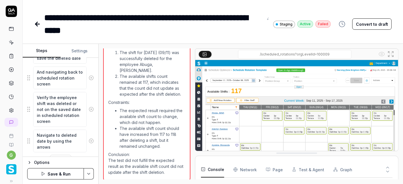
type textarea "Navigate to deleted date by using the arrows"
drag, startPoint x: 30, startPoint y: 138, endPoint x: 30, endPoint y: 110, distance: 27.8
click at [30, 110] on fieldset "Click on the hamburger menu and navigate into Schedule Optimizer >> Schedule >>…" at bounding box center [60, 32] width 67 height 241
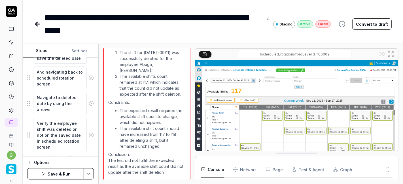
click at [51, 172] on button "Save & Run" at bounding box center [55, 173] width 57 height 11
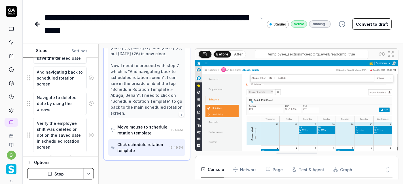
scroll to position [265, 0]
drag, startPoint x: 191, startPoint y: 9, endPoint x: 163, endPoint y: 7, distance: 28.2
click at [163, 7] on div "**********" at bounding box center [213, 18] width 381 height 37
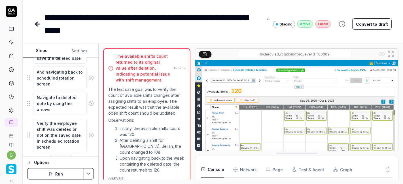
type textarea "*"
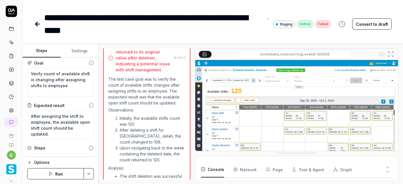
scroll to position [0, 0]
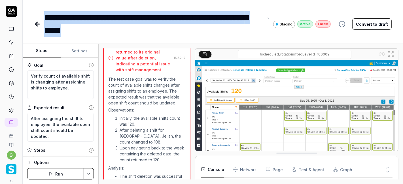
drag, startPoint x: 104, startPoint y: 30, endPoint x: 31, endPoint y: 16, distance: 73.5
click at [31, 16] on div "**********" at bounding box center [213, 18] width 381 height 37
copy div "**********"
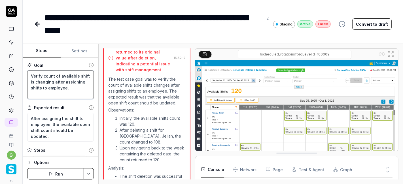
click at [45, 81] on textarea "Verify count of available shift is changing after assigning shifts to employee." at bounding box center [60, 85] width 67 height 29
paste textarea "Delete the Rotations in employee profile and verify in SRT screen"
type textarea "Delete the Rotations in employee profile and verify in SRT screen"
type textarea "*"
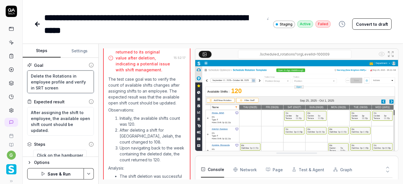
type textarea "Delete the Rotations in employee profile and verify in SRT screen"
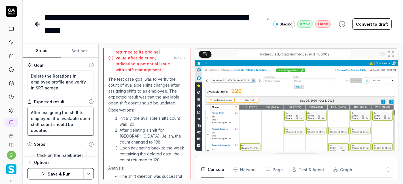
click at [46, 117] on textarea "After assigning the shift to employee, the available open shift count should be…" at bounding box center [60, 121] width 67 height 29
paste textarea "Delete the Rotations in employee profile and verify in SRT screen"
type textarea "Delete the Rotations in employee profile and verify in SRT screen"
type textarea "*"
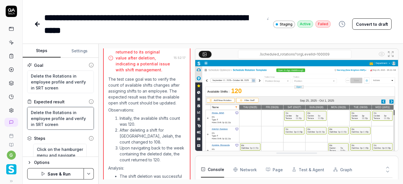
click at [43, 113] on textarea "Delete the Rotations in employee profile and verify in SRT screen" at bounding box center [60, 118] width 67 height 23
type textarea "Deleted the Rotations in employee profile and verify in SRT screen"
type textarea "*"
click at [48, 113] on textarea "Deleted the Rotations in employee profile and verify in SRT screen" at bounding box center [60, 118] width 67 height 23
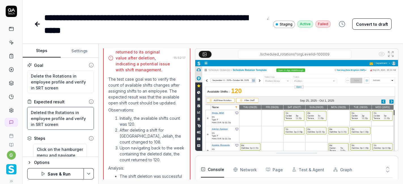
type textarea "Deleted Rotations in employee profile and verify in SRT screen"
type textarea "*"
type textarea "Deleted Rotations in employee profile and verify in SRT screen"
type textarea "*"
drag, startPoint x: 65, startPoint y: 113, endPoint x: 82, endPoint y: 119, distance: 18.0
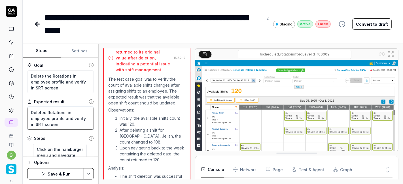
click at [82, 119] on textarea "Deleted Rotations in employee profile and verify in SRT screen" at bounding box center [60, 118] width 67 height 23
type textarea "Deleted Rotationss in SRT screen"
type textarea "*"
type textarea "Deleted Rotationssh in SRT screen"
type textarea "*"
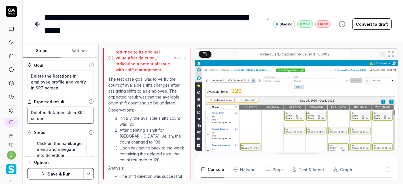
type textarea "Deleted Rotationssho in SRT screen"
type textarea "*"
type textarea "Deleted Rotationsshou in SRT screen"
type textarea "*"
type textarea "Deleted Rotationsshoul in SRT screen"
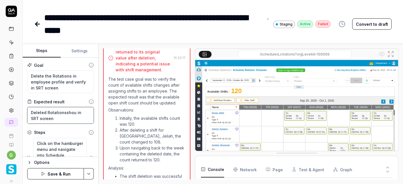
type textarea "*"
type textarea "Deleted Rotationsshould in SRT screen"
type textarea "*"
click at [64, 113] on textarea "Deleted Rotationsshould in SRT screen" at bounding box center [60, 115] width 67 height 17
type textarea "Deleted Rotations should in SRT screen"
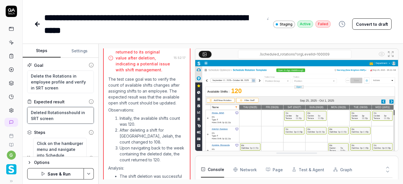
type textarea "*"
click at [77, 113] on textarea "Deleted Rotations should in SRT screen" at bounding box center [60, 115] width 67 height 17
type textarea "Deleted Rotations shouldn in SRT screen"
type textarea "*"
type textarea "Deleted Rotations shouldn' in SRT screen"
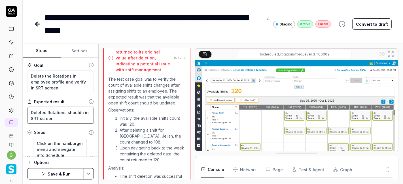
type textarea "*"
type textarea "Deleted Rotations shouldn't in SRT screen"
type textarea "*"
type textarea "Deleted Rotations shouldn't in SRT screen"
type textarea "*"
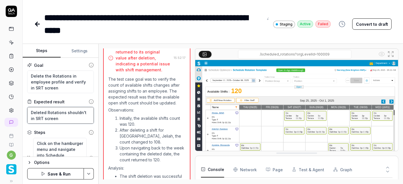
type textarea "Deleted Rotations shouldn't r in SRT screen"
type textarea "*"
type textarea "Deleted Rotations shouldn't re in SRT screen"
type textarea "*"
type textarea "Deleted Rotations shouldn't ref in SRT screen"
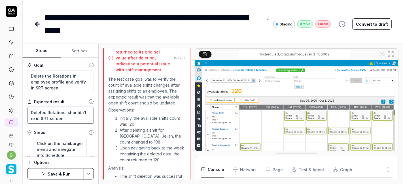
type textarea "*"
type textarea "Deleted Rotations shouldn't refl in SRT screen"
type textarea "*"
type textarea "Deleted Rotations shouldn't refle in SRT screen"
type textarea "*"
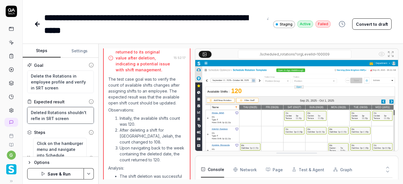
type textarea "Deleted Rotations shouldn't reflec in SRT screen"
type textarea "*"
type textarea "Deleted Rotations shouldn't reflect in SRT screen"
type textarea "*"
type textarea "Deleted Rotations shouldn't reflect in SRT screen"
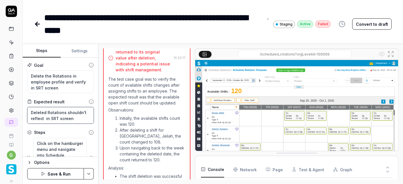
type textarea "*"
type textarea "Deleted Rotations shouldn't reflect i in SRT screen"
type textarea "*"
type textarea "Deleted Rotations shouldn't reflect in in SRT screen"
type textarea "*"
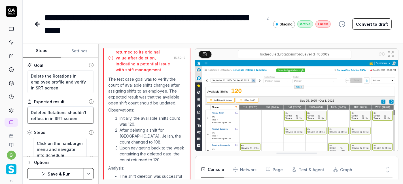
type textarea "Deleted Rotations shouldn't reflect in in SRT screen"
type textarea "*"
type textarea "Deleted Rotations shouldn't reflect in S in SRT screen"
type textarea "*"
type textarea "Deleted Rotations shouldn't reflect in SR in SRT screen"
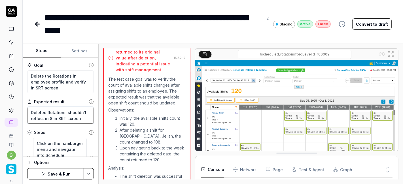
type textarea "*"
type textarea "Deleted Rotations shouldn't reflect in SRT in SRT screen"
type textarea "*"
type textarea "Deleted Rotations shouldn't reflect in SRTin SRT screen"
type textarea "*"
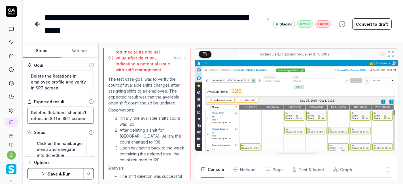
type textarea "Deleted Rotations shouldn't reflect in SRTn SRT screen"
type textarea "*"
type textarea "Deleted Rotations shouldn't reflect in SRT SRT screen"
type textarea "*"
type textarea "Deleted Rotations shouldn't reflect in SRTSRT screen"
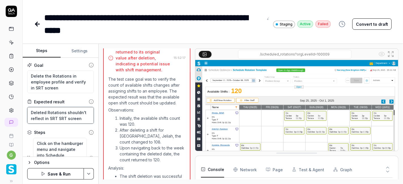
type textarea "*"
type textarea "Deleted Rotations shouldn't reflect in SRTRT screen"
type textarea "*"
type textarea "Deleted Rotations shouldn't reflect in SRTT screen"
type textarea "*"
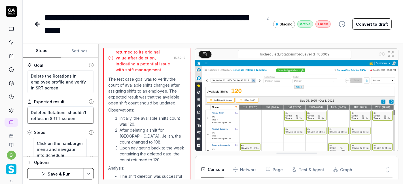
type textarea "Deleted Rotations shouldn't reflect in SRT screen"
type textarea "*"
type textarea "Deleted Rotations shouldn't reflect in SRTscreen"
type textarea "*"
type textarea "Deleted Rotations shouldn't reflect in SRTcreen"
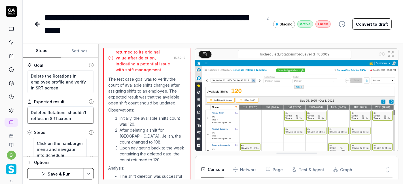
type textarea "*"
type textarea "Deleted Rotations shouldn't reflect in SRTreen"
type textarea "*"
type textarea "Deleted Rotations shouldn't reflect in SRTeen"
type textarea "*"
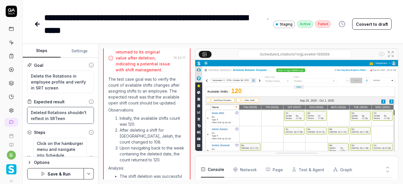
type textarea "Deleted Rotations shouldn't reflect in SRTen"
type textarea "*"
type textarea "Deleted Rotations shouldn't reflect in SRTn"
type textarea "*"
type textarea "Deleted Rotations shouldn't reflect in SRT"
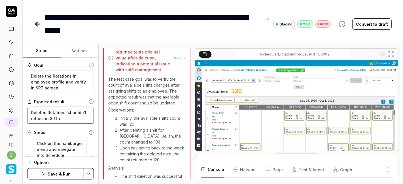
type textarea "*"
type textarea "Deleted Rotations shouldn't reflect in SRT"
type textarea "*"
type textarea "Deleted Rotations shouldn't reflect in SRT s"
type textarea "*"
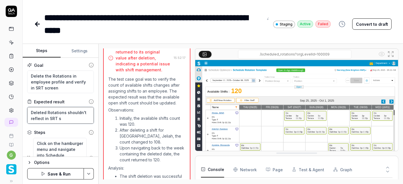
type textarea "Deleted Rotations shouldn't reflect in SRT sc"
type textarea "*"
type textarea "Deleted Rotations shouldn't reflect in SRT scr"
type textarea "*"
type textarea "Deleted Rotations shouldn't reflect in SRT scre"
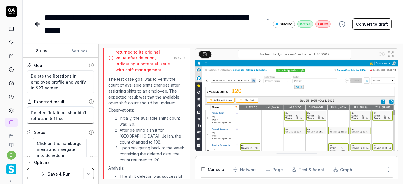
type textarea "*"
type textarea "Deleted Rotations shouldn't reflect in SRT scree"
type textarea "*"
type textarea "Deleted Rotations shouldn't reflect in SRT screen"
type textarea "*"
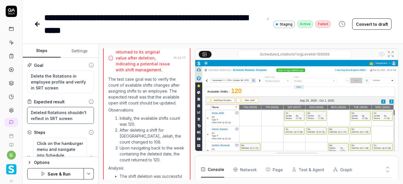
type textarea "Deleted Rotations shouldn't reflect in SRT screen"
click at [62, 174] on button "Save & Run" at bounding box center [55, 173] width 57 height 11
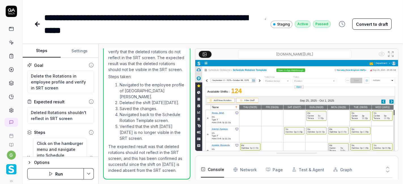
scroll to position [295, 0]
type textarea "*"
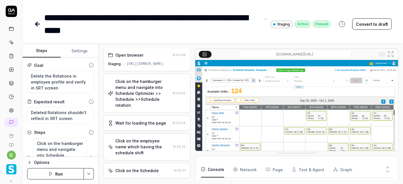
scroll to position [0, 0]
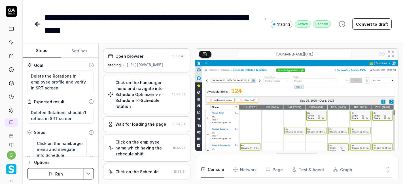
click at [37, 24] on icon at bounding box center [37, 24] width 4 height 0
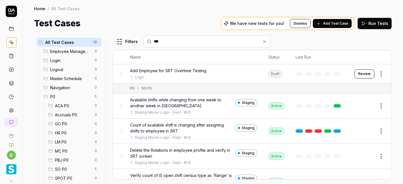
type input "***"
click at [62, 166] on div "SO P0 5" at bounding box center [74, 169] width 56 height 9
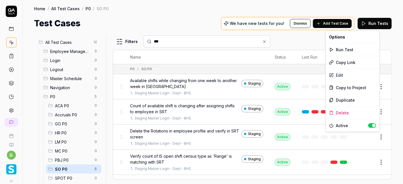
click at [374, 135] on html "g Home / All Test Cases / P0 / SO P0 Home / All Test Cases / P0 / SO P0 Test Ca…" at bounding box center [201, 92] width 403 height 184
click at [339, 48] on div "Run Test" at bounding box center [353, 49] width 54 height 12
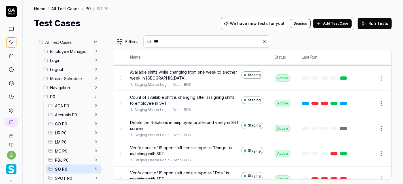
scroll to position [9, 0]
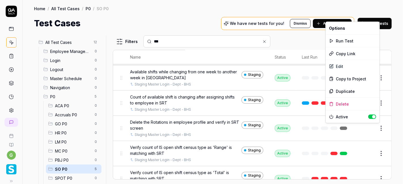
click at [377, 127] on html "g Home / All Test Cases / P0 / SO P0 Home / All Test Cases / P0 / SO P0 Test Ca…" at bounding box center [201, 92] width 403 height 184
click at [352, 92] on div "Duplicate" at bounding box center [353, 91] width 54 height 12
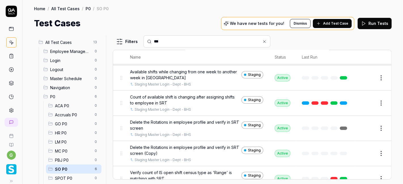
click at [367, 152] on button "Edit" at bounding box center [368, 153] width 14 height 9
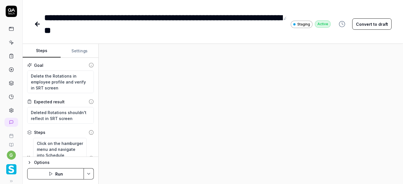
click at [374, 26] on button "Convert to draft" at bounding box center [372, 23] width 39 height 11
type textarea "*"
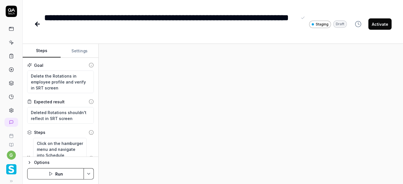
click at [93, 26] on div "**********" at bounding box center [170, 24] width 253 height 26
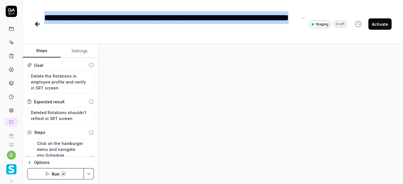
paste div
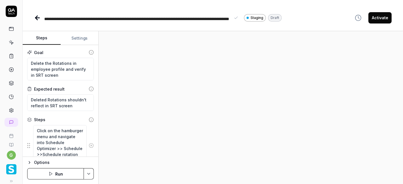
click at [62, 19] on span "**********" at bounding box center [136, 25] width 185 height 17
click at [212, 20] on span "**********" at bounding box center [128, 19] width 168 height 4
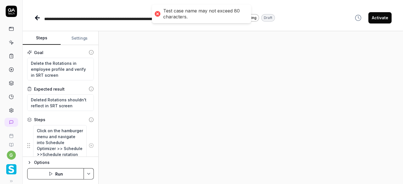
click at [120, 21] on span "**********" at bounding box center [134, 25] width 180 height 17
click at [130, 20] on span "**********" at bounding box center [134, 25] width 180 height 17
click at [130, 19] on span "**********" at bounding box center [134, 25] width 180 height 17
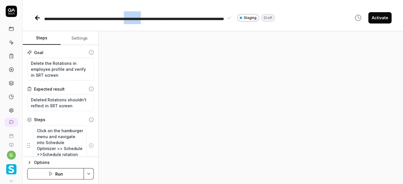
click at [130, 19] on span "**********" at bounding box center [134, 25] width 180 height 17
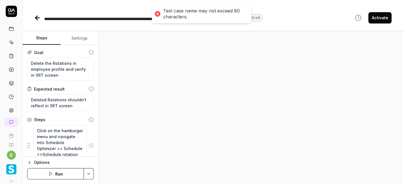
click at [132, 20] on span "**********" at bounding box center [124, 25] width 161 height 17
click at [191, 20] on span "**********" at bounding box center [124, 25] width 161 height 17
click at [87, 19] on span "**********" at bounding box center [120, 25] width 153 height 17
click at [86, 19] on span "**********" at bounding box center [120, 25] width 153 height 17
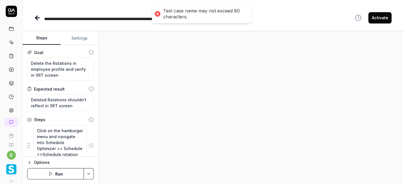
click at [138, 19] on span "**********" at bounding box center [120, 25] width 153 height 17
click at [133, 19] on span "**********" at bounding box center [120, 25] width 153 height 17
click at [94, 19] on span "**********" at bounding box center [116, 25] width 144 height 17
click at [45, 20] on span "**********" at bounding box center [112, 25] width 136 height 17
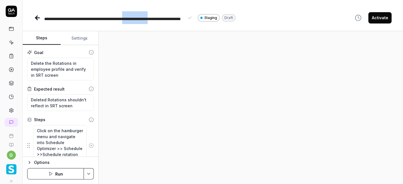
drag, startPoint x: 121, startPoint y: 19, endPoint x: 146, endPoint y: 18, distance: 24.7
click at [146, 18] on span "**********" at bounding box center [112, 25] width 136 height 17
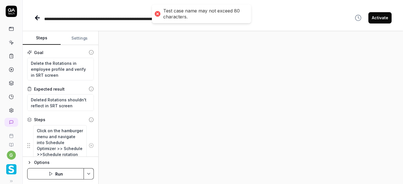
click at [118, 19] on span "**********" at bounding box center [112, 25] width 137 height 17
click at [45, 19] on span "**********" at bounding box center [112, 25] width 137 height 17
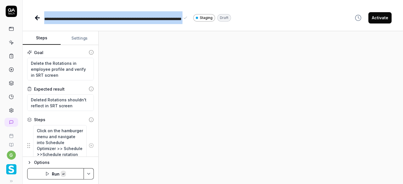
copy span "**********"
click at [153, 25] on div "**********" at bounding box center [213, 92] width 381 height 184
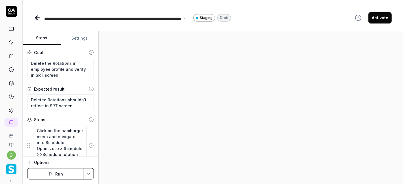
click at [121, 20] on span "**********" at bounding box center [112, 25] width 137 height 17
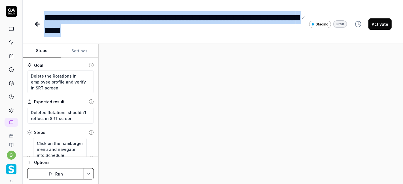
drag, startPoint x: 45, startPoint y: 16, endPoint x: 129, endPoint y: 33, distance: 85.1
click at [129, 33] on div "**********" at bounding box center [170, 24] width 253 height 26
copy div "**********"
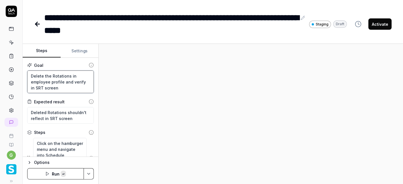
click at [57, 81] on textarea "Delete the Rotations in employee profile and verify in SRT screen" at bounding box center [60, 82] width 67 height 23
paste textarea "Secondary position shift(Diff secondary dept)not editable in primary dept in SRT"
type textarea "*"
type textarea "Secondary position shift(Diff secondary dept)not editable in primary dept in SRT"
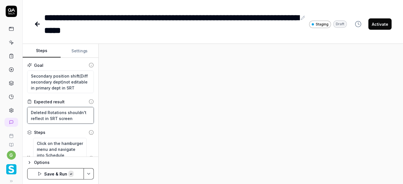
click at [44, 112] on textarea "Deleted Rotations shouldn't reflect in SRT screen" at bounding box center [60, 115] width 67 height 17
paste textarea "Secondary position shift(Diff secondary dept)not editable in primary dept in SRT"
type textarea "*"
type textarea "Secondary position shift(Diff secondary dept)not editable in primary dept in SRT"
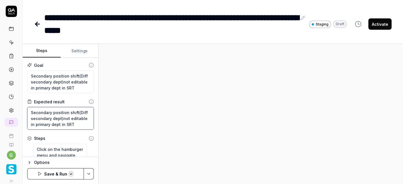
scroll to position [3, 0]
click at [38, 115] on textarea "Secondary position shift(Diff secondary dept)not editable in primary dept in SRT" at bounding box center [60, 118] width 67 height 23
type textarea "*"
type textarea "Secondary position shifts(Diff secondary dept)not editable in primary dept in S…"
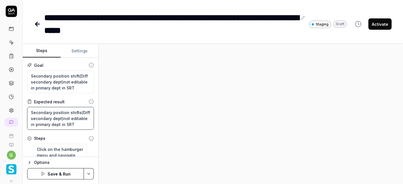
type textarea "*"
type textarea "Secondary position shifts (Diff secondary dept)not editable in primary dept in …"
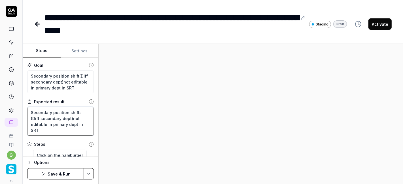
click at [39, 118] on textarea "Secondary position shifts (Diff secondary dept)not editable in primary dept in …" at bounding box center [60, 121] width 67 height 29
type textarea "*"
type textarea "Secondary position shifts (Diffe secondary dept)not editable in primary dept in…"
type textarea "*"
type textarea "Secondary position shifts (Differ secondary dept)not editable in primary dept i…"
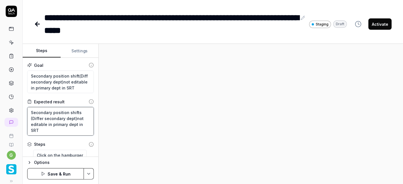
type textarea "*"
type textarea "Secondary position shifts (Differe secondary dept)not editable in primary dept …"
type textarea "*"
type textarea "Secondary position shifts (Differen secondary dept)not editable in primary dept…"
type textarea "*"
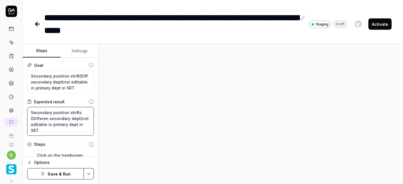
type textarea "Secondary position shifts (Different secondary dept)not editable in primary dep…"
click at [40, 125] on textarea "Secondary position shifts (Different secondary dept)not editable in primary dep…" at bounding box center [60, 121] width 67 height 29
type textarea "*"
type textarea "Secondary position shifts (Different secondary dep)not editable in primary dept…"
type textarea "*"
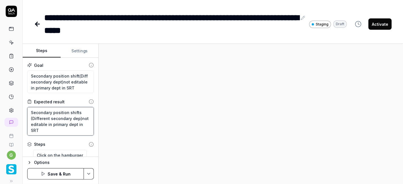
type textarea "Secondary position shifts (Different secondary depa)not editable in primary dep…"
type textarea "*"
type textarea "Secondary position shifts (Different secondary depar)not editable in primary de…"
type textarea "*"
type textarea "Secondary position shifts (Different secondary depart)not editable in primary d…"
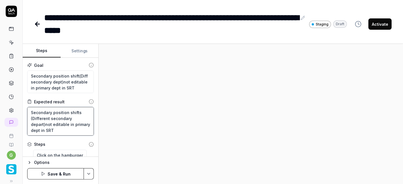
type textarea "*"
type textarea "Secondary position shifts (Different secondary departm)not editable in primary …"
type textarea "*"
type textarea "Secondary position shifts (Different secondary departme)not editable in primary…"
type textarea "*"
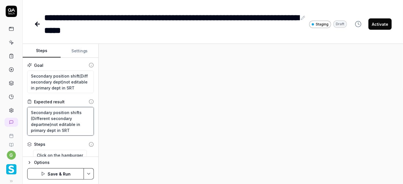
type textarea "Secondary position shifts (Different secondary departmen)not editable in primar…"
type textarea "*"
type textarea "Secondary position shifts (Different secondary department)not editable in prima…"
click at [55, 130] on textarea "Secondary position shifts (Different secondary department)not editable in prima…" at bounding box center [60, 121] width 67 height 29
type textarea "*"
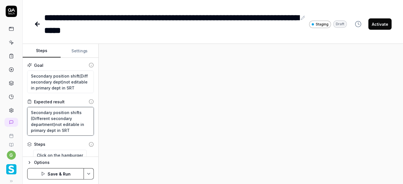
type textarea "Secondary position shifts (Different secondary department)not editable in prima…"
type textarea "*"
type textarea "Secondary position shifts (Different secondary department)not editable in prima…"
type textarea "*"
type textarea "Secondary position shifts (Different secondary department)not editable in prima…"
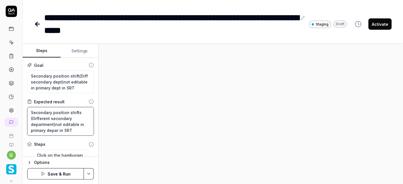
type textarea "*"
type textarea "Secondary position shifts (Different secondary department)not editable in prima…"
type textarea "*"
type textarea "Secondary position shifts (Different secondary department)not editable in prima…"
type textarea "*"
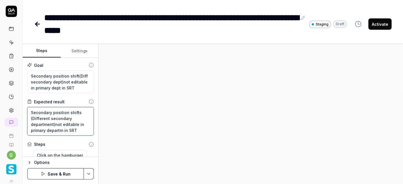
type textarea "Secondary position shifts (Different secondary department)not editable in prima…"
type textarea "*"
type textarea "Secondary position shifts (Different secondary department)not editable in prima…"
type textarea "*"
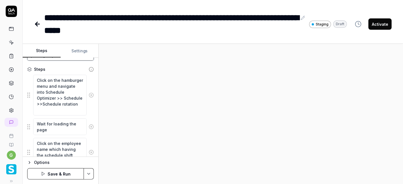
scroll to position [3, 0]
type textarea "Secondary position shifts (Different secondary department)not editable in prima…"
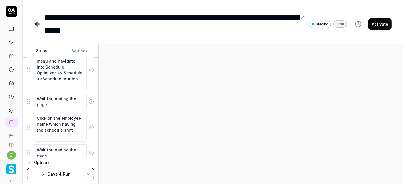
scroll to position [101, 0]
drag, startPoint x: 38, startPoint y: 123, endPoint x: 73, endPoint y: 134, distance: 36.8
click at [73, 134] on textarea "Click on the employee name which having the schedule shift" at bounding box center [60, 127] width 54 height 29
type textarea "*"
type textarea "Click on the e"
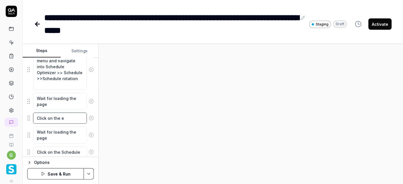
type textarea "*"
type textarea "Click on the"
type textarea "*"
type textarea "Click on the s"
type textarea "*"
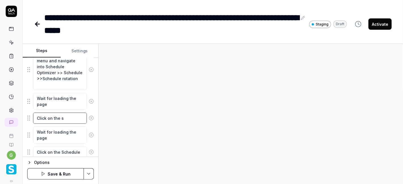
type textarea "Click on the se"
type textarea "*"
type textarea "Click on the set"
type textarea "*"
type textarea "Click on the sett"
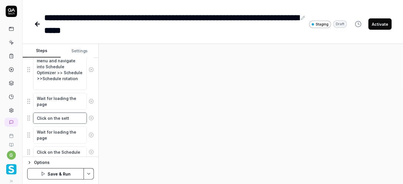
type textarea "*"
type textarea "Click on the setti"
type textarea "*"
type textarea "Click on the settin"
type textarea "*"
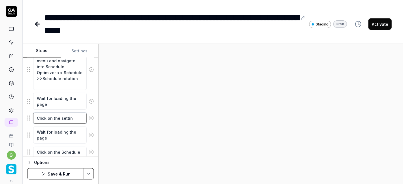
type textarea "Click on the setting"
type textarea "*"
type textarea "Click on the setting"
type textarea "*"
type textarea "Click on the setting i"
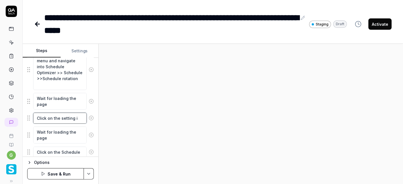
type textarea "*"
type textarea "Click on the setting ic"
type textarea "*"
type textarea "Click on the setting ico"
type textarea "*"
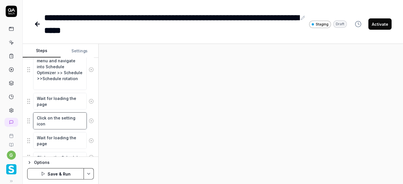
type textarea "Click on the setting icon"
type textarea "*"
click at [56, 139] on textarea "Wait for loading the page" at bounding box center [60, 140] width 54 height 17
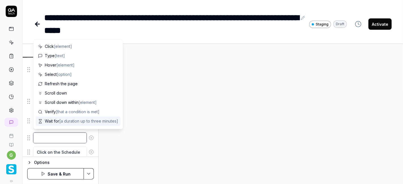
type textarea "*"
type textarea "S"
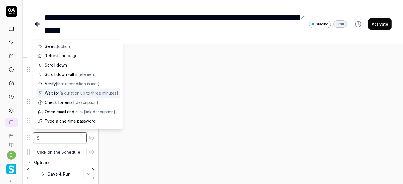
type textarea "*"
type textarea "Se"
type textarea "*"
type textarea "Sel"
type textarea "*"
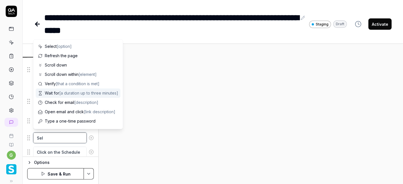
type textarea "Sele"
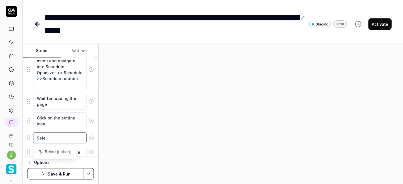
type textarea "*"
paste textarea "Another Department / Facility"
click at [49, 134] on textarea "Select Another Department / Facility"" at bounding box center [60, 140] width 54 height 17
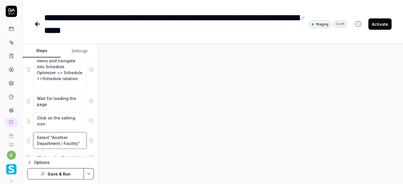
click at [57, 146] on textarea "Select "Another Department / Facility"" at bounding box center [60, 140] width 54 height 17
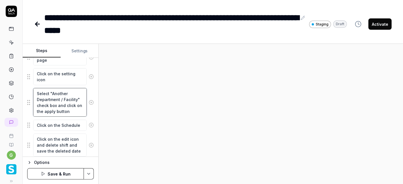
scroll to position [146, 0]
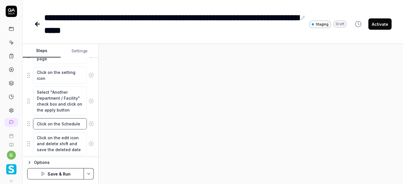
click at [52, 123] on textarea "Click on the Schedule" at bounding box center [60, 124] width 54 height 11
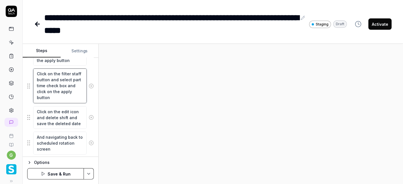
scroll to position [197, 0]
click at [64, 121] on textarea "Click on the edit icon and delete shift and save the deleted date" at bounding box center [60, 117] width 54 height 23
click at [52, 111] on textarea "Click on the edit icon and delete shift and save the deleted date" at bounding box center [60, 117] width 54 height 23
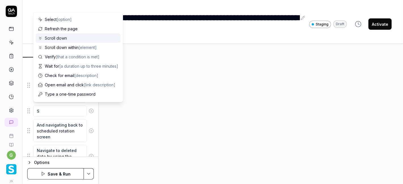
click at [58, 38] on span "Scroll down" at bounding box center [56, 38] width 22 height 6
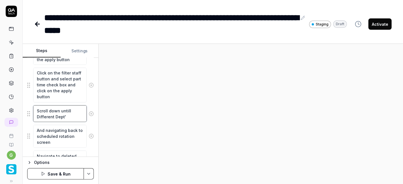
click at [38, 115] on textarea "Scroll down untill Different Dept'" at bounding box center [60, 114] width 54 height 17
click at [70, 115] on textarea "Scroll down untill 'Different Dept'" at bounding box center [60, 114] width 54 height 17
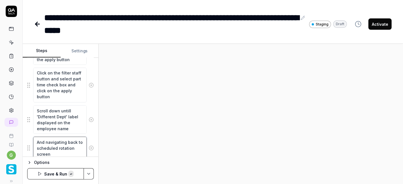
click at [58, 144] on textarea "And navigating back to scheduled rotation screen" at bounding box center [60, 148] width 54 height 23
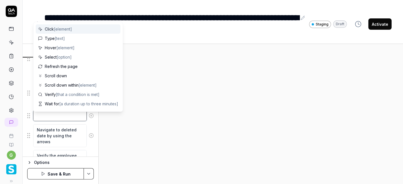
scroll to position [224, 0]
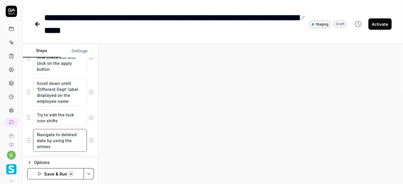
click at [53, 131] on textarea "Navigate to deleted date by using the arrows" at bounding box center [60, 140] width 54 height 23
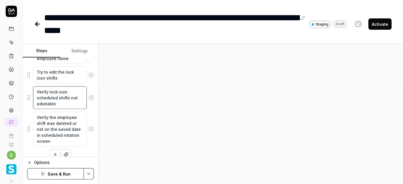
scroll to position [267, 0]
click at [89, 127] on icon at bounding box center [91, 129] width 5 height 5
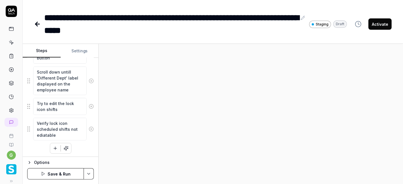
click at [61, 172] on button "Save & Run" at bounding box center [55, 173] width 57 height 11
click at [81, 51] on button "Settings" at bounding box center [80, 51] width 38 height 14
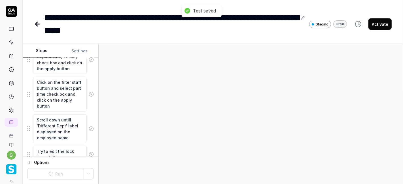
click at [47, 51] on button "Steps" at bounding box center [42, 51] width 38 height 14
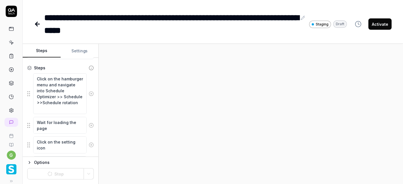
scroll to position [0, 0]
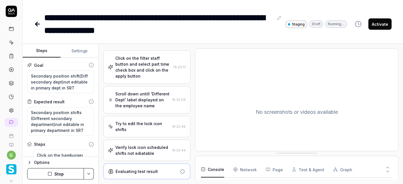
scroll to position [277, 0]
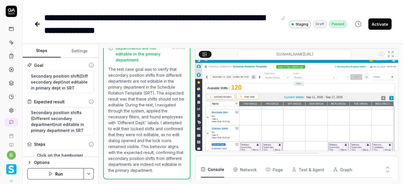
click at [379, 25] on button "Activate" at bounding box center [380, 23] width 23 height 11
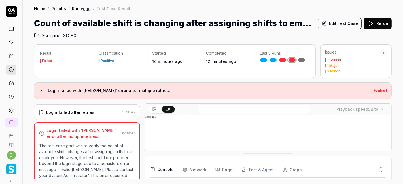
scroll to position [150, 0]
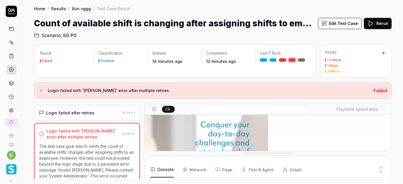
click at [351, 26] on button "Edit Test Case" at bounding box center [340, 23] width 44 height 11
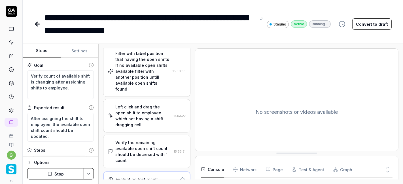
scroll to position [195, 0]
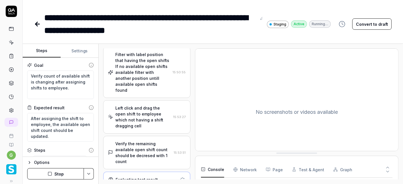
type textarea "*"
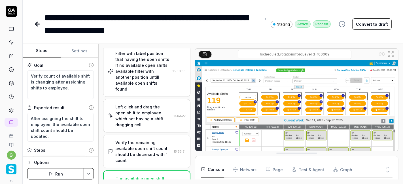
click at [36, 25] on icon at bounding box center [36, 24] width 2 height 4
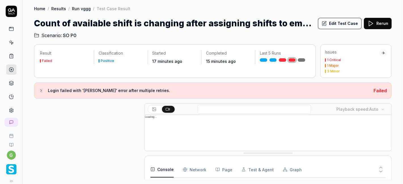
scroll to position [183, 0]
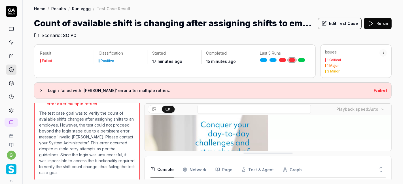
click at [373, 25] on icon at bounding box center [371, 23] width 7 height 7
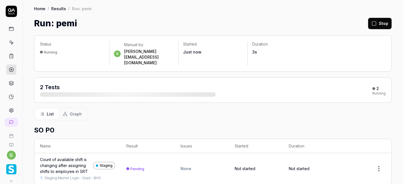
click at [379, 26] on button "Stop" at bounding box center [380, 23] width 24 height 11
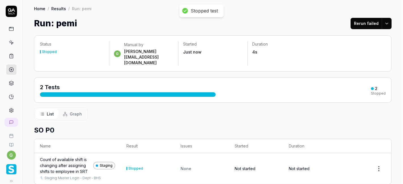
click at [6, 43] on link at bounding box center [11, 42] width 10 height 10
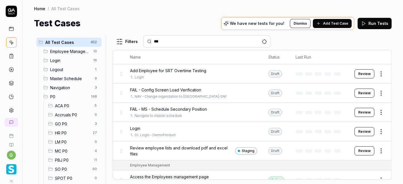
type input "***"
click at [208, 25] on div "Test Cases We have new tests for you! Dismiss Add Test Case Run Tests" at bounding box center [213, 23] width 358 height 13
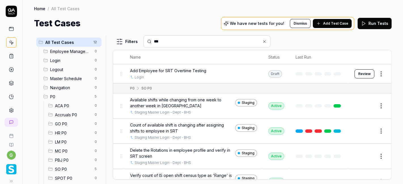
click at [66, 167] on span "SO P0" at bounding box center [73, 170] width 36 height 6
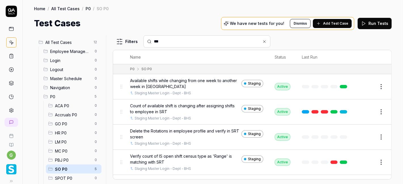
scroll to position [20, 0]
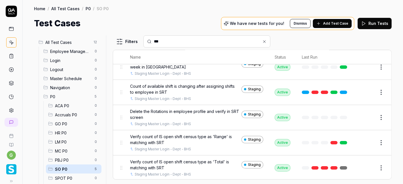
click at [340, 167] on link at bounding box center [343, 168] width 7 height 3
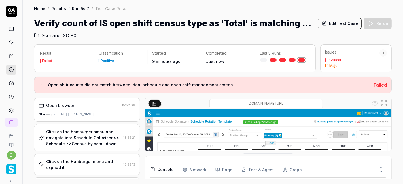
click at [351, 21] on button "Edit Test Case" at bounding box center [340, 23] width 44 height 11
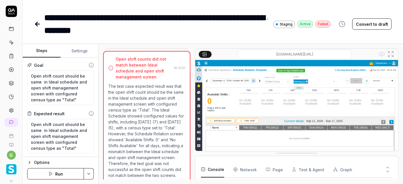
scroll to position [455, 0]
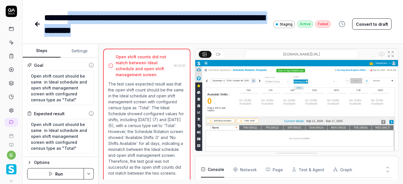
drag, startPoint x: 71, startPoint y: 18, endPoint x: 134, endPoint y: 30, distance: 64.1
click at [134, 30] on div "**********" at bounding box center [154, 24] width 220 height 26
copy div "**********"
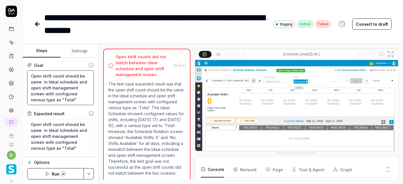
click at [49, 80] on textarea "Open shift count should be same in Ideal schedule and open shift management scr…" at bounding box center [60, 88] width 67 height 35
drag, startPoint x: 57, startPoint y: 87, endPoint x: 57, endPoint y: 93, distance: 5.7
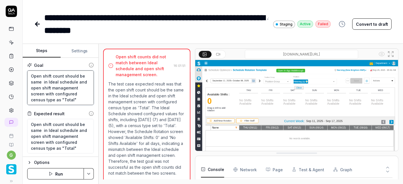
click at [57, 93] on textarea "Open shift count should be same in Ideal schedule and open shift management scr…" at bounding box center [60, 88] width 67 height 35
type textarea "*"
type textarea "Open shift count should be same in Ideal schedule and sscreen with configured c…"
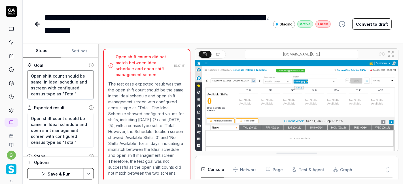
type textarea "*"
type textarea "Open shift count should be same in Ideal schedule and scscreen with configured …"
type textarea "*"
type textarea "Open shift count should be same in Ideal schedule and schscreen with configured…"
type textarea "*"
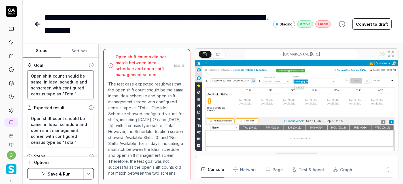
type textarea "Open shift count should be same in Ideal schedule and schescreen with configure…"
type textarea "*"
type textarea "Open shift count should be same in Ideal schedule and schedscreen with configur…"
type textarea "*"
type textarea "Open shift count should be same in Ideal schedule and scheduscreen with configu…"
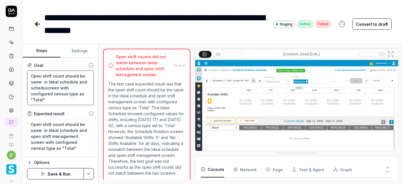
type textarea "*"
type textarea "Open shift count should be same in Ideal schedule and schedulscreen with config…"
type textarea "*"
type textarea "Open shift count should be same in Ideal schedule and schedulescreen with confi…"
type textarea "*"
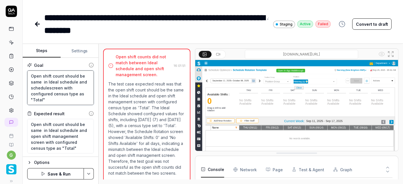
type textarea "Open shift count should be same in Ideal schedule and schedule screen with conf…"
type textarea "*"
type textarea "Open shift count should be same in Ideal schedule and schedulescreen with confi…"
type textarea "*"
type textarea "Open shift count should be same in Ideal schedule and scheduledscreen with conf…"
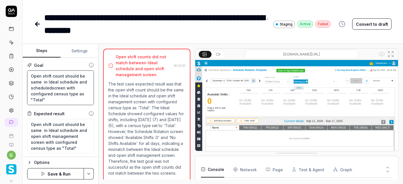
type textarea "*"
type textarea "Open shift count should be same in Ideal schedule and scheduled screen with con…"
type textarea "*"
type textarea "Open shift count should be same in Ideal schedule and scheduled rscreen with co…"
type textarea "*"
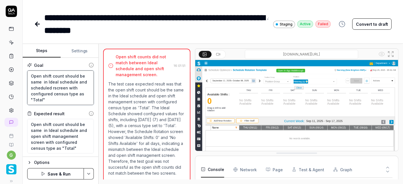
type textarea "Open shift count should be same in Ideal schedule and scheduled roscreen with c…"
type textarea "*"
type textarea "Open shift count should be same in Ideal schedule and scheduled rotscreen with …"
type textarea "*"
type textarea "Open shift count should be same in Ideal schedule and scheduled rotascreen with…"
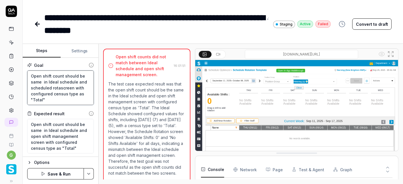
type textarea "*"
type textarea "Open shift count should be same in Ideal schedule and scheduled rotatscreen wit…"
type textarea "*"
type textarea "Open shift count should be same in Ideal schedule and scheduled rotatiscreen wi…"
type textarea "*"
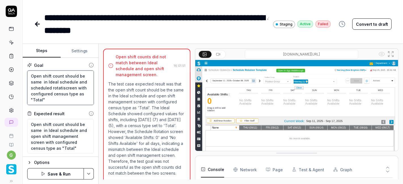
type textarea "Open shift count should be same in Ideal schedule and scheduled rotatioscreen w…"
type textarea "*"
type textarea "Open shift count should be same in Ideal schedule and scheduled rotationscreen …"
type textarea "*"
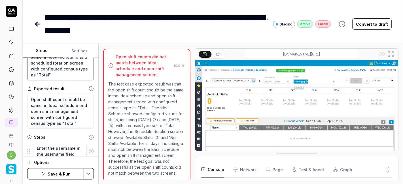
scroll to position [26, 0]
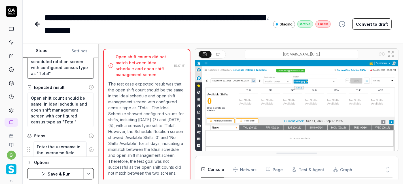
type textarea "Open shift count should be same in Ideal schedule and scheduled rotation screen…"
drag, startPoint x: 57, startPoint y: 109, endPoint x: 57, endPoint y: 115, distance: 5.7
click at [57, 115] on textarea "Open shift count should be same in Ideal schedule and open shift management scr…" at bounding box center [60, 110] width 67 height 35
type textarea "*"
type textarea "Open shift count should be same in Ideal schedule and Sscreen with configured c…"
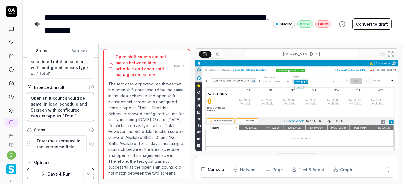
type textarea "*"
type textarea "Open shift count should be same in Ideal schedule and Scscreen with configured …"
type textarea "*"
type textarea "Open shift count should be same in Ideal schedule and Schscreen with configured…"
type textarea "*"
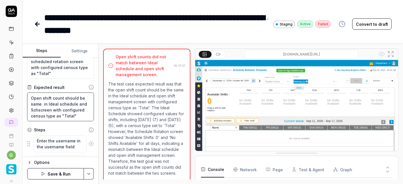
type textarea "Open shift count should be same in Ideal schedule and Schescreen with configure…"
type textarea "*"
type textarea "Open shift count should be same in Ideal schedule and Schedscreen with configur…"
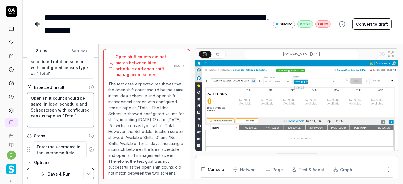
type textarea "*"
type textarea "Open shift count should be same in Ideal schedule and Scheduscreen with configu…"
type textarea "*"
type textarea "Open shift count should be same in Ideal schedule and Schedulscreen with config…"
type textarea "*"
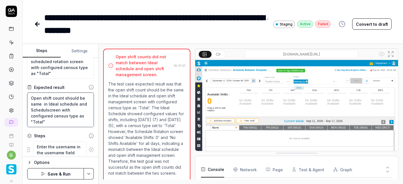
type textarea "Open shift count should be same in Ideal schedule and Schedulescreen with confi…"
type textarea "*"
type textarea "Open shift count should be same in Ideal schedule and Scheduledscreen with conf…"
type textarea "*"
type textarea "Open shift count should be same in Ideal schedule and Scheduled screen with con…"
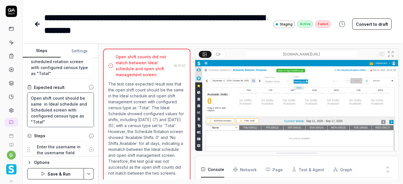
type textarea "*"
type textarea "Open shift count should be same in Ideal schedule and Scheduled rscreen with co…"
type textarea "*"
type textarea "Open shift count should be same in Ideal schedule and Scheduled roscreen with c…"
type textarea "*"
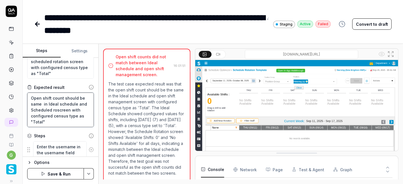
type textarea "Open shift count should be same in Ideal schedule and Scheduled rotscreen with …"
type textarea "*"
type textarea "Open shift count should be same in Ideal schedule and Scheduled rotascreen with…"
type textarea "*"
type textarea "Open shift count should be same in Ideal schedule and Scheduled rotatscreen wit…"
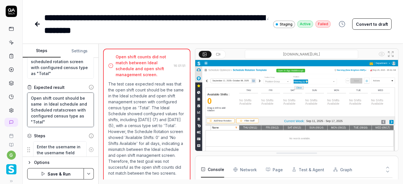
type textarea "*"
type textarea "Open shift count should be same in Ideal schedule and Scheduled rotatiscreen wi…"
type textarea "*"
type textarea "Open shift count should be same in Ideal schedule and Scheduled rotatioscreen w…"
type textarea "*"
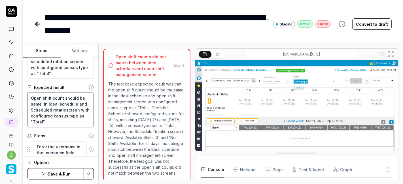
type textarea "Open shift count should be same in Ideal schedule and Scheduled rotationscreen …"
type textarea "*"
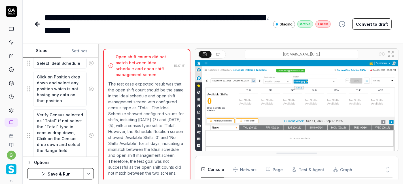
scroll to position [6, 0]
type textarea "Open shift count should be same in Ideal schedule and Scheduled rotation screen…"
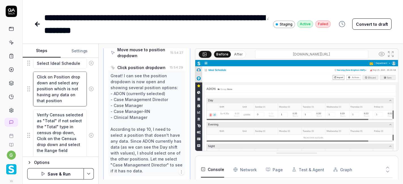
click at [55, 100] on textarea "Click on Position drop down and select any position which is not having any dat…" at bounding box center [60, 89] width 54 height 35
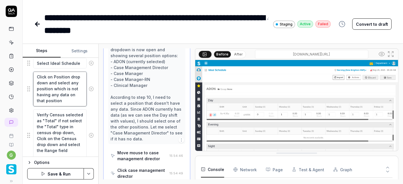
type textarea "*"
type textarea "Click on Position drop down and select any position which is not having any dat…"
type textarea "*"
type textarea "Click on Position drop down and select any position which is not having any dat…"
type textarea "*"
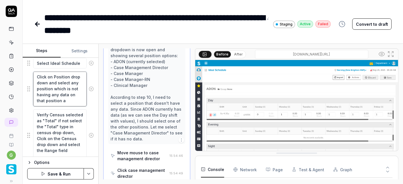
type textarea "Click on Position drop down and select any position which is not having any dat…"
type textarea "*"
type textarea "Click on Position drop down and select any position which is not having any dat…"
type textarea "*"
type textarea "Click on Position drop down and select any position which is not having any dat…"
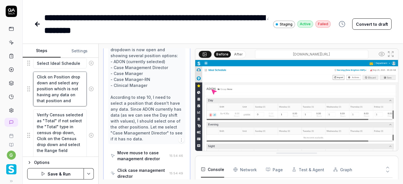
type textarea "*"
type textarea "Click on Position drop down and select any position which is not having any dat…"
type textarea "*"
type textarea "Click on Position drop down and select any position which is not having any dat…"
type textarea "*"
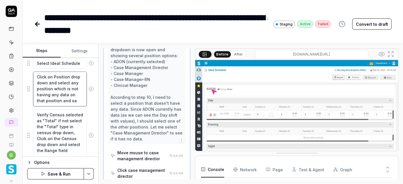
type textarea "Click on Position drop down and select any position which is not having any dat…"
type textarea "*"
type textarea "Click on Position drop down and select any position which is not having any dat…"
type textarea "*"
type textarea "Click on Position drop down and select any position which is not having any dat…"
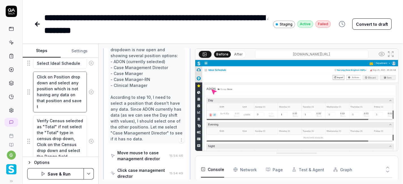
scroll to position [0, 0]
type textarea "*"
type textarea "Click on Position drop down and select any position which is not having any dat…"
type textarea "*"
type textarea "Click on Position drop down and select any position which is not having any dat…"
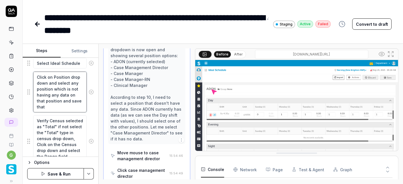
type textarea "*"
type textarea "Click on Position drop down and select any position which is not having any dat…"
type textarea "*"
type textarea "Click on Position drop down and select any position which is not having any dat…"
type textarea "*"
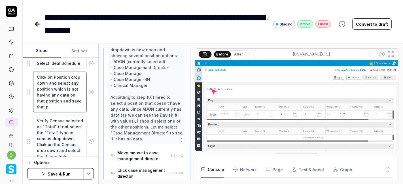
type textarea "Click on Position drop down and select any position which is not having any dat…"
type textarea "*"
type textarea "Click on Position drop down and select any position which is not having any dat…"
type textarea "*"
type textarea "Click on Position drop down and select any position which is not having any dat…"
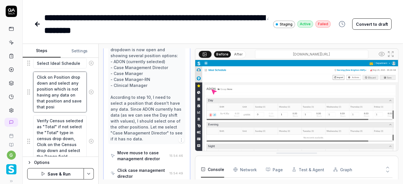
type textarea "*"
type textarea "Click on Position drop down and select any position which is not having any dat…"
type textarea "*"
type textarea "Click on Position drop down and select any position which is not having any dat…"
type textarea "*"
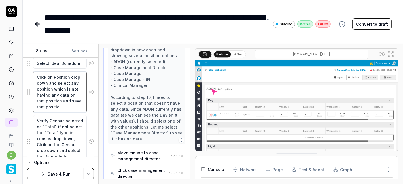
type textarea "Click on Position drop down and select any position which is not having any dat…"
type textarea "*"
type textarea "Click on Position drop down and select any position which is not having any dat…"
type textarea "*"
type textarea "Click on Position drop down and select any position which is not having any dat…"
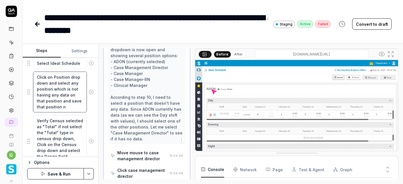
type textarea "*"
type textarea "Click on Position drop down and select any position which is not having any dat…"
type textarea "*"
type textarea "Click on Position drop down and select any position which is not having any dat…"
type textarea "*"
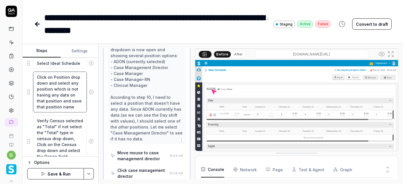
type textarea "Click on Position drop down and select any position which is not having any dat…"
click at [88, 119] on div "Verify Census selected as "Total" if not select the "Total" type in census drop…" at bounding box center [60, 141] width 67 height 53
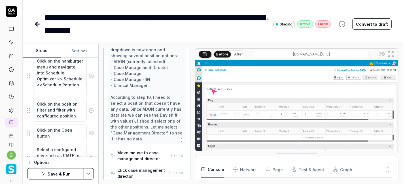
scroll to position [6, 0]
click at [46, 113] on textarea "Click on the position filter and filter with configured position" at bounding box center [60, 110] width 54 height 23
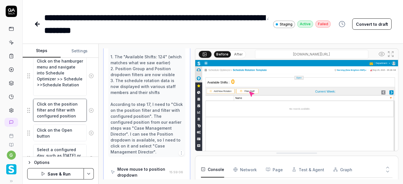
click at [46, 113] on textarea "Click on the position filter and filter with configured position" at bounding box center [60, 110] width 54 height 23
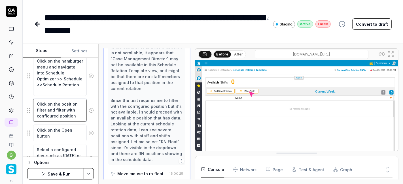
type textarea "*"
type textarea "Click on the position filter and filter with s position"
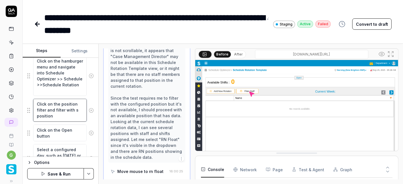
type textarea "*"
type textarea "Click on the position filter and filter with sa position"
type textarea "*"
type textarea "Click on the position filter and filter with sav position"
type textarea "*"
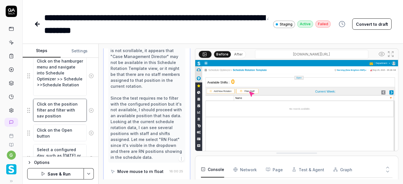
type textarea "Click on the position filter and filter with save position"
type textarea "*"
type textarea "Click on the position filter and filter with saved position"
click at [53, 113] on textarea "Click on the position filter and filter with saved position" at bounding box center [60, 110] width 54 height 23
type textarea "*"
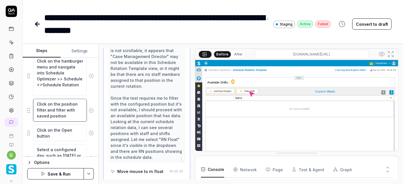
type textarea "Click on the position filter and filter with saved position"
type textarea "*"
type textarea "Click on the position filter and filter with saved position i"
type textarea "*"
type textarea "Click on the position filter and filter with saved position in"
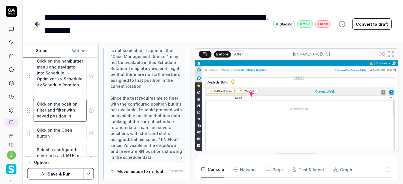
type textarea "*"
type textarea "Click on the position filter and filter with saved position in"
type textarea "*"
type textarea "Click on the position filter and filter with saved position in s"
type textarea "*"
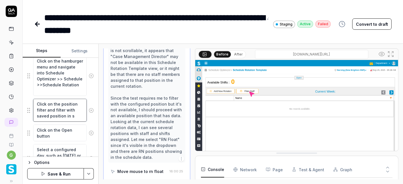
type textarea "Click on the position filter and filter with saved position in st"
type textarea "*"
type textarea "Click on the position filter and filter with saved position in [GEOGRAPHIC_DATA]"
type textarea "*"
type textarea "Click on the position filter and filter with saved position in step"
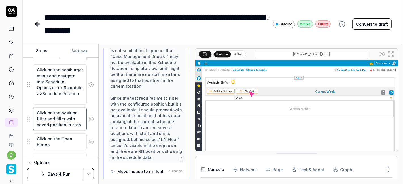
scroll to position [537, 0]
type textarea "*"
type textarea "Click on the position filter and filter with saved position in step"
type textarea "*"
type textarea "Click on the position filter and filter with saved position in step 1"
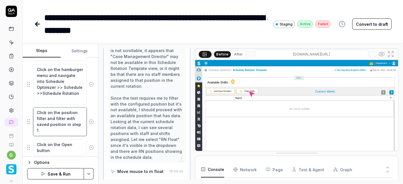
scroll to position [0, 0]
type textarea "*"
type textarea "Click on the position filter and filter with saved position in step 10"
click at [90, 124] on div "Goal Open shift count should be same in Ideal schedule and scheduled rotation s…" at bounding box center [61, 107] width 76 height 99
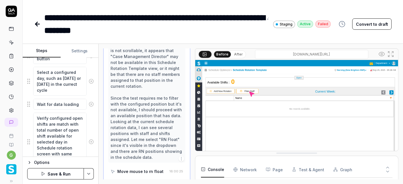
scroll to position [658, 0]
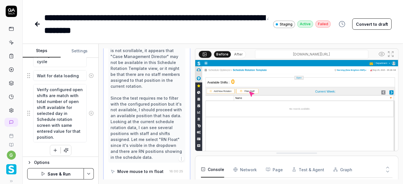
click at [70, 175] on button "Save & Run" at bounding box center [55, 173] width 57 height 11
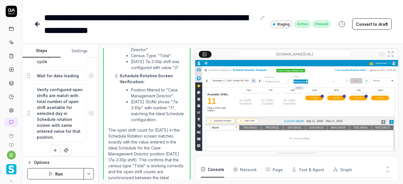
scroll to position [87, 0]
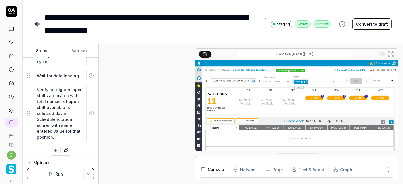
type textarea "*"
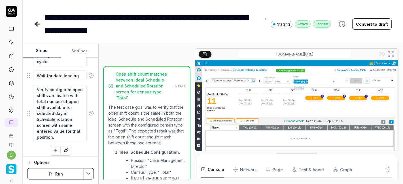
scroll to position [497, 0]
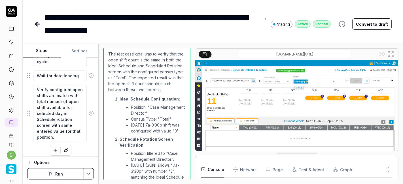
click at [40, 25] on icon at bounding box center [37, 24] width 7 height 7
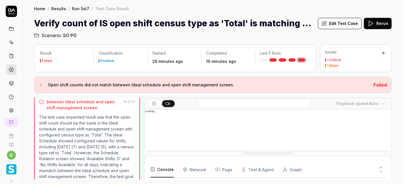
scroll to position [415, 0]
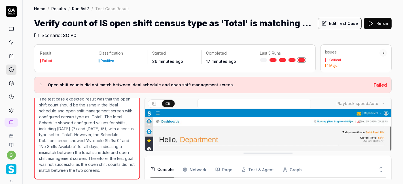
click at [6, 44] on link at bounding box center [11, 42] width 10 height 10
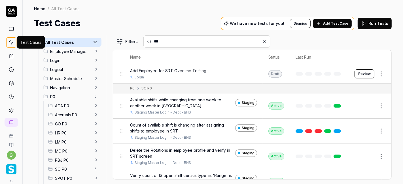
type input "***"
click at [69, 170] on span "SO P0" at bounding box center [73, 170] width 36 height 6
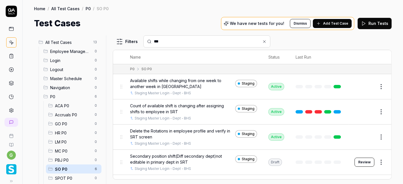
scroll to position [45, 0]
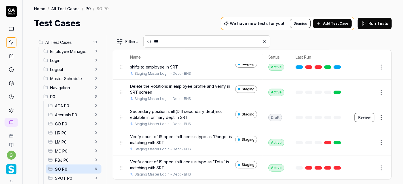
click at [335, 167] on link at bounding box center [337, 168] width 7 height 3
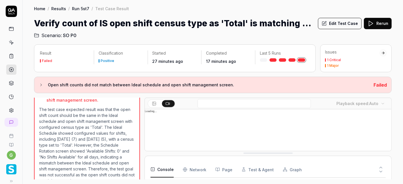
scroll to position [396, 0]
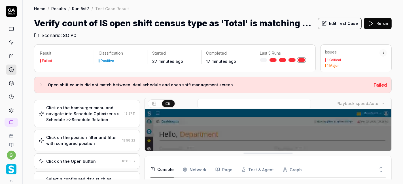
click at [92, 135] on div "Click on the position filter and filter with configured position" at bounding box center [83, 141] width 74 height 12
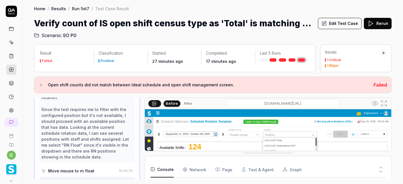
scroll to position [748, 0]
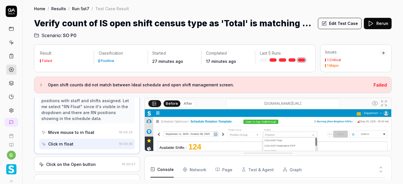
click at [92, 162] on div "Click on the Open button" at bounding box center [71, 165] width 50 height 6
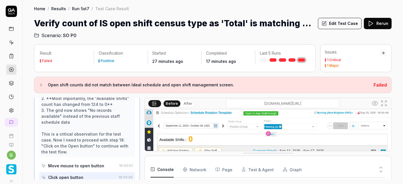
scroll to position [0, 0]
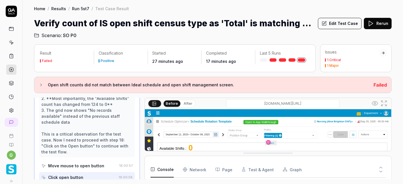
click at [374, 21] on icon at bounding box center [371, 23] width 7 height 7
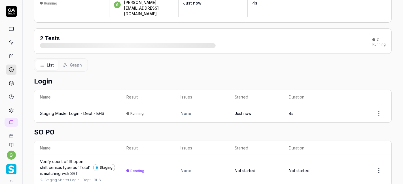
scroll to position [46, 0]
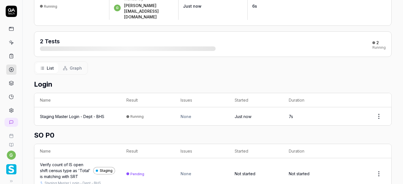
click at [58, 162] on div "Verify count of IS open shift census type as 'Total' is matching with SRT" at bounding box center [65, 171] width 51 height 18
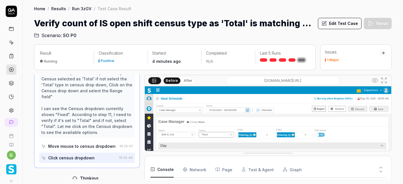
scroll to position [285, 0]
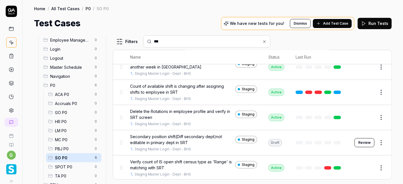
scroll to position [45, 0]
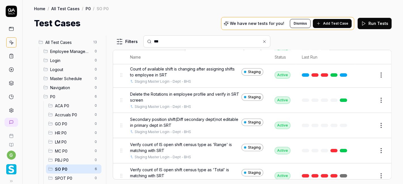
scroll to position [45, 0]
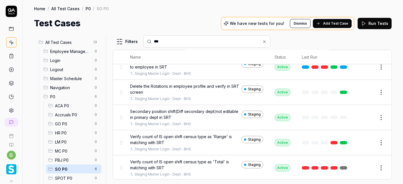
type input "***"
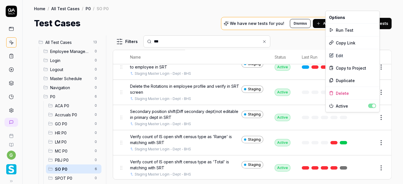
click at [374, 115] on html "g Home / All Test Cases / P0 / SO P0 Home / All Test Cases / P0 / SO P0 Test Ca…" at bounding box center [201, 92] width 403 height 184
click at [344, 27] on div "Run Test" at bounding box center [353, 30] width 54 height 12
